Goal: Find contact information: Find contact information

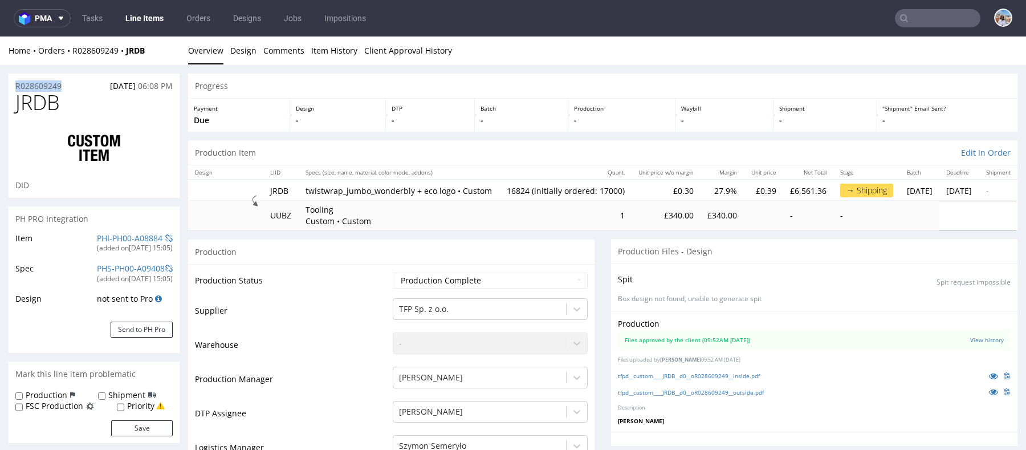
copy p "R028609249"
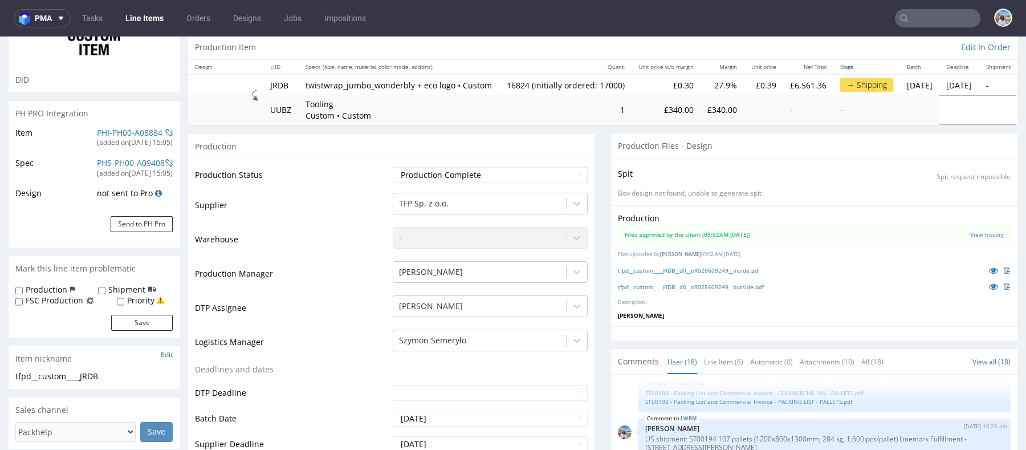
scroll to position [104, 0]
drag, startPoint x: 306, startPoint y: 84, endPoint x: 324, endPoint y: 96, distance: 21.7
click at [324, 92] on p "twistwrap_jumbo_wonderbly + eco logo • Custom" at bounding box center [398, 86] width 187 height 11
copy p "twistwrap_jumbo_wonderbly + eco logo"
drag, startPoint x: 450, startPoint y: 92, endPoint x: 583, endPoint y: 84, distance: 133.6
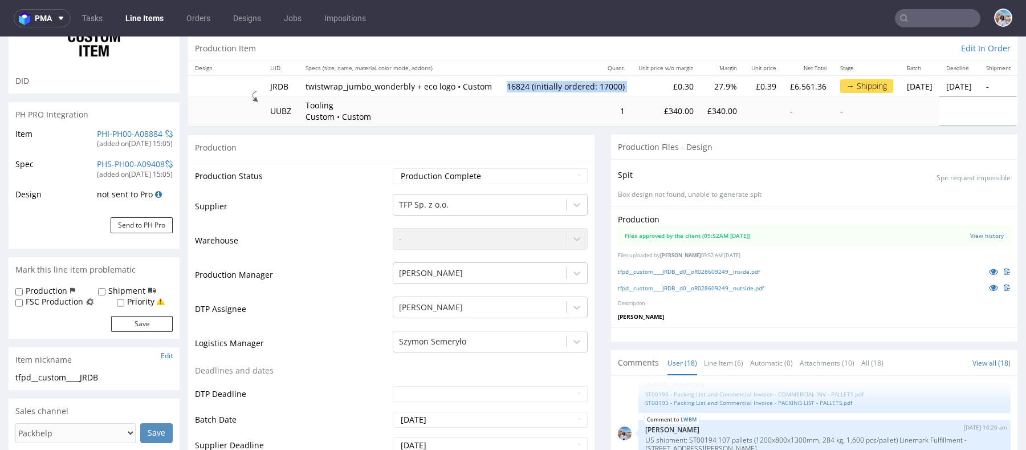
click at [583, 84] on tr "JRDB twistwrap_jumbo_wonderbly + eco logo • Custom 16824 (initially ordered: 17…" at bounding box center [602, 85] width 829 height 21
copy td "16824 (initially ordered: 17000)"
click at [939, 28] on nav "pma Tasks Line Items Orders Designs Jobs Impositions" at bounding box center [513, 18] width 1026 height 36
click at [931, 22] on input "text" at bounding box center [937, 18] width 85 height 18
paste input "R090244627"
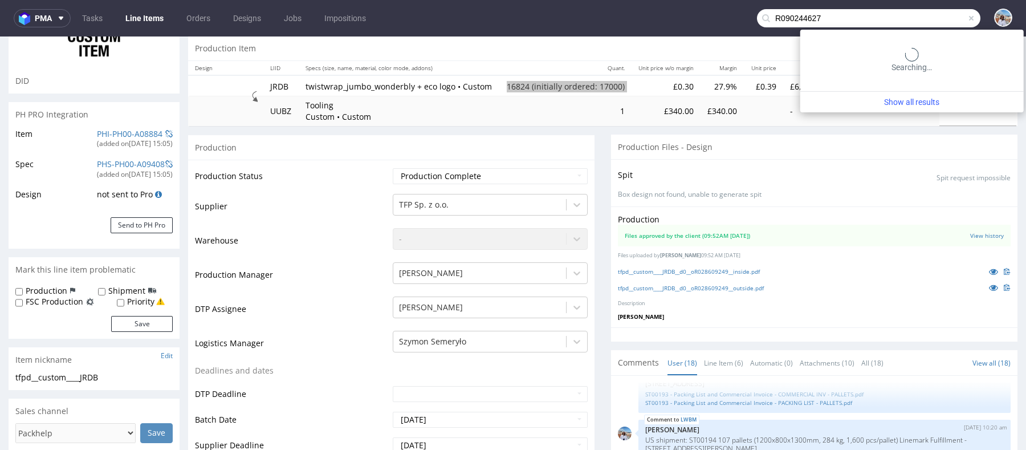
type input "R090244627"
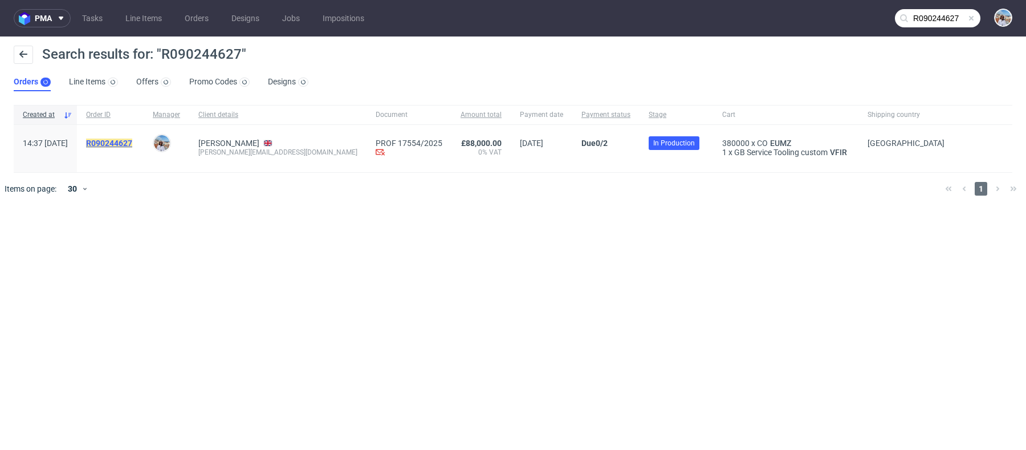
click at [132, 142] on mark "R090244627" at bounding box center [109, 142] width 46 height 9
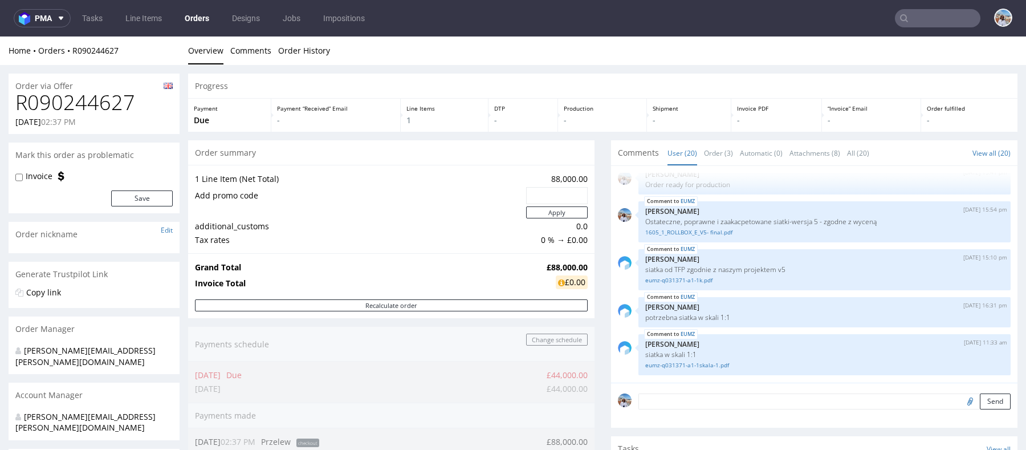
scroll to position [604, 0]
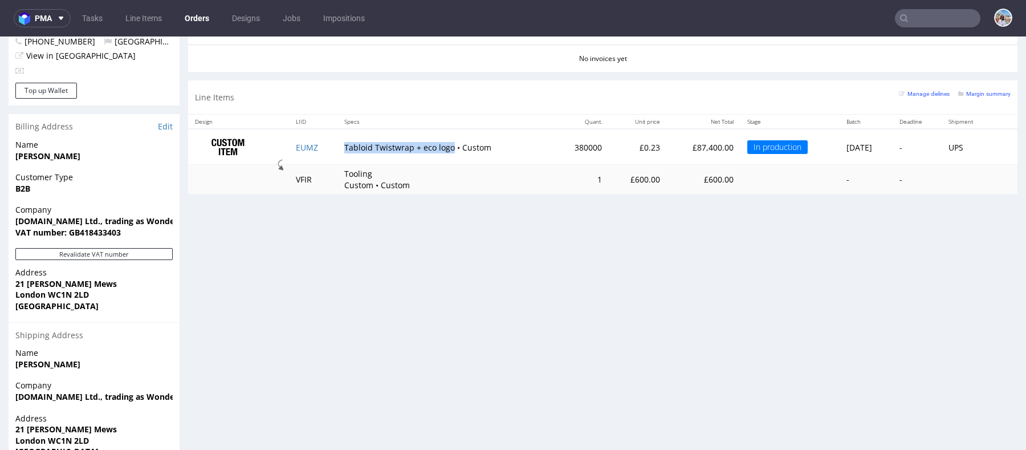
drag, startPoint x: 339, startPoint y: 142, endPoint x: 446, endPoint y: 150, distance: 106.9
click at [446, 150] on td "Tabloid Twistwrap + eco logo • Custom" at bounding box center [445, 147] width 216 height 36
copy td "Tabloid Twistwrap + eco logo"
drag, startPoint x: 553, startPoint y: 146, endPoint x: 601, endPoint y: 146, distance: 48.4
click at [601, 146] on tr "EUMZ Tabloid Twistwrap + eco logo • Custom 380000 £0.23 £87,400.00 In productio…" at bounding box center [602, 147] width 829 height 36
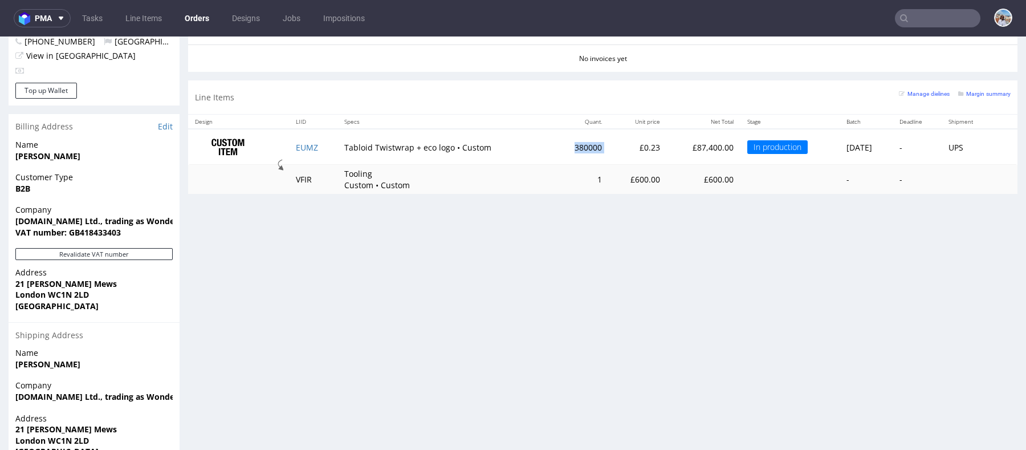
copy td "380000"
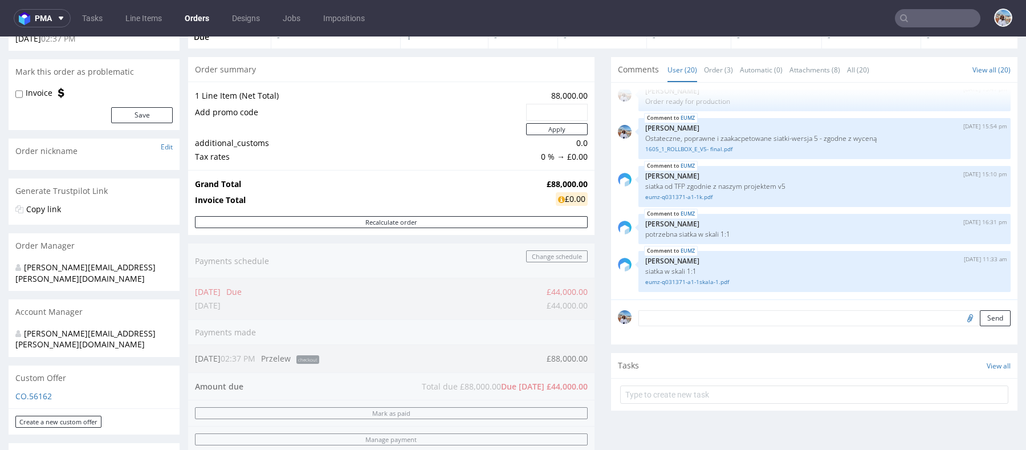
scroll to position [215, 0]
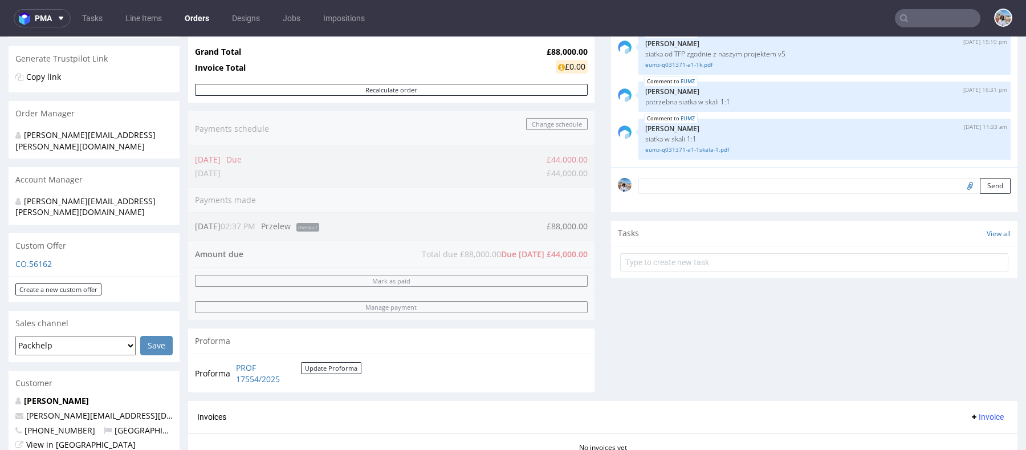
click at [36, 234] on div "Custom Offer" at bounding box center [94, 245] width 171 height 25
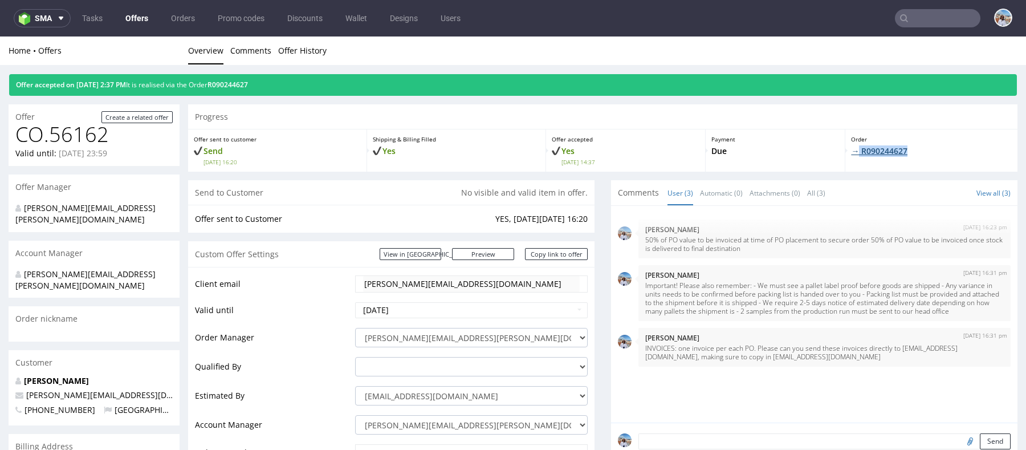
drag, startPoint x: 913, startPoint y: 146, endPoint x: 845, endPoint y: 146, distance: 67.8
click at [851, 146] on p "→ R090244627" at bounding box center [931, 150] width 161 height 11
click at [550, 253] on link "Copy link to offer" at bounding box center [556, 254] width 63 height 12
copy link "R090244627"
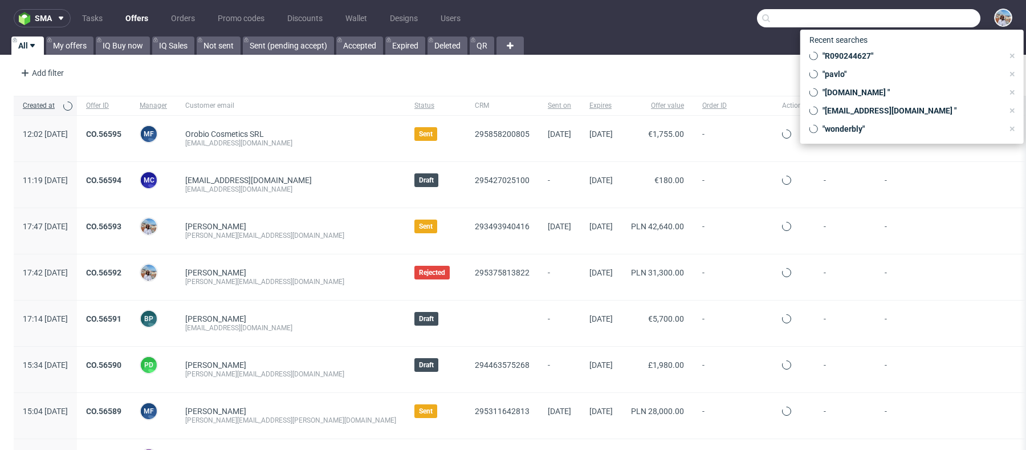
click at [933, 10] on input "text" at bounding box center [868, 18] width 223 height 18
paste input "Miinto"
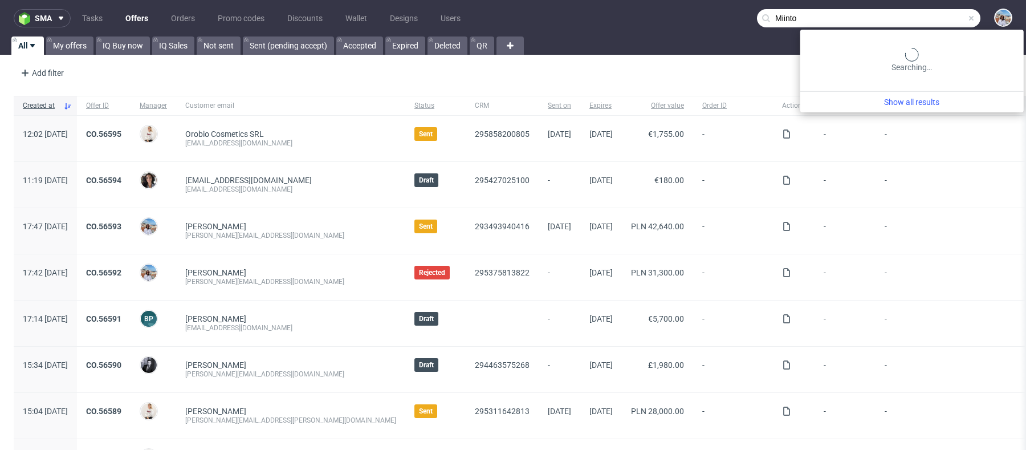
type input "Miinto"
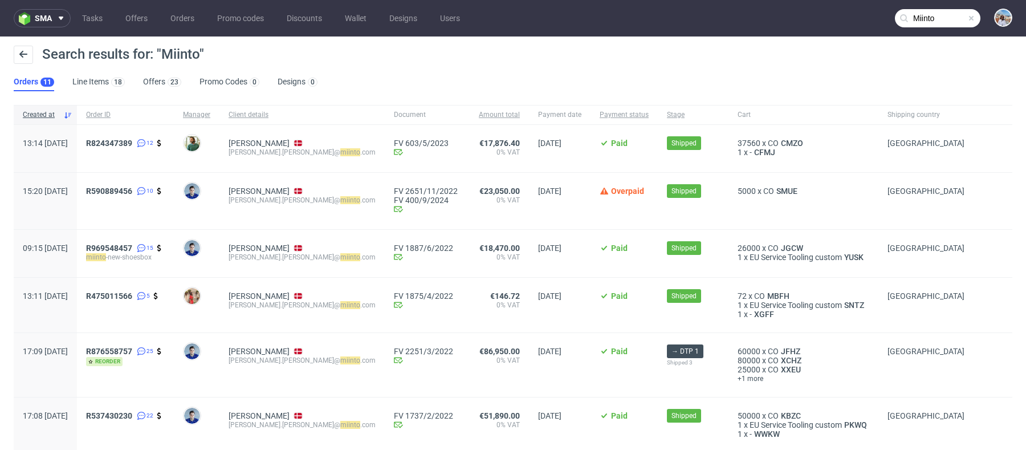
click at [158, 72] on div "Search results for: "Miinto"" at bounding box center [513, 59] width 998 height 27
click at [158, 78] on link "Offers 23" at bounding box center [162, 82] width 38 height 18
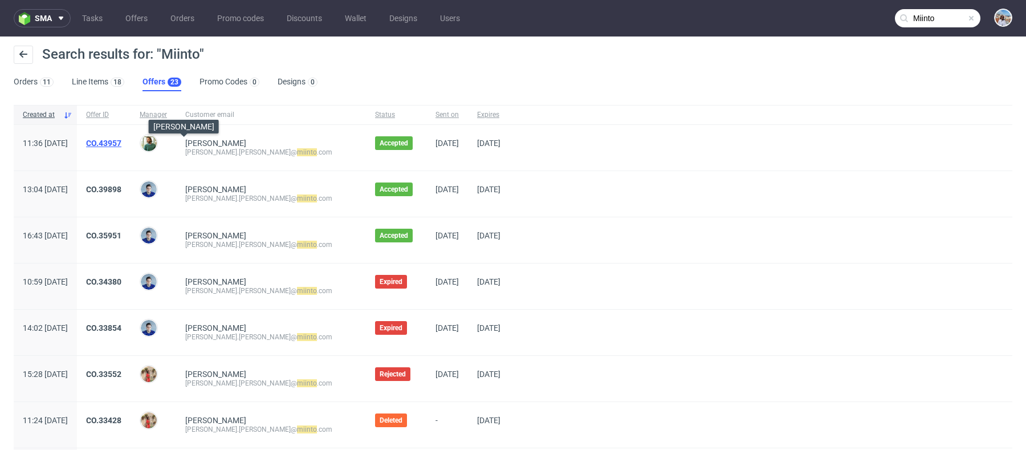
click at [121, 139] on link "CO.43957" at bounding box center [103, 142] width 35 height 9
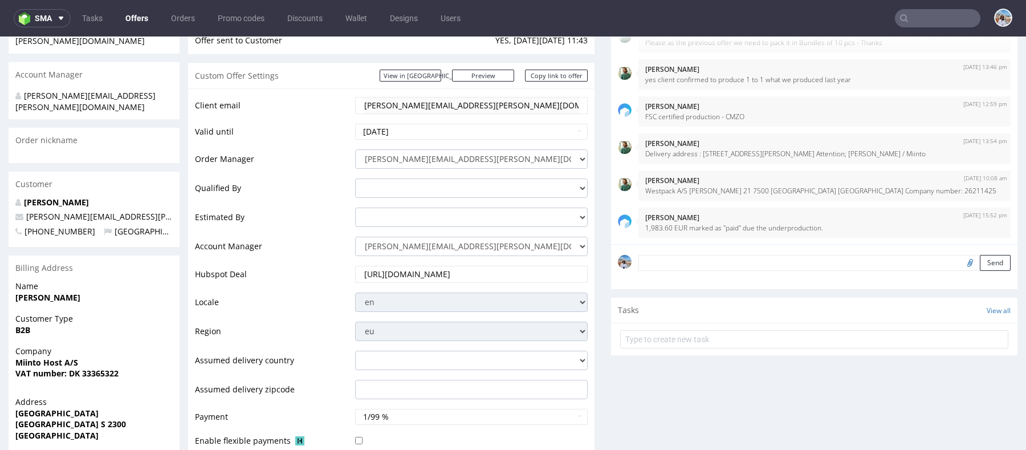
scroll to position [211, 0]
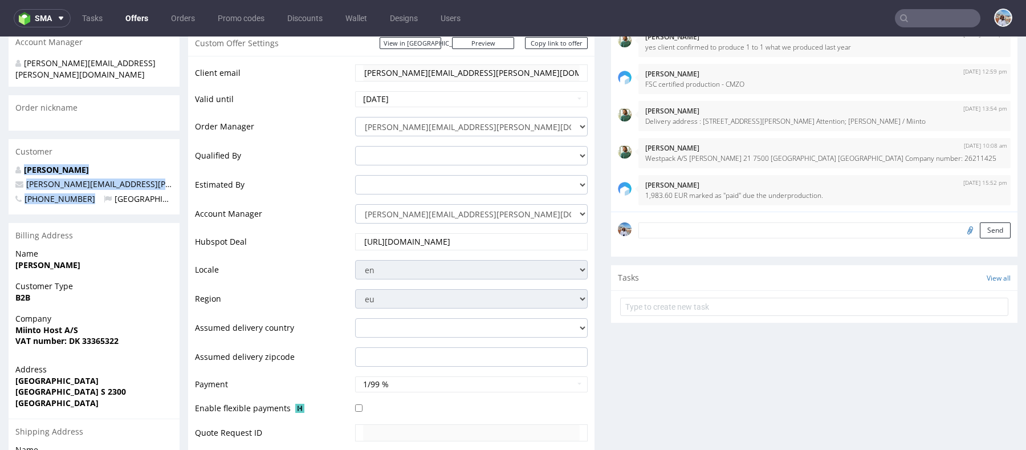
drag, startPoint x: 80, startPoint y: 175, endPoint x: 24, endPoint y: 144, distance: 64.0
click at [24, 164] on div "[PERSON_NAME] [PERSON_NAME][EMAIL_ADDRESS][PERSON_NAME][DOMAIN_NAME] [PHONE_NUM…" at bounding box center [94, 189] width 171 height 51
copy div "[PERSON_NAME] [PERSON_NAME][EMAIL_ADDRESS][PERSON_NAME][DOMAIN_NAME] [PHONE_NUM…"
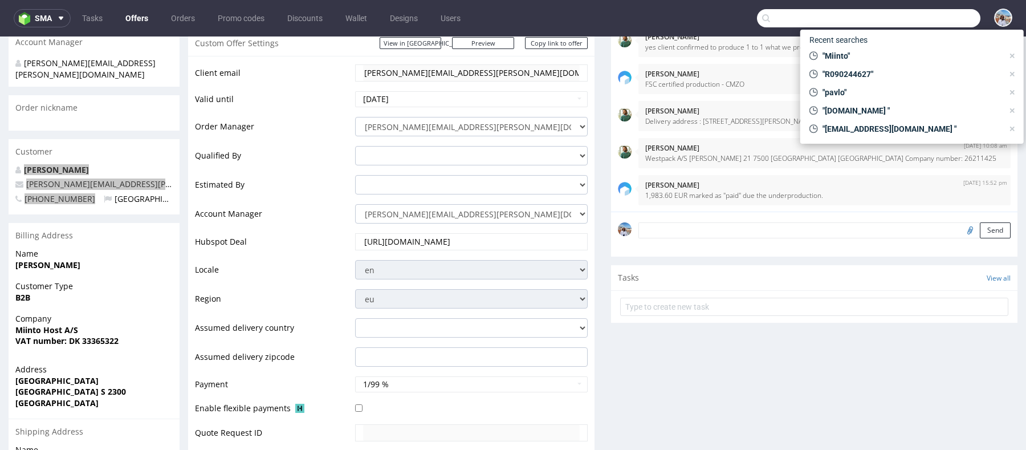
click at [918, 21] on input "text" at bounding box center [868, 18] width 223 height 18
paste input "Otrium"
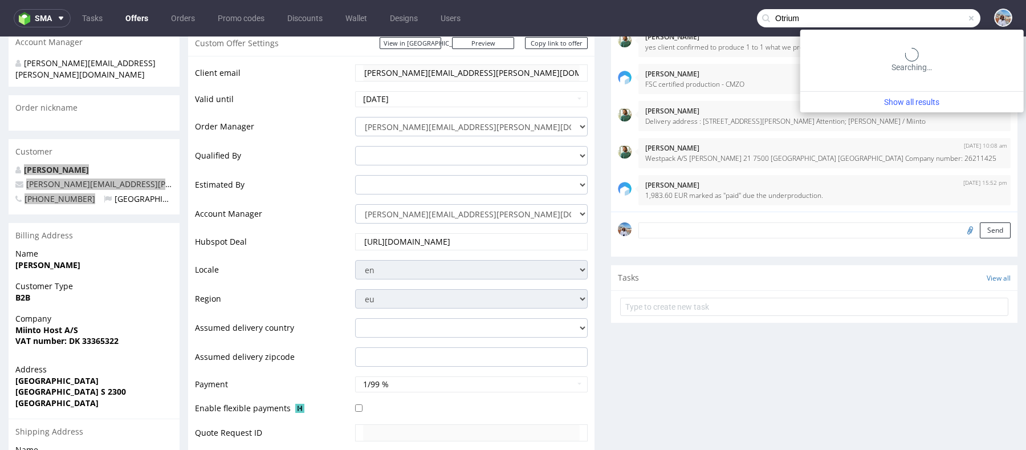
type input "Otrium"
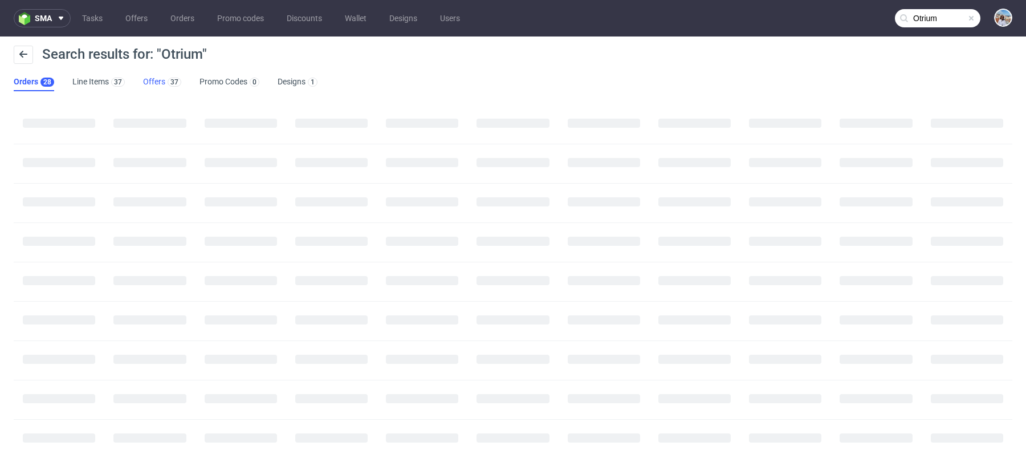
click at [166, 77] on div "37" at bounding box center [173, 81] width 16 height 11
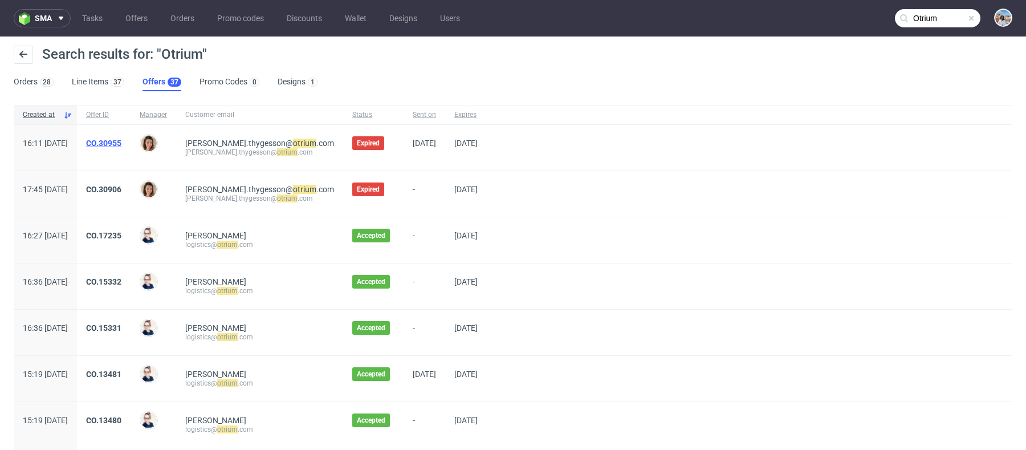
click at [121, 142] on link "CO.30955" at bounding box center [103, 142] width 35 height 9
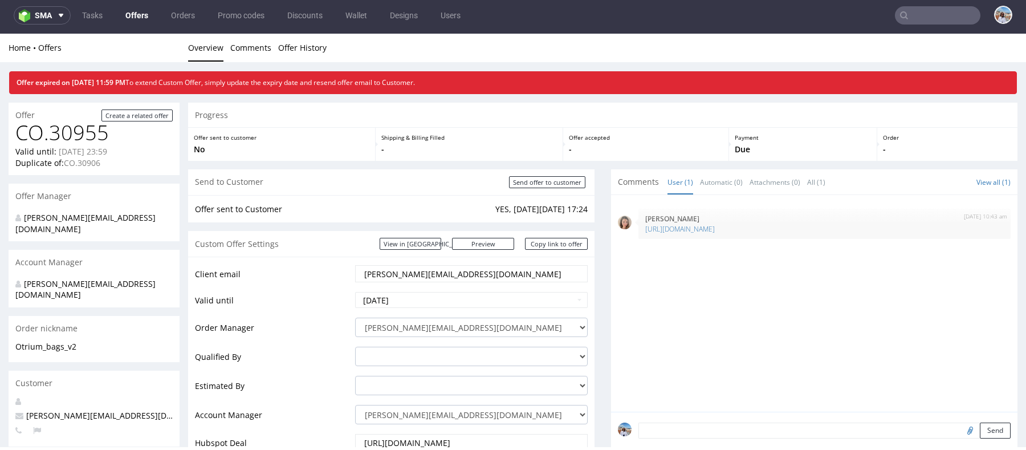
type input "Otrium"
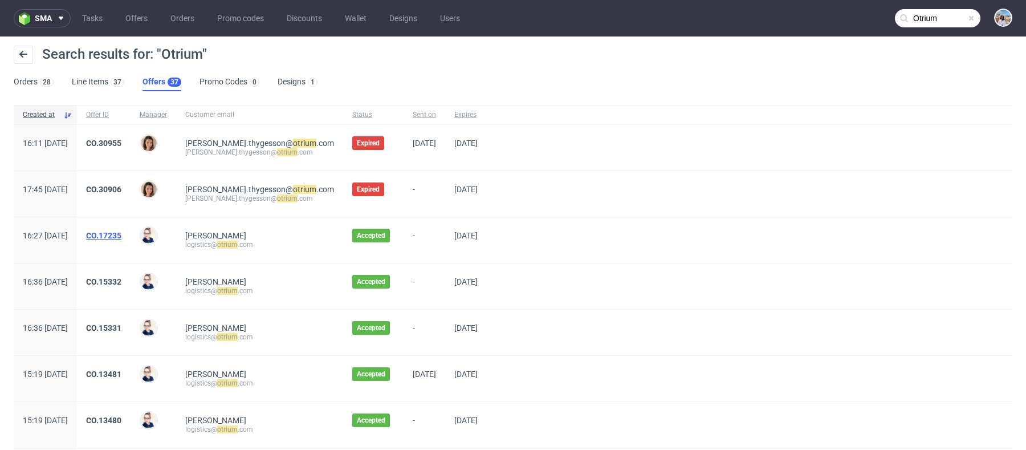
click at [121, 234] on link "CO.17235" at bounding box center [103, 235] width 35 height 9
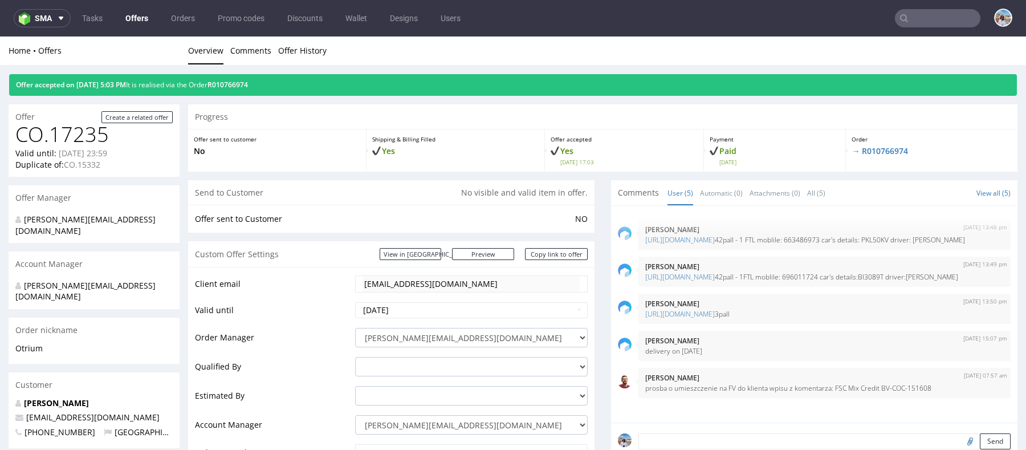
scroll to position [24, 0]
drag, startPoint x: 79, startPoint y: 408, endPoint x: 27, endPoint y: 375, distance: 61.5
click at [27, 397] on div "[PERSON_NAME] [EMAIL_ADDRESS][DOMAIN_NAME] [PHONE_NUMBER] [GEOGRAPHIC_DATA]" at bounding box center [94, 422] width 171 height 51
copy div "[PERSON_NAME] [EMAIL_ADDRESS][DOMAIN_NAME] [PHONE_NUMBER]"
click at [85, 411] on span "[EMAIL_ADDRESS][DOMAIN_NAME]" at bounding box center [87, 416] width 144 height 11
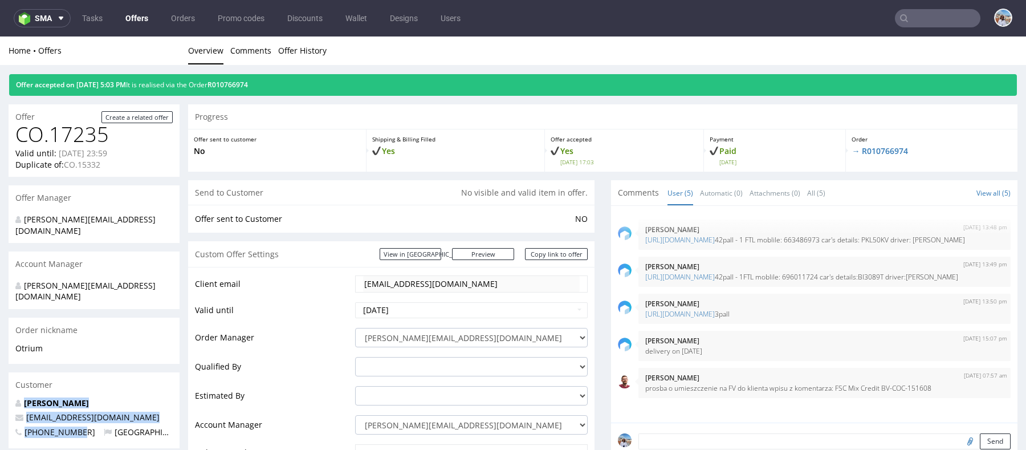
drag, startPoint x: 81, startPoint y: 411, endPoint x: 19, endPoint y: 378, distance: 71.1
click at [19, 397] on div "[PERSON_NAME] [EMAIL_ADDRESS][DOMAIN_NAME] [PHONE_NUMBER] [GEOGRAPHIC_DATA]" at bounding box center [94, 422] width 171 height 51
copy div "[PERSON_NAME] [EMAIL_ADDRESS][DOMAIN_NAME] [PHONE_NUMBER]"
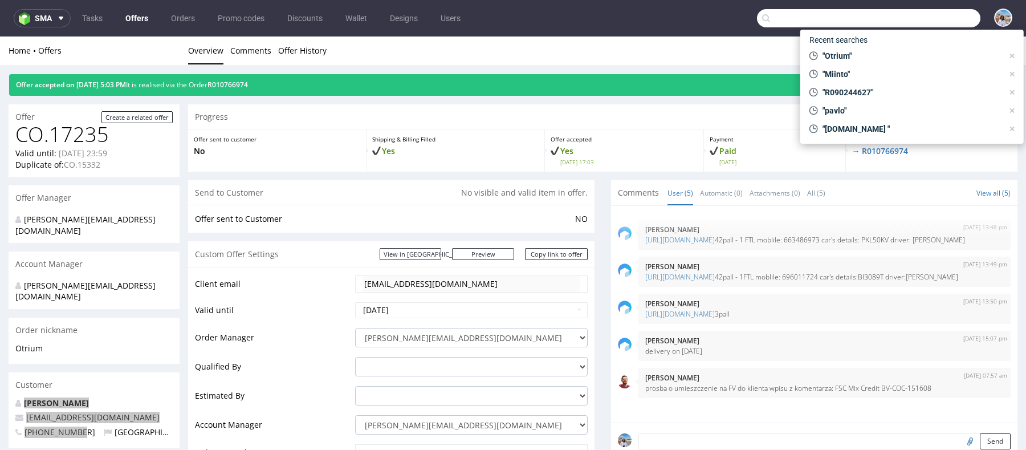
click at [931, 21] on input "text" at bounding box center [868, 18] width 223 height 18
paste input "Feedwell"
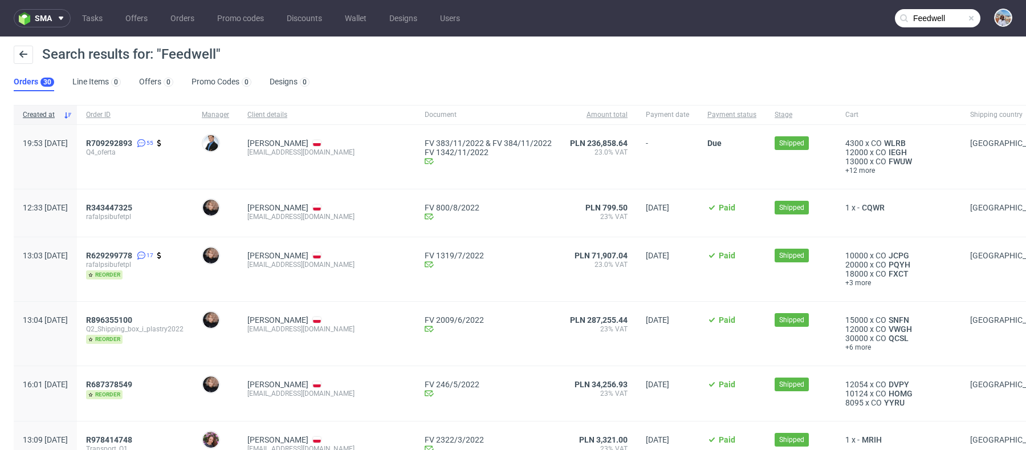
click at [923, 17] on input "Feedwell" at bounding box center [937, 18] width 85 height 18
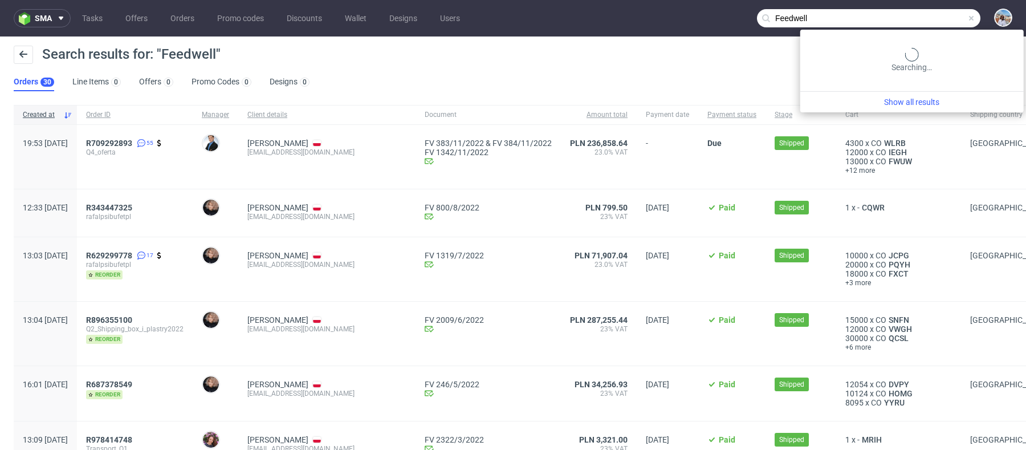
click at [923, 17] on input "Feedwell" at bounding box center [868, 18] width 223 height 18
paste input "Itch Petcare Ltd"
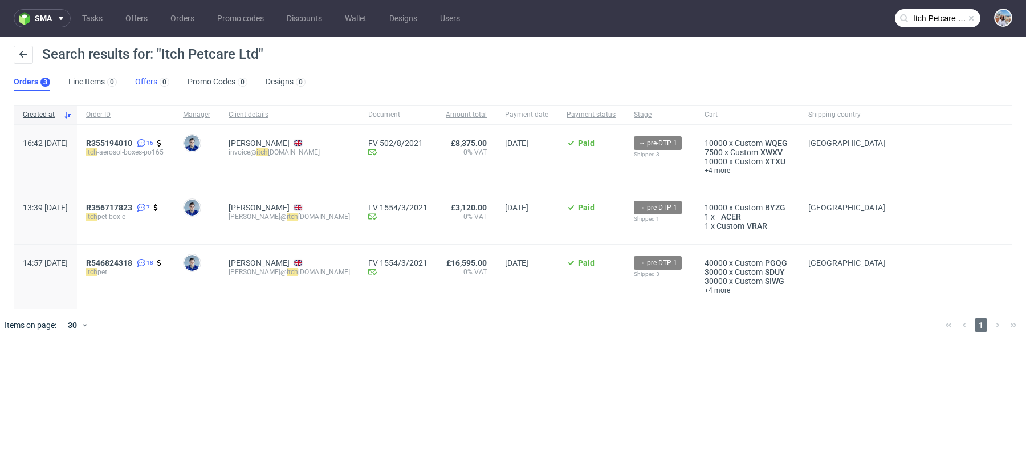
click at [149, 86] on link "Offers 0" at bounding box center [152, 82] width 34 height 18
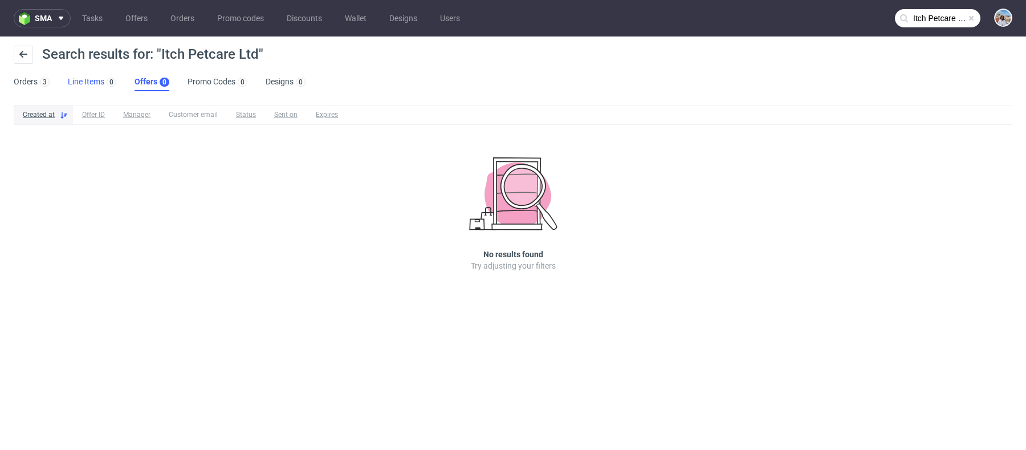
click at [84, 84] on link "Line Items 0" at bounding box center [92, 82] width 48 height 18
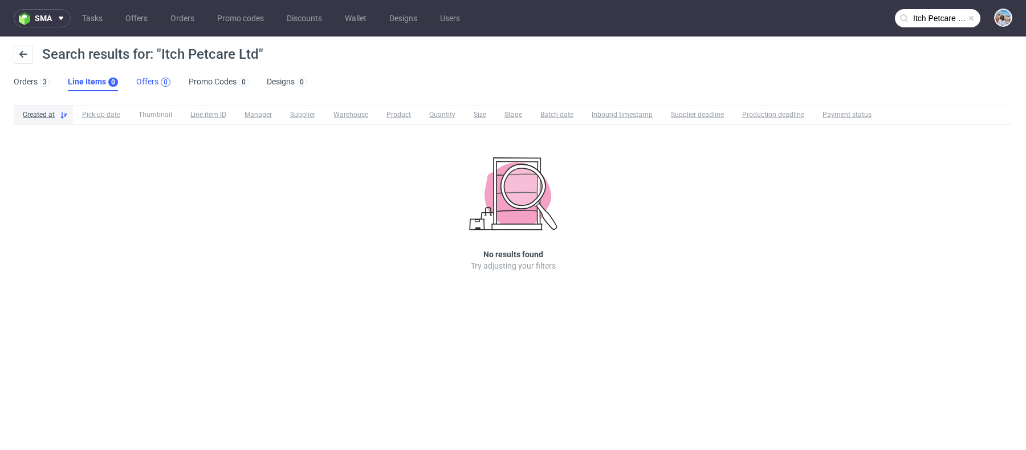
click at [164, 86] on div "0" at bounding box center [166, 82] width 4 height 8
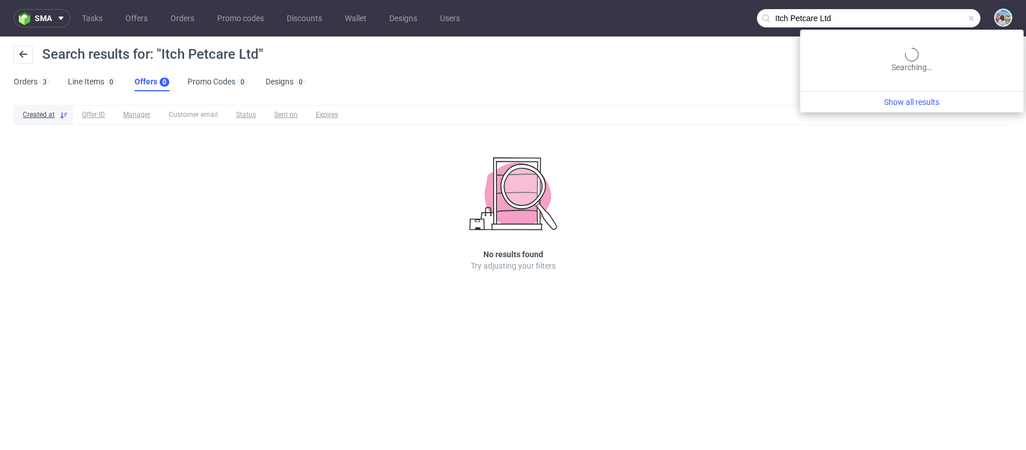
click at [944, 20] on input "Itch Petcare Ltd" at bounding box center [868, 18] width 223 height 18
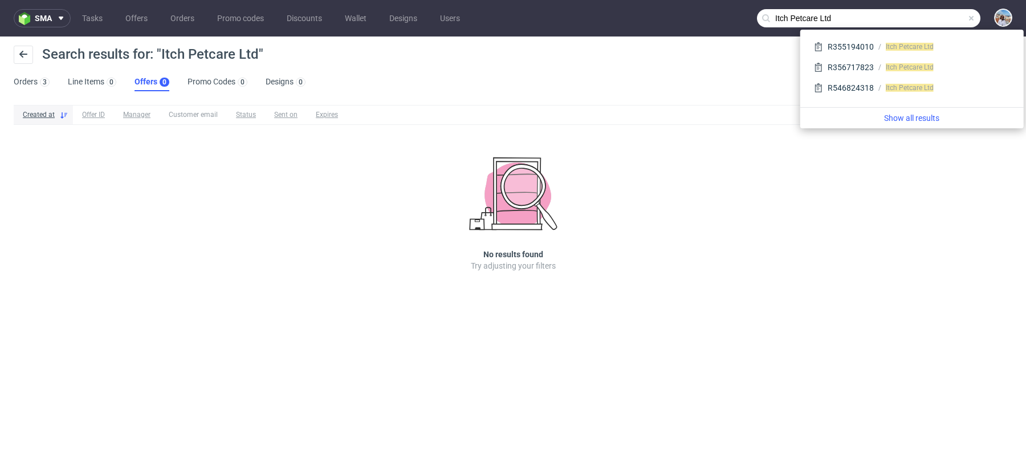
drag, startPoint x: 878, startPoint y: 21, endPoint x: 795, endPoint y: 21, distance: 83.2
click at [795, 21] on input "Itch Petcare Ltd" at bounding box center [868, 18] width 223 height 18
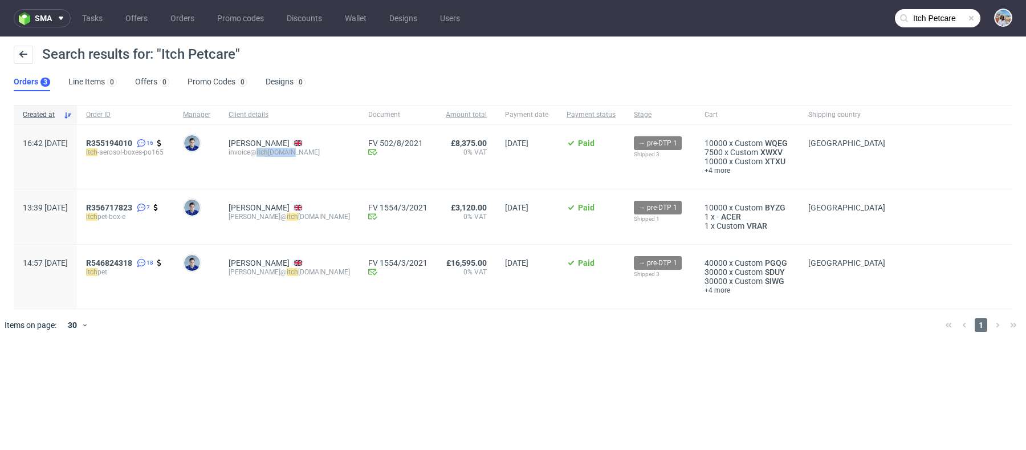
drag, startPoint x: 332, startPoint y: 155, endPoint x: 288, endPoint y: 154, distance: 43.9
click at [288, 154] on div "[PERSON_NAME] invoice@ itch [DOMAIN_NAME]" at bounding box center [289, 157] width 140 height 64
copy div "itch [DOMAIN_NAME]"
click at [940, 15] on input "Itch Petcare" at bounding box center [937, 18] width 85 height 18
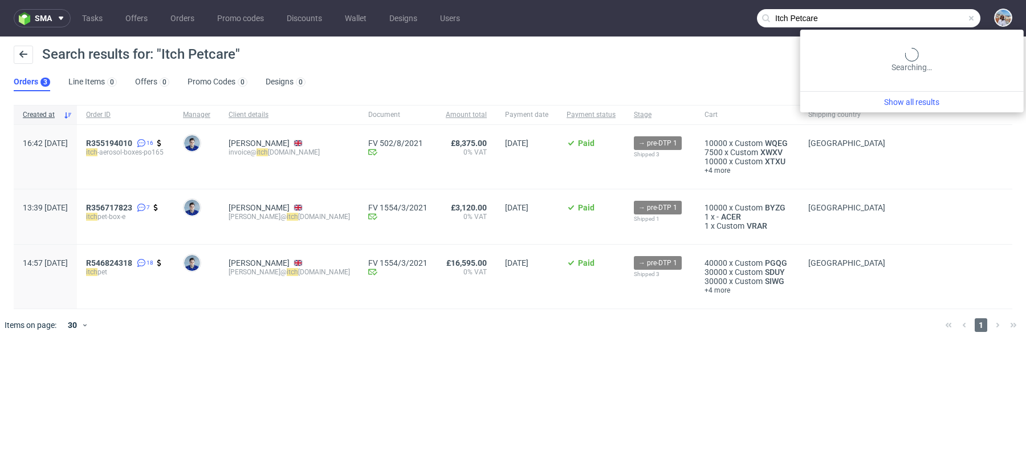
click at [940, 15] on input "Itch Petcare" at bounding box center [868, 18] width 223 height 18
paste input "[DOMAIN_NAME]"
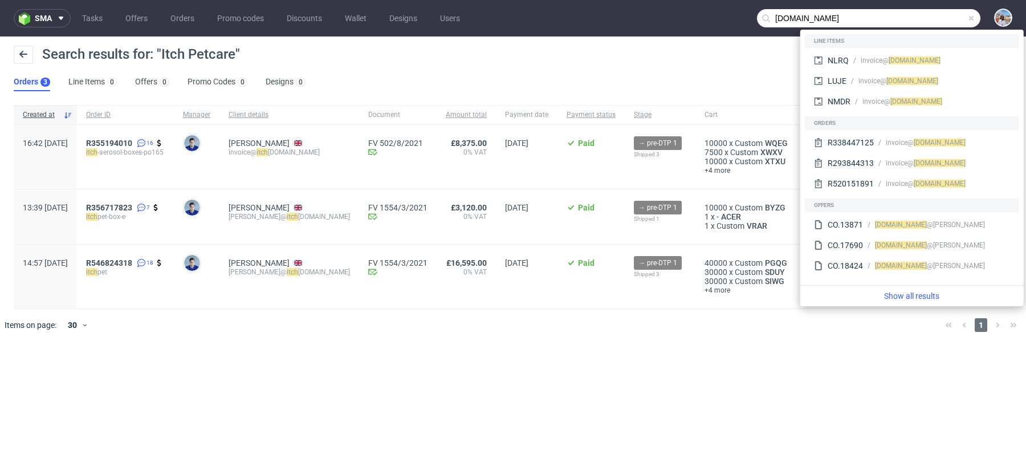
type input "[DOMAIN_NAME]"
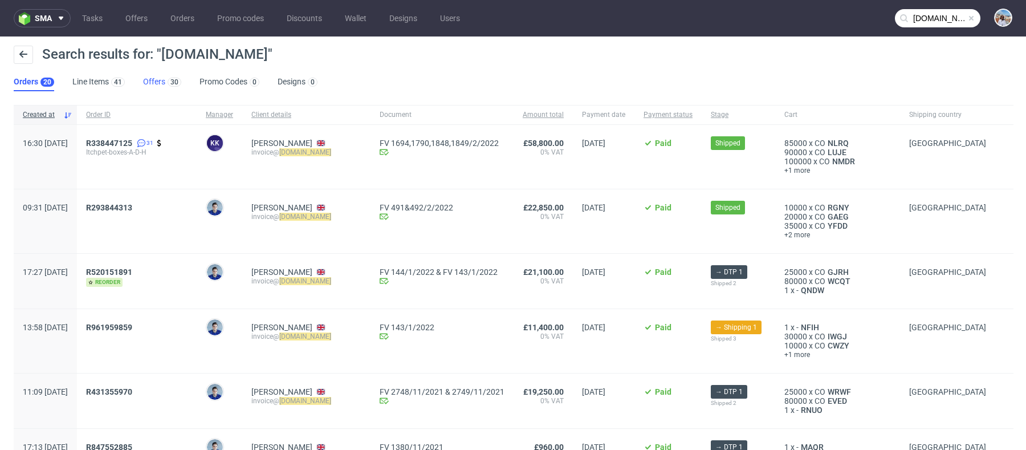
click at [150, 91] on link "Offers 30" at bounding box center [162, 82] width 38 height 18
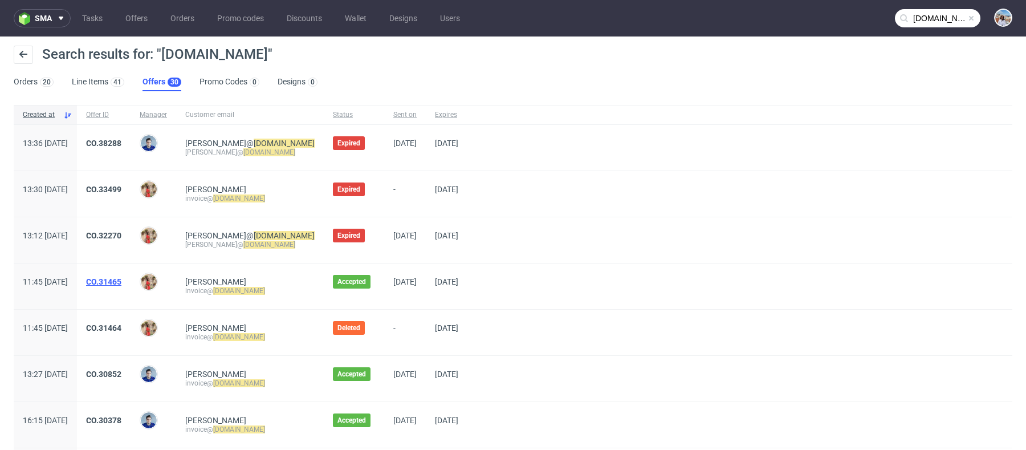
click at [121, 281] on link "CO.31465" at bounding box center [103, 281] width 35 height 9
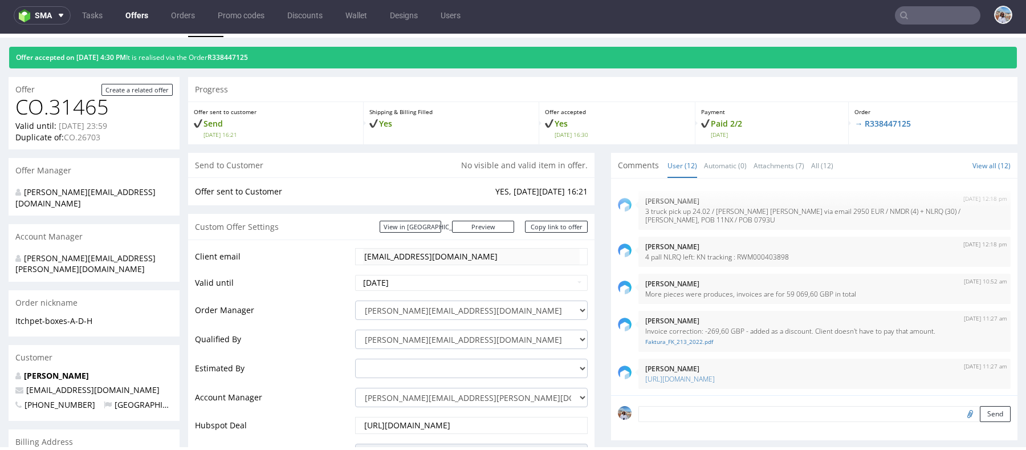
scroll to position [38, 0]
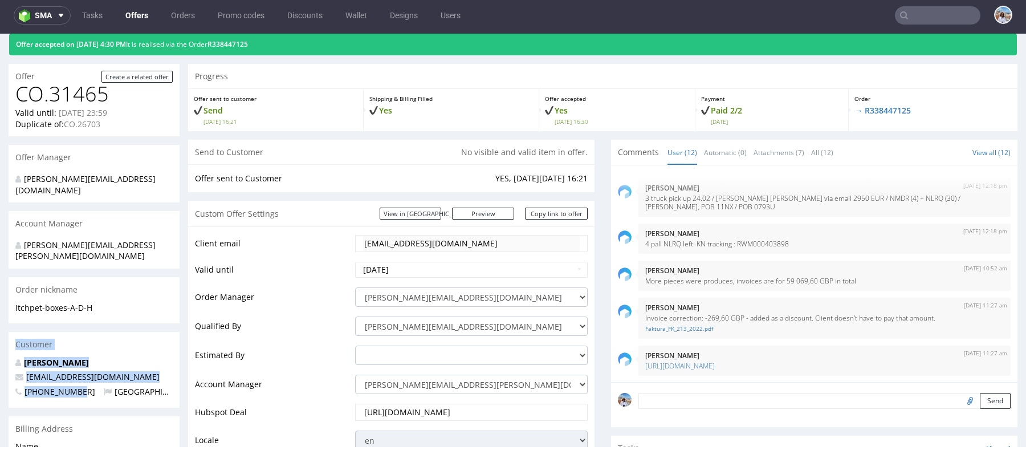
drag, startPoint x: 81, startPoint y: 370, endPoint x: 17, endPoint y: 326, distance: 77.9
click at [17, 332] on section "Customer [PERSON_NAME] [EMAIL_ADDRESS][DOMAIN_NAME] [PHONE_NUMBER] [GEOGRAPHIC_…" at bounding box center [94, 369] width 171 height 75
copy section "Customer [PERSON_NAME] [EMAIL_ADDRESS][DOMAIN_NAME] [PHONE_NUMBER]"
click at [22, 357] on p "[PERSON_NAME]" at bounding box center [93, 362] width 157 height 11
drag, startPoint x: 23, startPoint y: 341, endPoint x: 88, endPoint y: 371, distance: 71.4
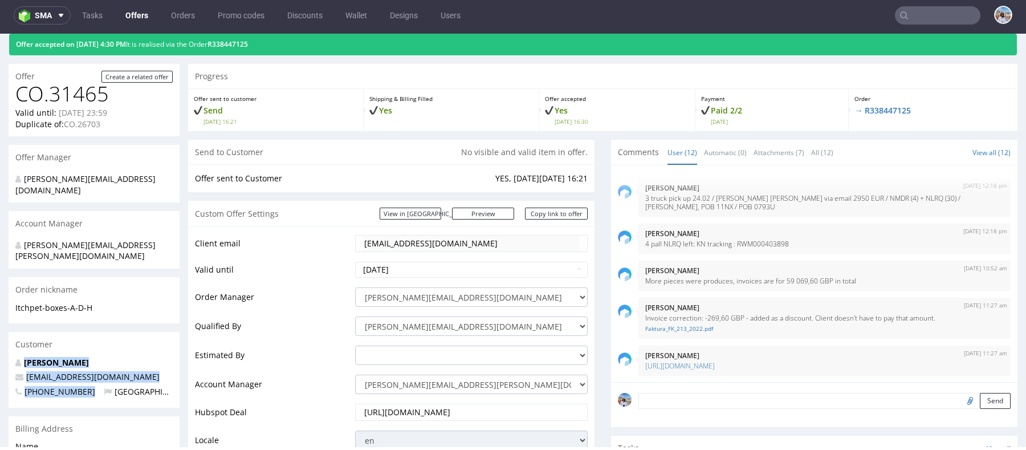
click at [88, 371] on div "[PERSON_NAME] [EMAIL_ADDRESS][DOMAIN_NAME] [PHONE_NUMBER] [GEOGRAPHIC_DATA]" at bounding box center [94, 382] width 171 height 51
copy div "[PERSON_NAME] [EMAIL_ADDRESS][DOMAIN_NAME] [PHONE_NUMBER]"
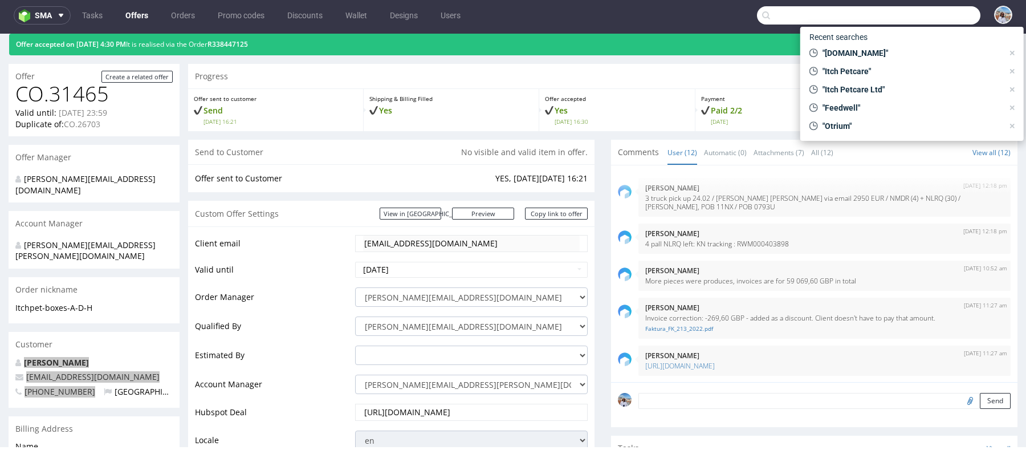
click at [925, 20] on input "text" at bounding box center [868, 15] width 223 height 18
paste input "Les Miraculeux"
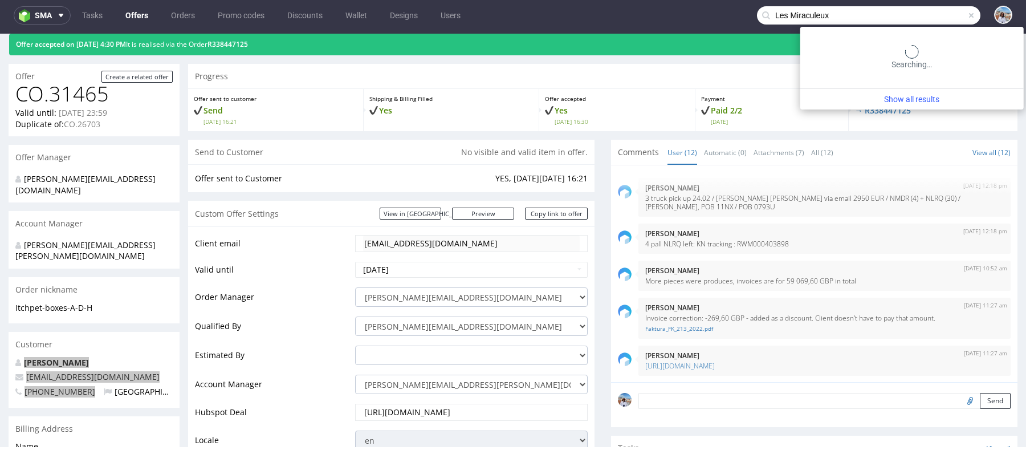
type input "Les Miraculeux"
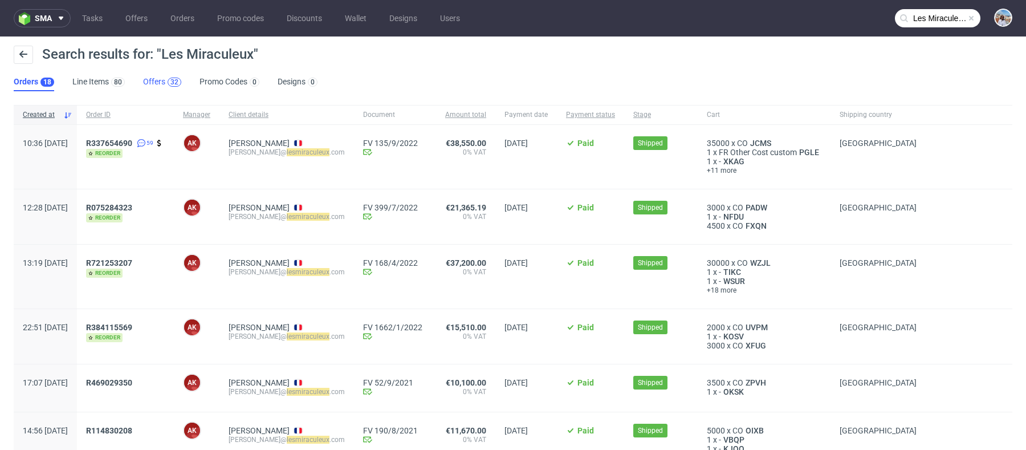
click at [170, 79] on div "32" at bounding box center [174, 82] width 8 height 8
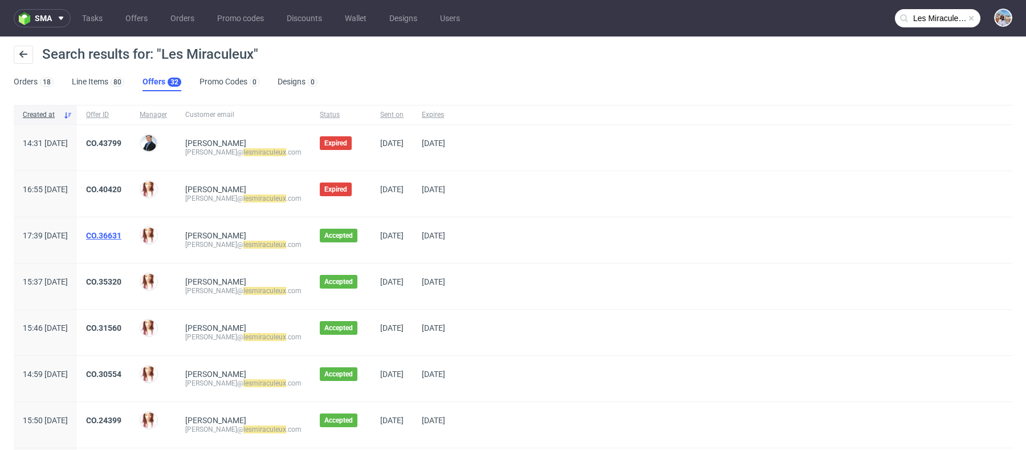
click at [121, 231] on link "CO.36631" at bounding box center [103, 235] width 35 height 9
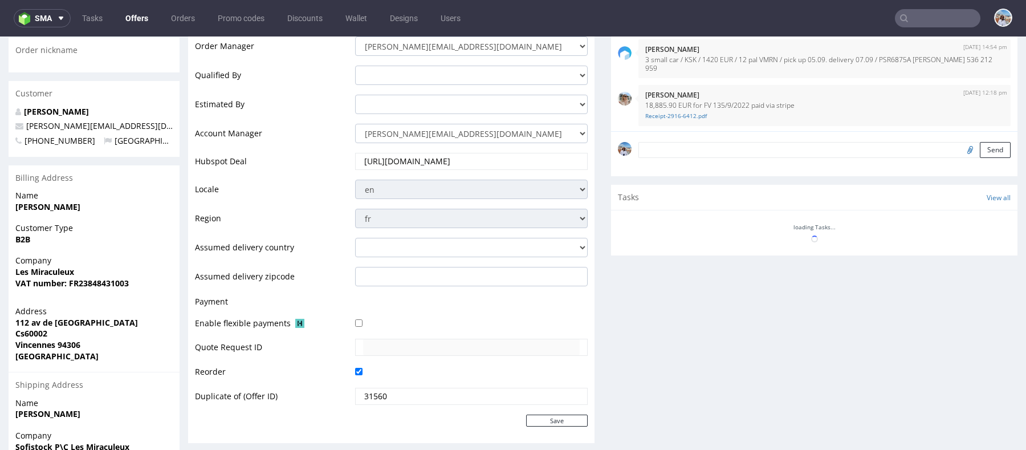
scroll to position [2, 0]
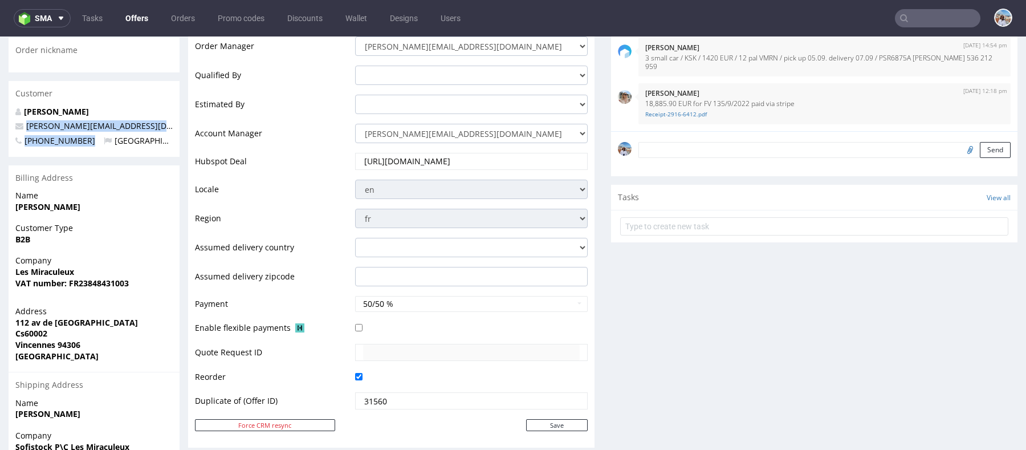
drag, startPoint x: 85, startPoint y: 121, endPoint x: 23, endPoint y: 104, distance: 64.6
click at [23, 106] on div "[PERSON_NAME] [PERSON_NAME][EMAIL_ADDRESS][DOMAIN_NAME] [PHONE_NUMBER] [GEOGRAP…" at bounding box center [94, 131] width 171 height 51
copy div "[PERSON_NAME][EMAIL_ADDRESS][DOMAIN_NAME] [PHONE_NUMBER]"
click at [924, 24] on input "text" at bounding box center [937, 18] width 85 height 18
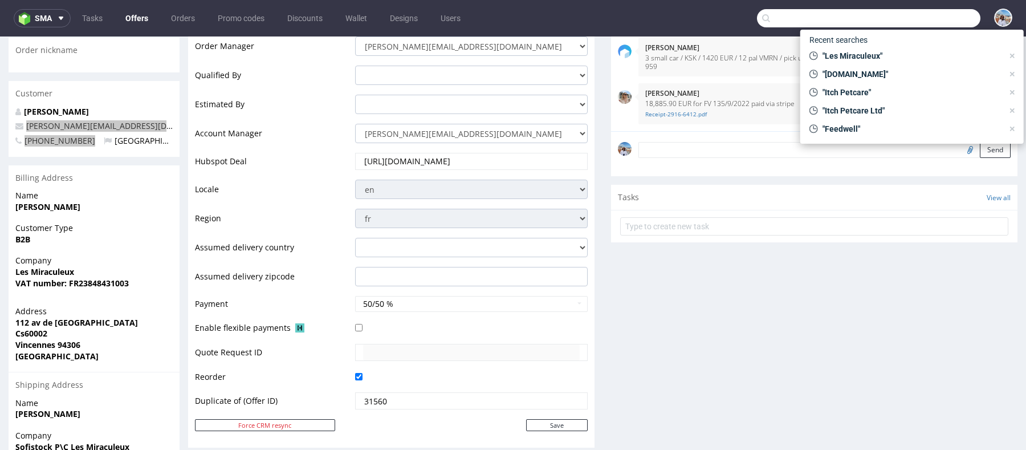
paste input "OASE Health B.V."
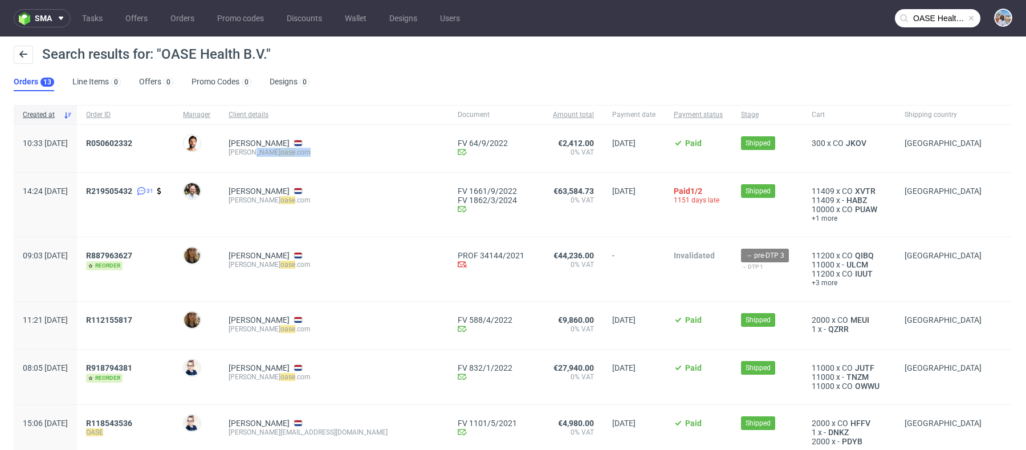
drag, startPoint x: 283, startPoint y: 152, endPoint x: 343, endPoint y: 152, distance: 59.8
click at [343, 152] on div "[PERSON_NAME] oase .com" at bounding box center [333, 152] width 211 height 9
copy div "the oase .com"
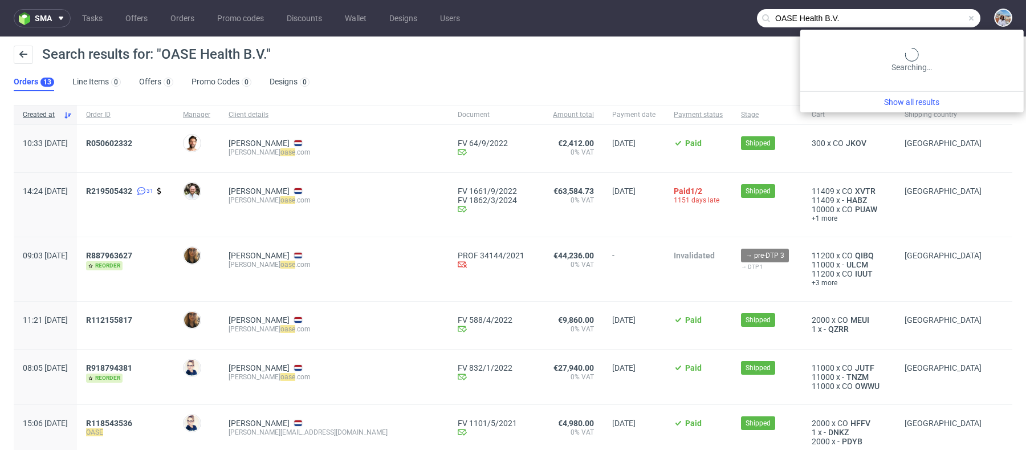
click at [916, 20] on input "OASE Health B.V." at bounding box center [868, 18] width 223 height 18
paste input "[DOMAIN_NAME]"
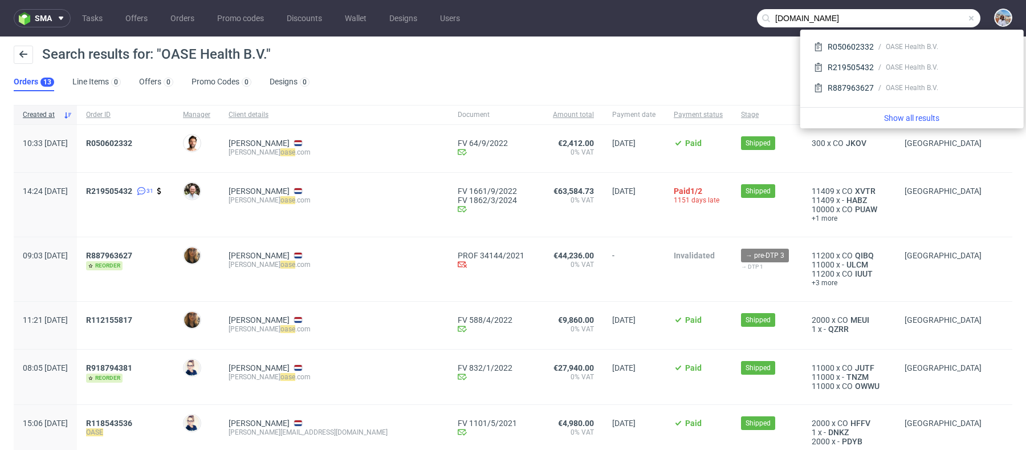
type input "[DOMAIN_NAME]"
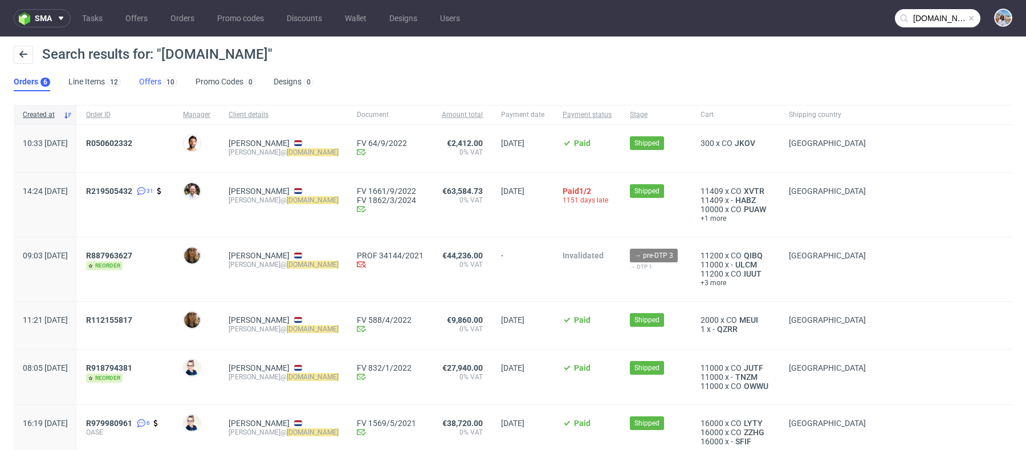
click at [156, 79] on link "Offers 10" at bounding box center [158, 82] width 38 height 18
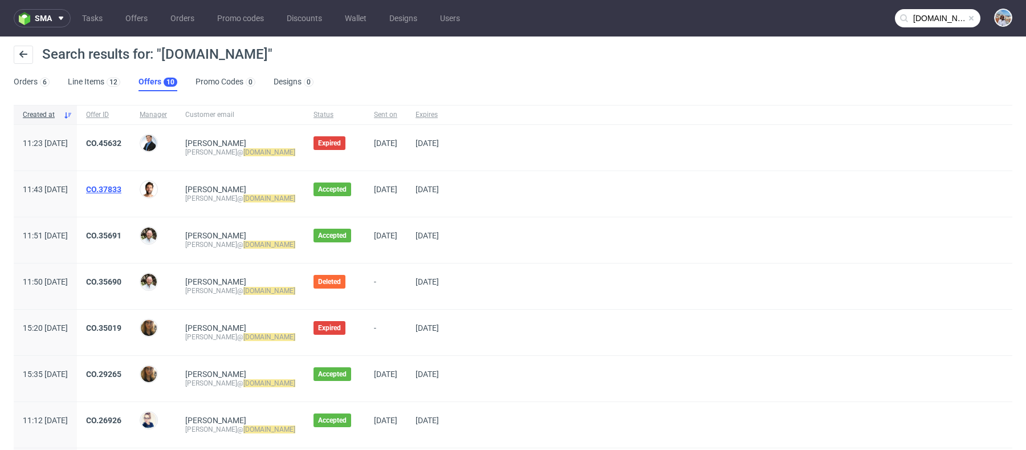
click at [121, 189] on link "CO.37833" at bounding box center [103, 189] width 35 height 9
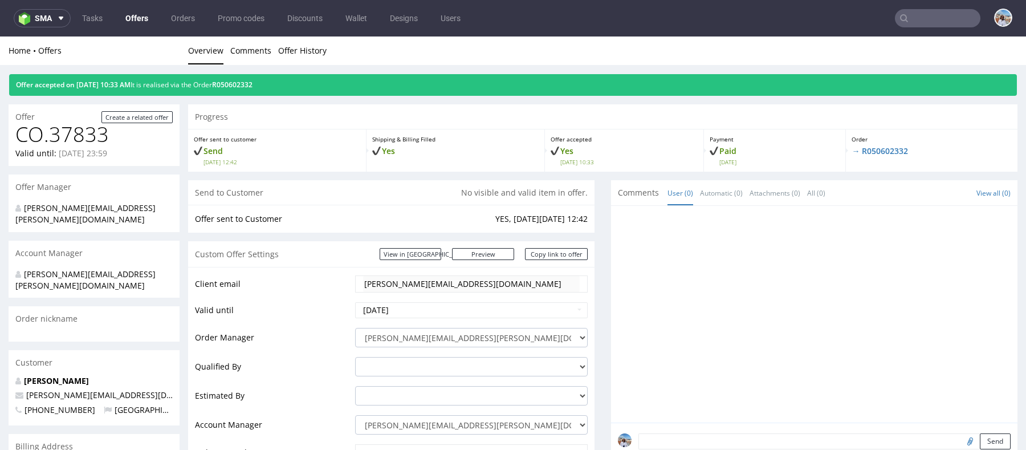
scroll to position [108, 0]
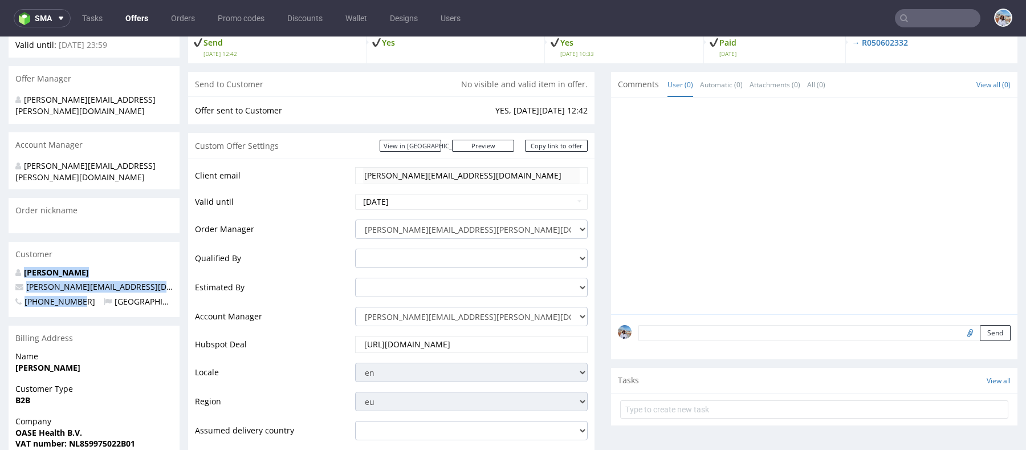
drag, startPoint x: 77, startPoint y: 280, endPoint x: 14, endPoint y: 245, distance: 72.2
click at [14, 267] on div "[PERSON_NAME] [PERSON_NAME][EMAIL_ADDRESS][DOMAIN_NAME] [PHONE_NUMBER] [GEOGRAP…" at bounding box center [94, 292] width 171 height 51
copy div "[PERSON_NAME] [PERSON_NAME][EMAIL_ADDRESS][DOMAIN_NAME] [PHONE_NUMBER]"
click at [920, 16] on input "text" at bounding box center [937, 18] width 85 height 18
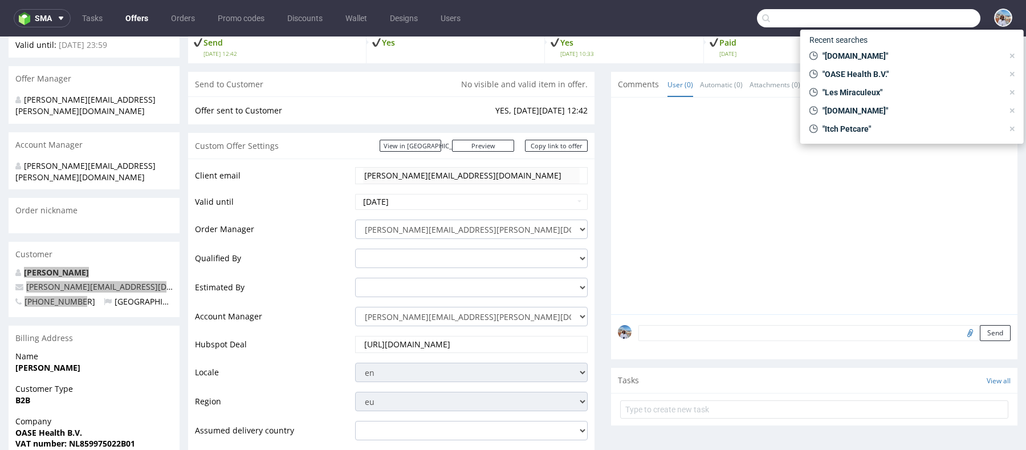
paste input "Cubyn"
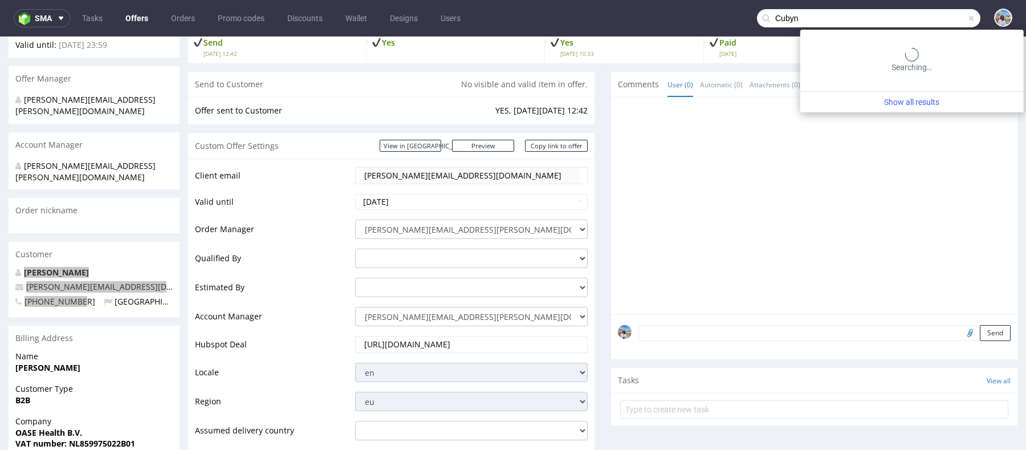
type input "Cubyn"
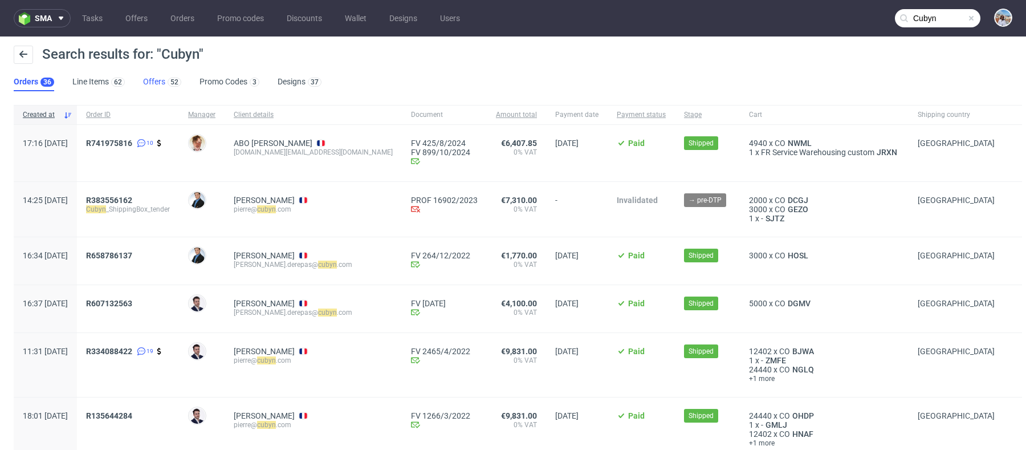
click at [157, 91] on link "Offers 52" at bounding box center [162, 82] width 38 height 18
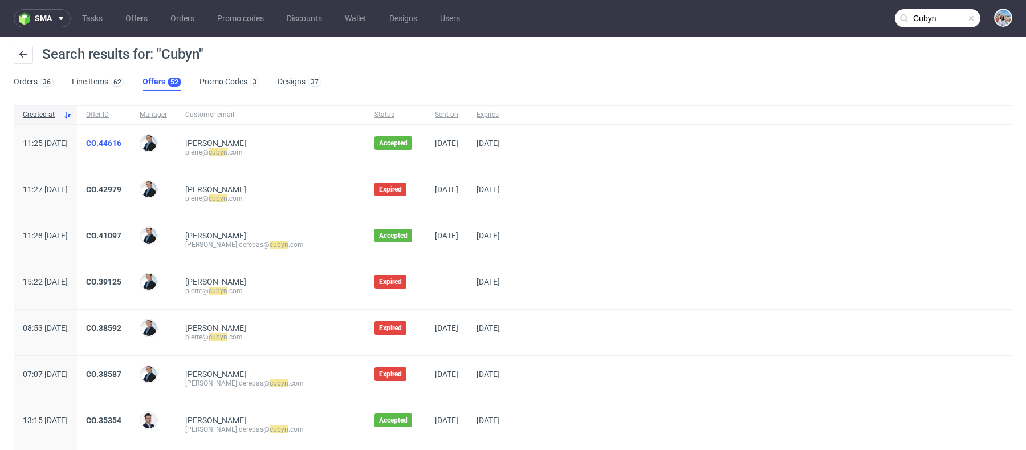
click at [121, 138] on link "CO.44616" at bounding box center [103, 142] width 35 height 9
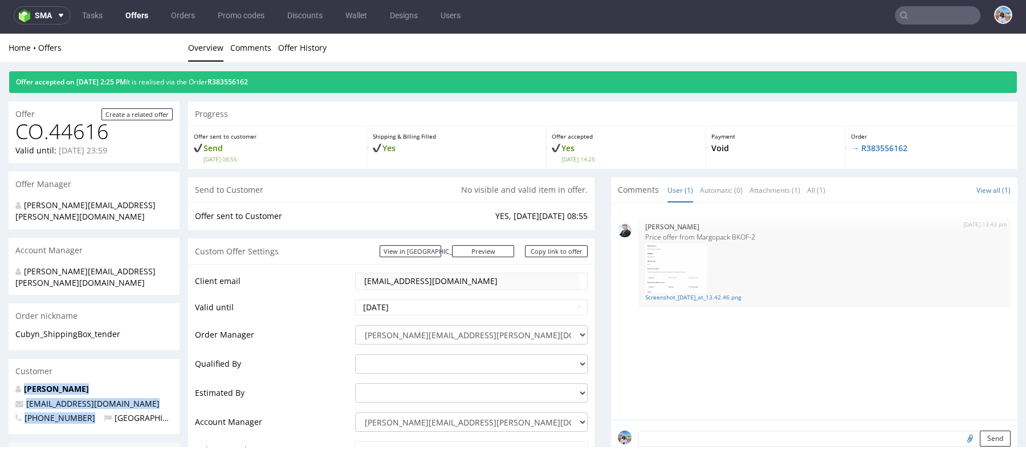
drag, startPoint x: 84, startPoint y: 398, endPoint x: 10, endPoint y: 364, distance: 81.3
click at [10, 383] on div "[PERSON_NAME] [PERSON_NAME][EMAIL_ADDRESS][DOMAIN_NAME] [PHONE_NUMBER] [GEOGRAP…" at bounding box center [94, 408] width 171 height 51
copy div "[PERSON_NAME] [PERSON_NAME][EMAIL_ADDRESS][DOMAIN_NAME] [PHONE_NUMBER]"
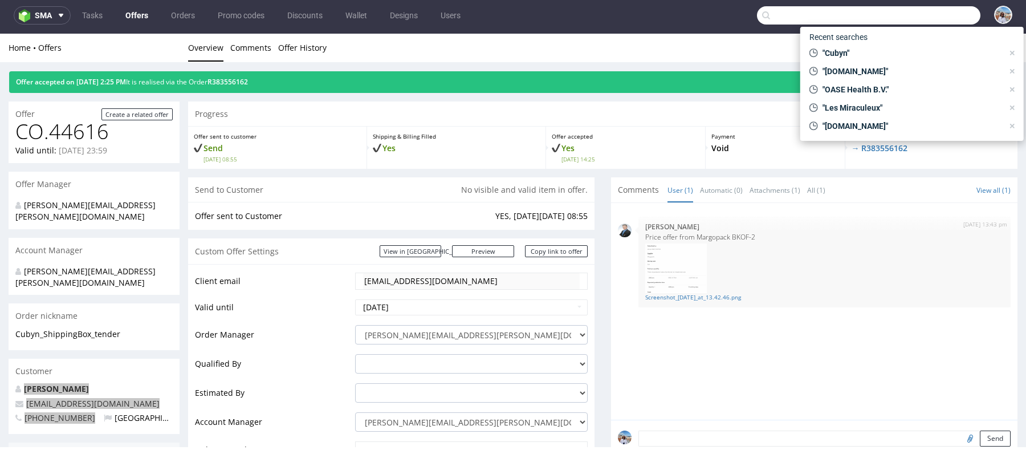
click at [901, 24] on input "text" at bounding box center [868, 15] width 223 height 18
paste input "Sundose sp. z o.o."
type input "Sundose sp. z o.o."
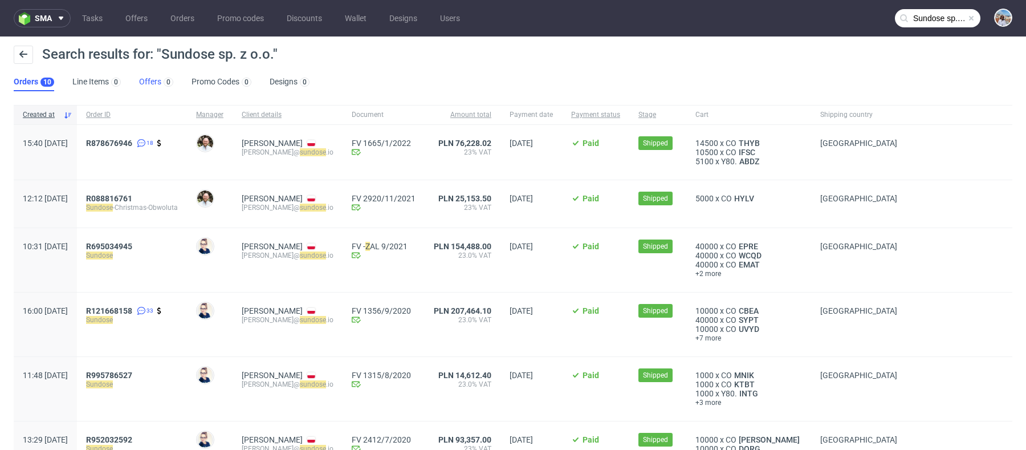
click at [139, 77] on link "Offers 0" at bounding box center [156, 82] width 34 height 18
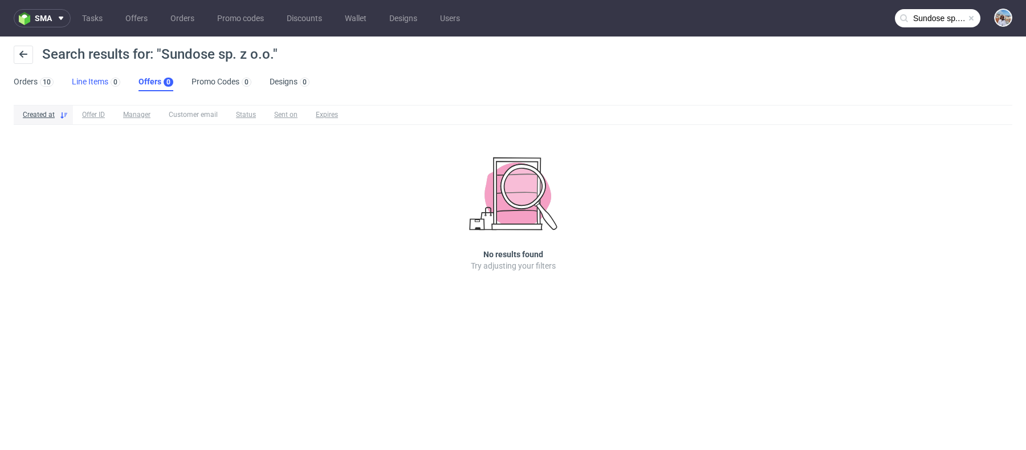
click at [92, 80] on link "Line Items 0" at bounding box center [96, 82] width 48 height 18
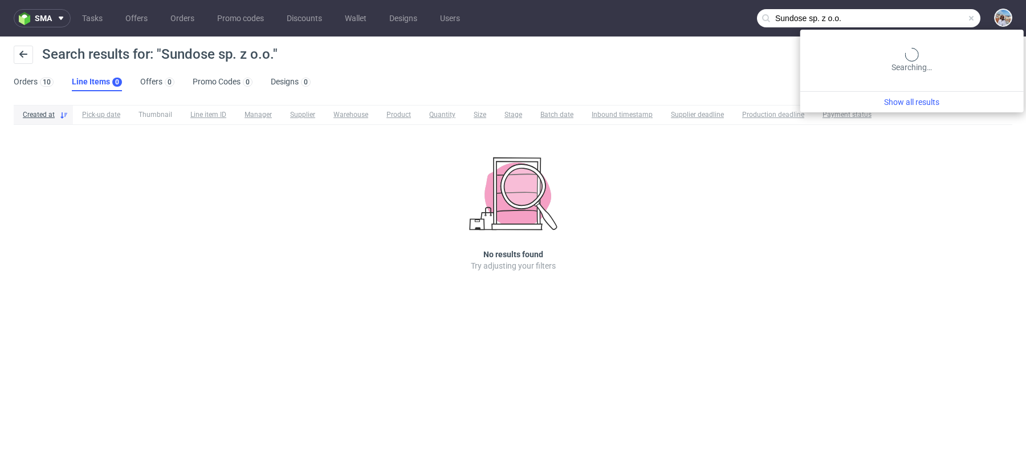
click at [937, 21] on input "Sundose sp. z o.o." at bounding box center [868, 18] width 223 height 18
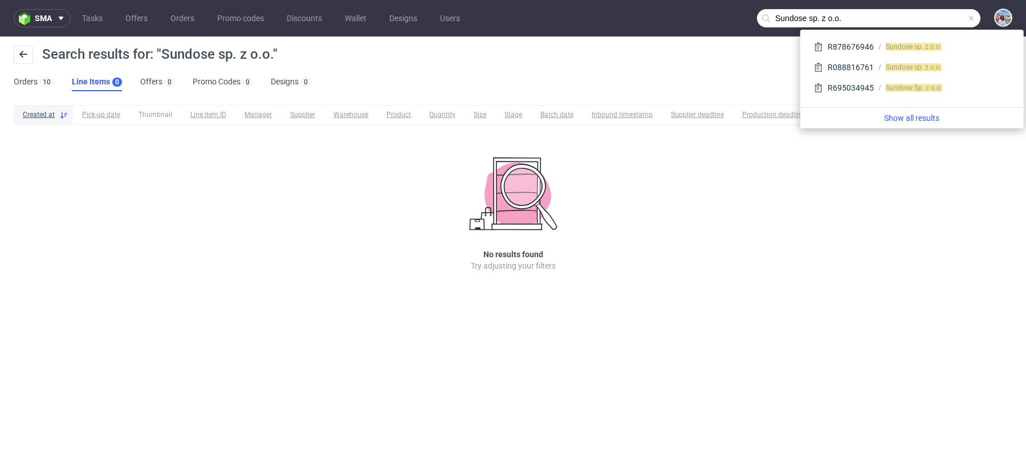
click at [934, 19] on input "Sundose sp. z o.o." at bounding box center [868, 18] width 223 height 18
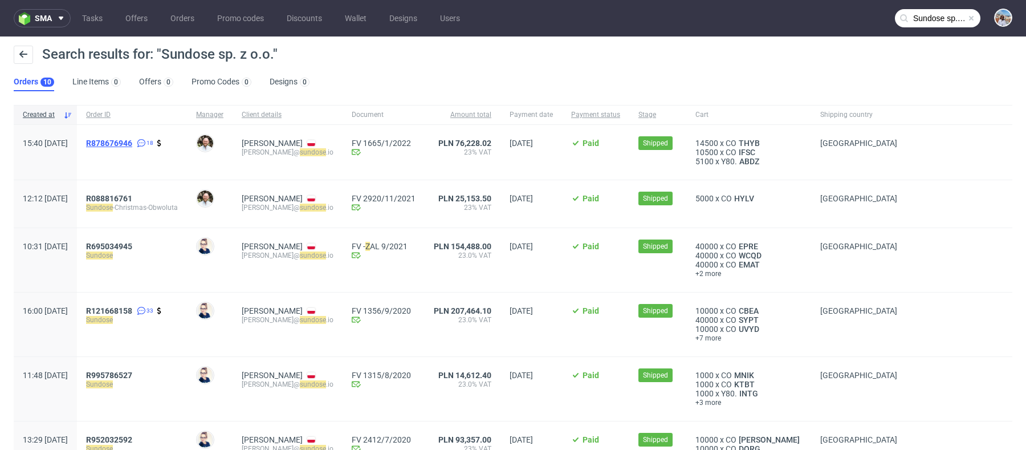
click at [132, 142] on span "R878676946" at bounding box center [109, 142] width 46 height 9
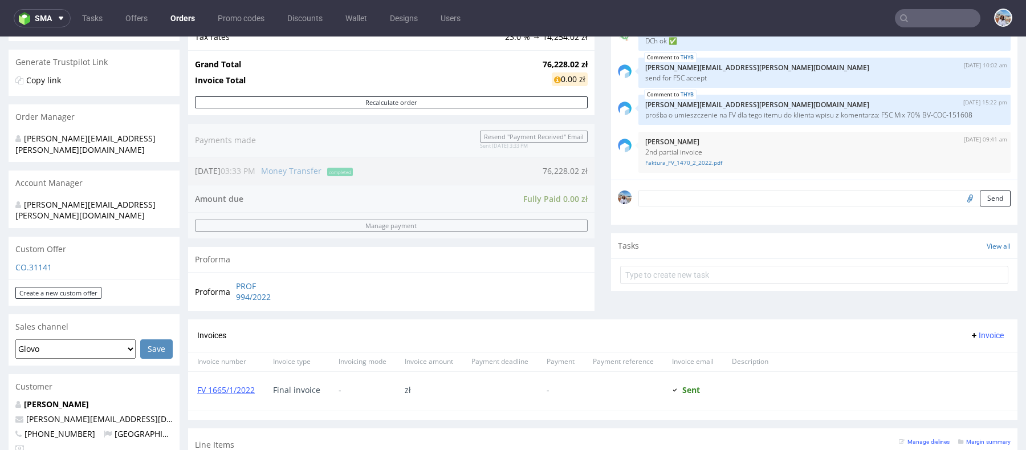
scroll to position [282, 0]
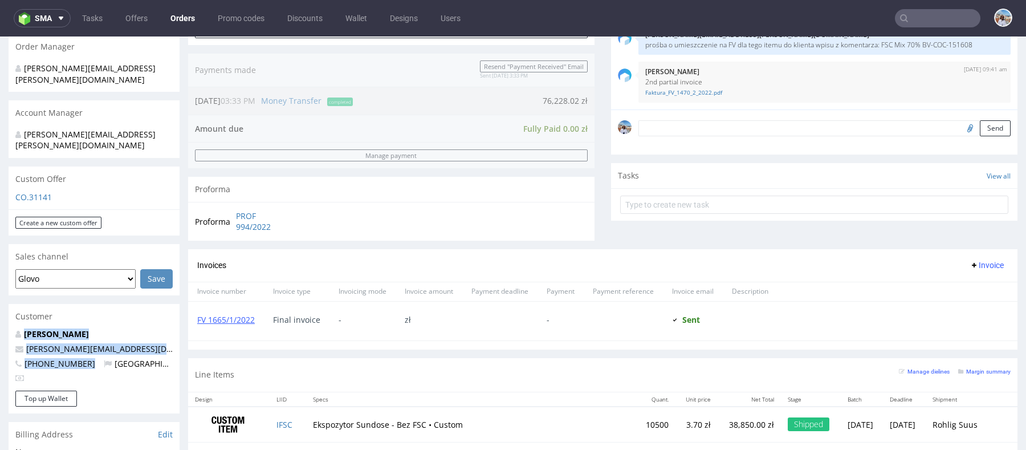
drag, startPoint x: 82, startPoint y: 338, endPoint x: 8, endPoint y: 309, distance: 79.8
click at [8, 309] on div "Order via Offer R878676946 [DATE] 03:40 PM Mark this order as problematic Invoi…" at bounding box center [513, 314] width 1026 height 1062
click at [908, 24] on input "text" at bounding box center [937, 18] width 85 height 18
paste input "PLUS DE BULLES"
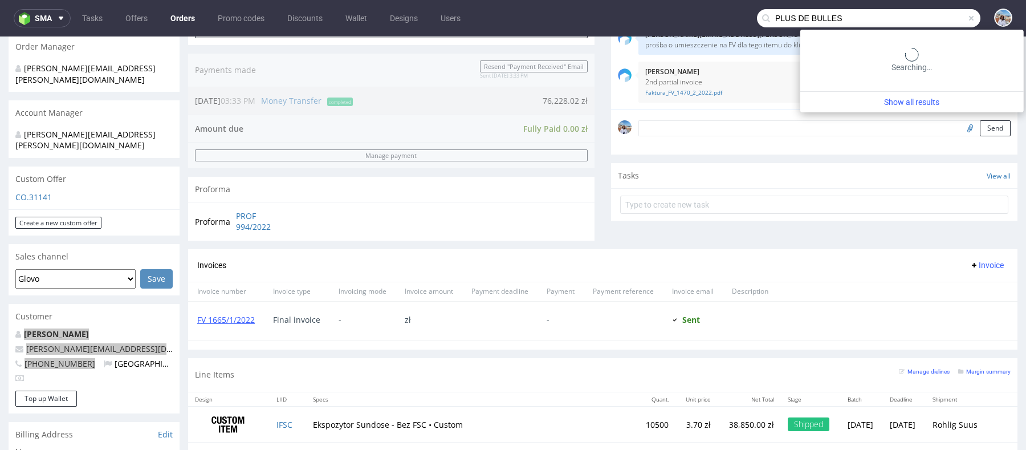
type input "PLUS DE BULLES"
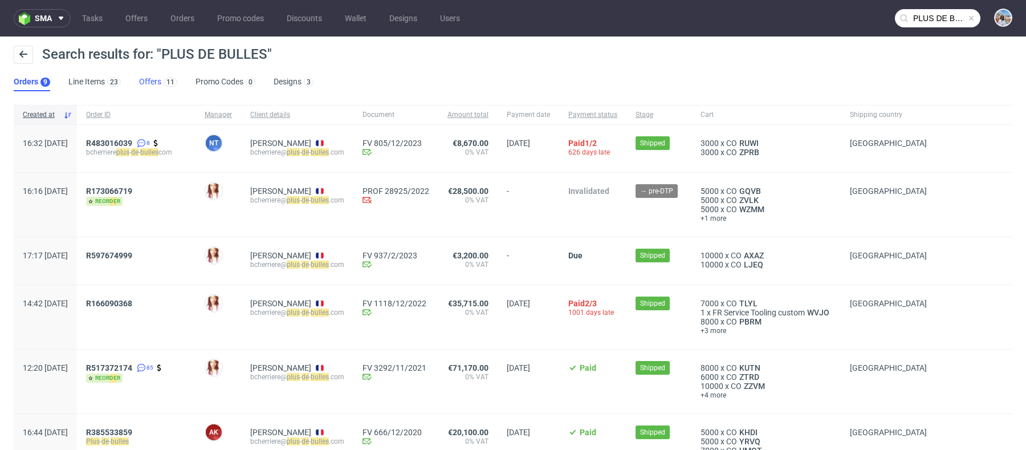
click at [150, 77] on link "Offers 11" at bounding box center [158, 82] width 38 height 18
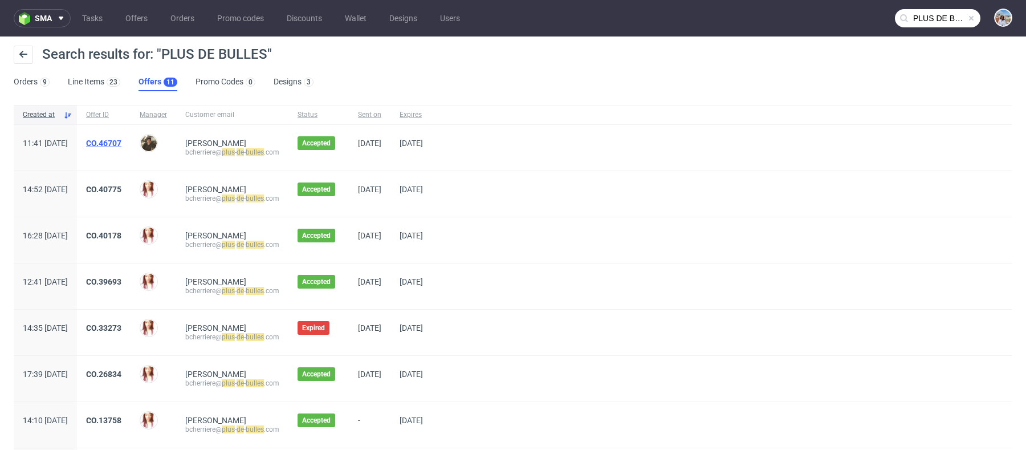
click at [121, 145] on link "CO.46707" at bounding box center [103, 142] width 35 height 9
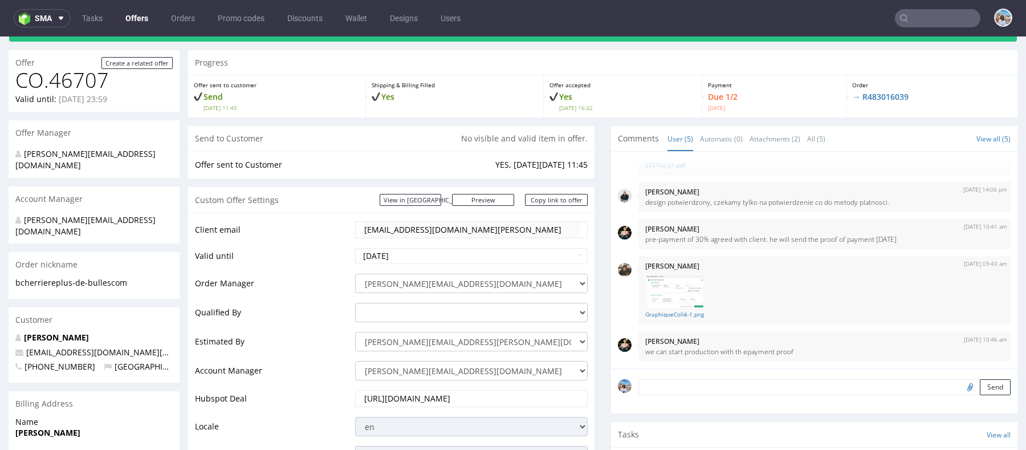
scroll to position [67, 0]
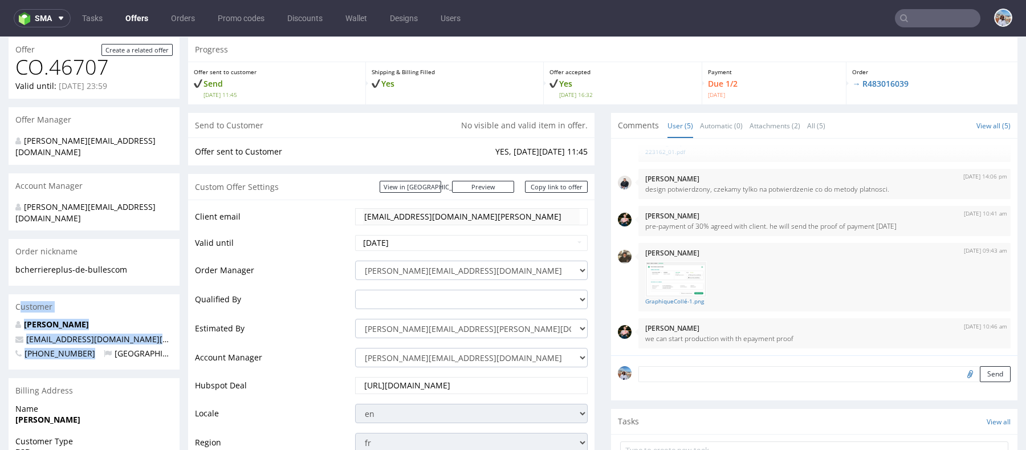
drag, startPoint x: 84, startPoint y: 329, endPoint x: 19, endPoint y: 287, distance: 77.4
click at [19, 294] on section "Customer [PERSON_NAME] [EMAIL_ADDRESS][DOMAIN_NAME][PERSON_NAME] [PHONE_NUMBER]…" at bounding box center [94, 331] width 171 height 75
click at [927, 11] on input "text" at bounding box center [937, 18] width 85 height 18
paste input "FC ecom, s.r.o."
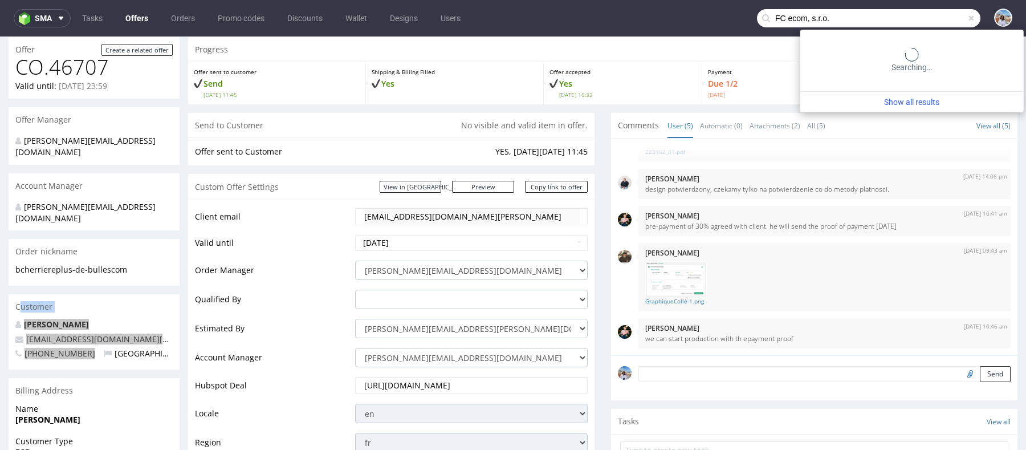
type input "FC ecom, s.r.o."
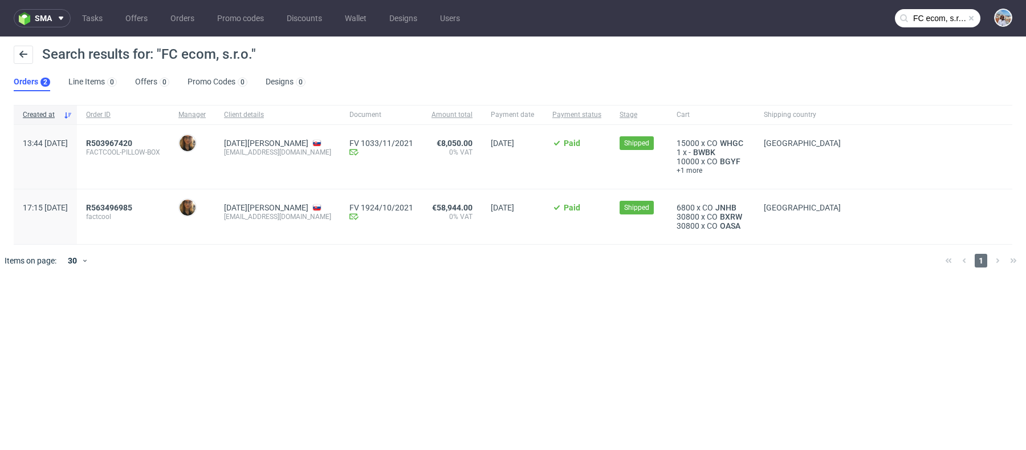
click at [144, 137] on div "R503967420 FACTCOOL-PILLOW-BOX" at bounding box center [123, 157] width 92 height 64
click at [132, 142] on span "R503967420" at bounding box center [109, 142] width 46 height 9
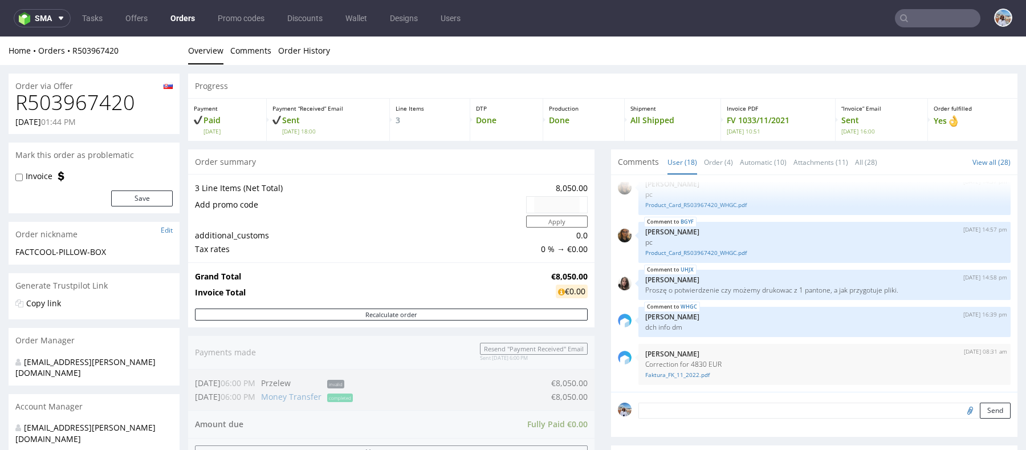
scroll to position [325, 0]
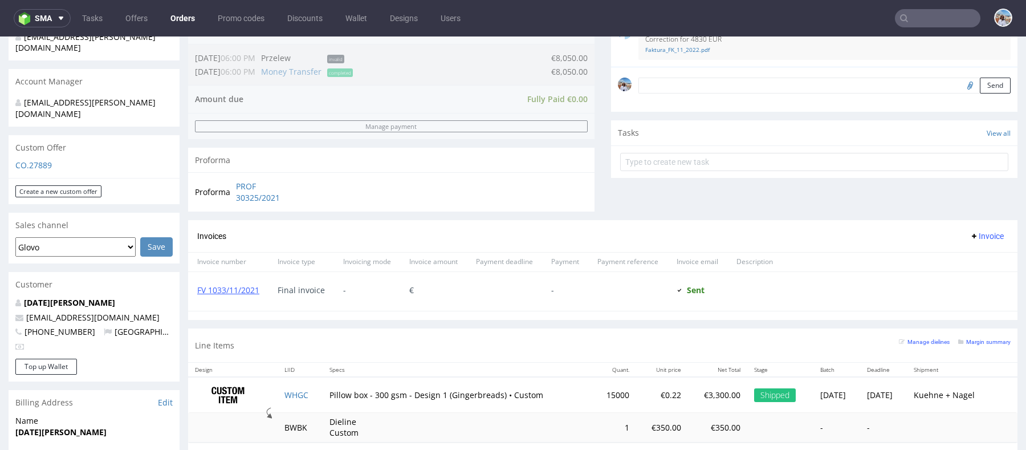
drag, startPoint x: 89, startPoint y: 308, endPoint x: 21, endPoint y: 278, distance: 75.0
click at [21, 297] on div "[DATE][PERSON_NAME] [PERSON_NAME][EMAIL_ADDRESS][DOMAIN_NAME] [PHONE_NUMBER] [G…" at bounding box center [94, 328] width 171 height 62
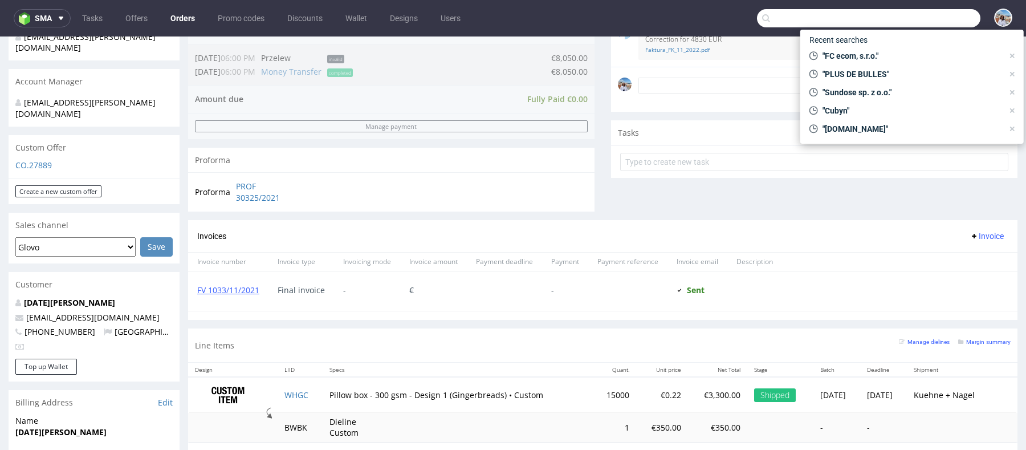
click at [916, 17] on input "text" at bounding box center [868, 18] width 223 height 18
paste input "GWD Concept Sp. z o.o."
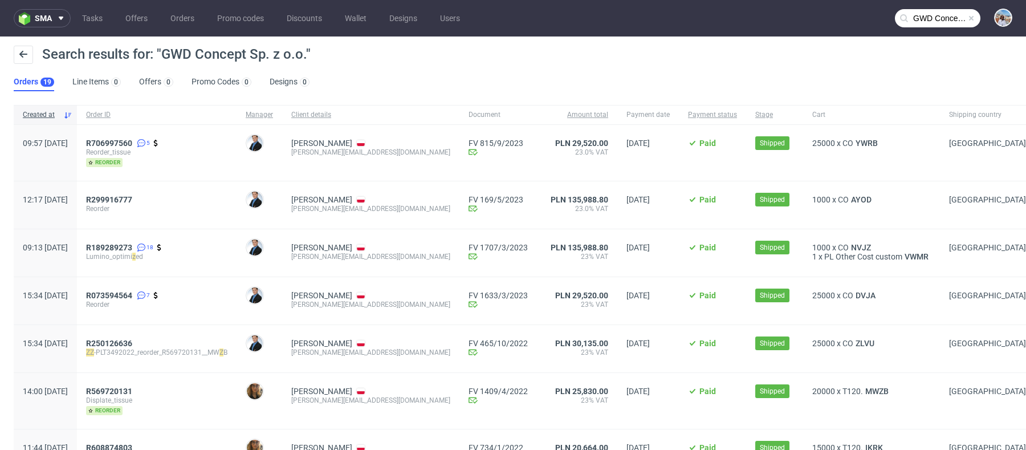
click at [349, 151] on div "[PERSON_NAME][EMAIL_ADDRESS][DOMAIN_NAME]" at bounding box center [370, 152] width 159 height 9
click at [908, 11] on input "GWD Concept Sp. z o.o." at bounding box center [937, 18] width 85 height 18
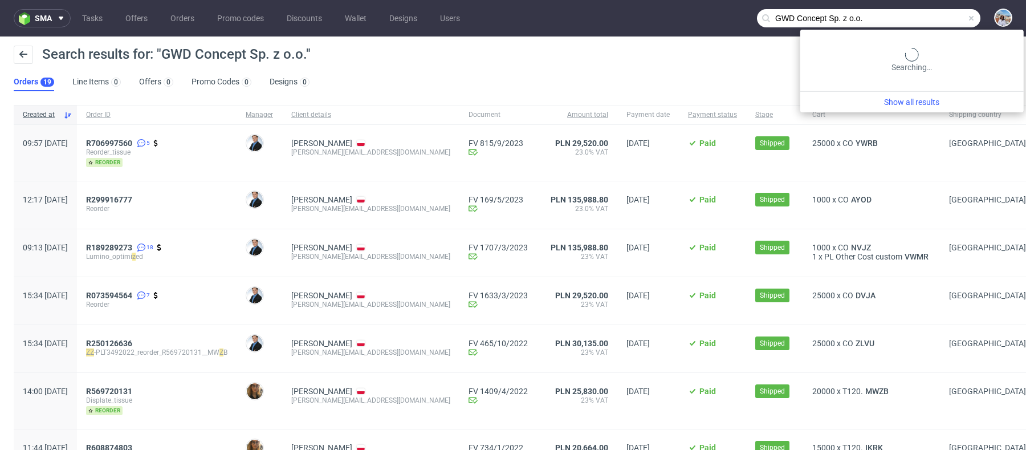
click at [908, 11] on input "GWD Concept Sp. z o.o." at bounding box center [868, 18] width 223 height 18
paste input "[PERSON_NAME][EMAIL_ADDRESS][DOMAIN_NAME]"
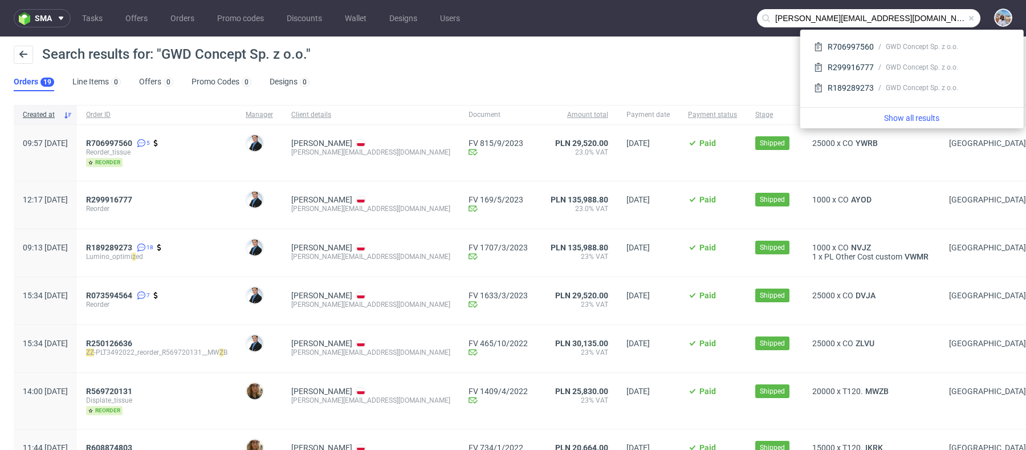
type input "[PERSON_NAME][EMAIL_ADDRESS][DOMAIN_NAME]"
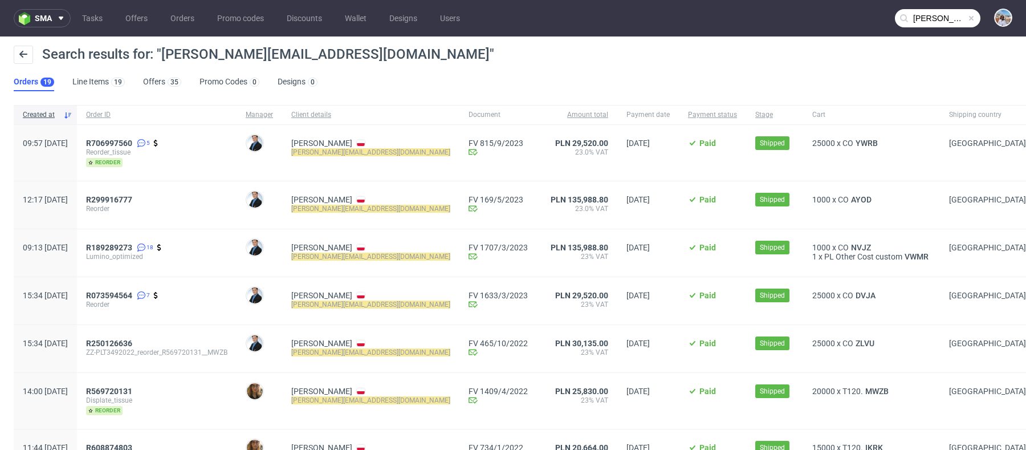
click at [152, 134] on div "R706997560 5 Reorder_tissue reorder" at bounding box center [157, 153] width 160 height 56
click at [132, 141] on span "R706997560" at bounding box center [109, 142] width 46 height 9
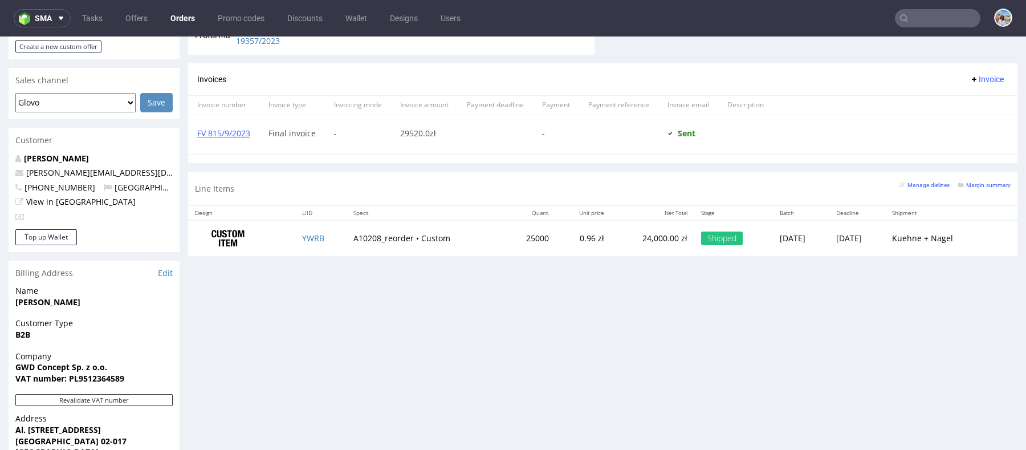
scroll to position [357, 0]
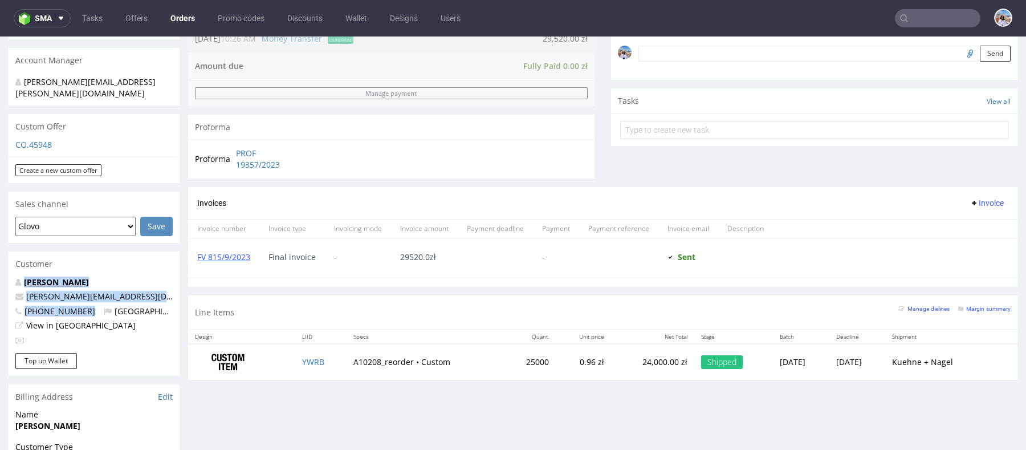
drag, startPoint x: 76, startPoint y: 285, endPoint x: 25, endPoint y: 259, distance: 57.6
click at [25, 276] on div "[PERSON_NAME] [PERSON_NAME][EMAIL_ADDRESS][DOMAIN_NAME] [PHONE_NUMBER] [GEOGRAP…" at bounding box center [94, 314] width 171 height 76
click at [932, 18] on input "text" at bounding box center [937, 18] width 85 height 18
paste input "PARFUMS M [PERSON_NAME]"
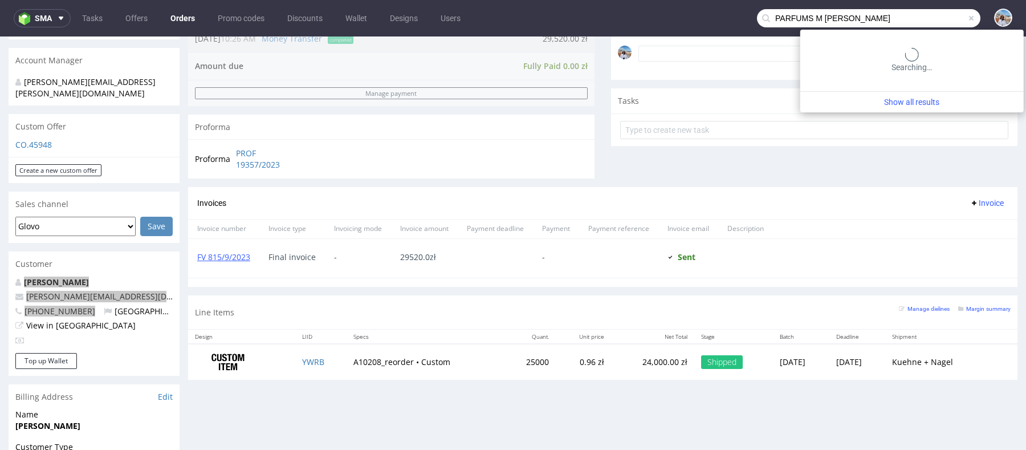
type input "PARFUMS M [PERSON_NAME]"
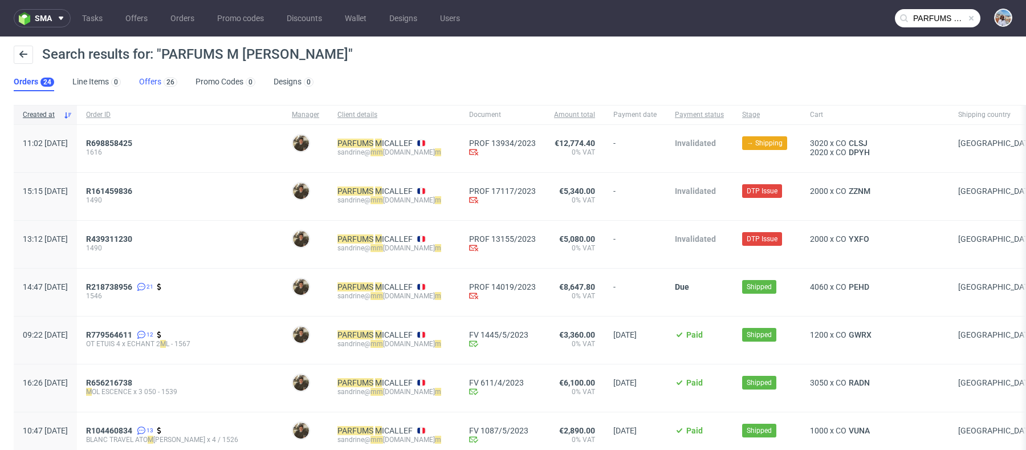
click at [161, 83] on div "26" at bounding box center [169, 81] width 16 height 11
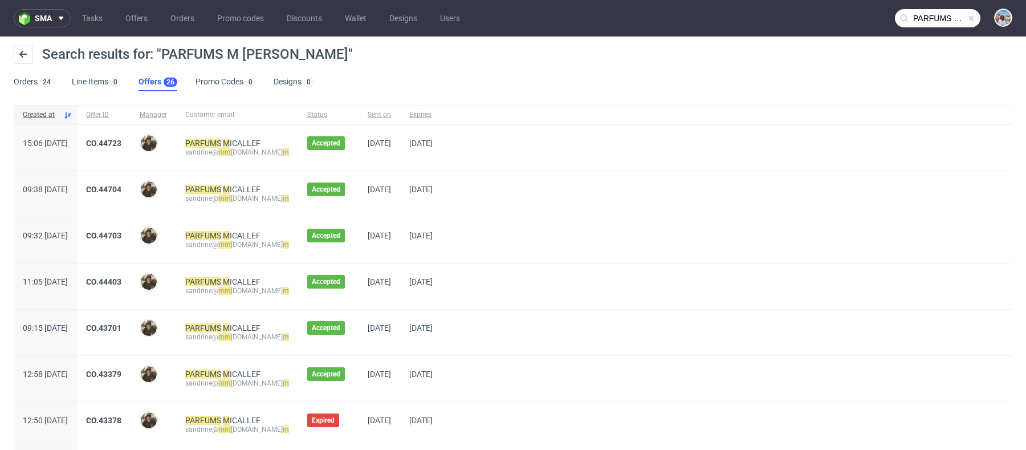
click at [130, 133] on div "CO.44723" at bounding box center [104, 148] width 54 height 46
click at [121, 146] on link "CO.44723" at bounding box center [103, 142] width 35 height 9
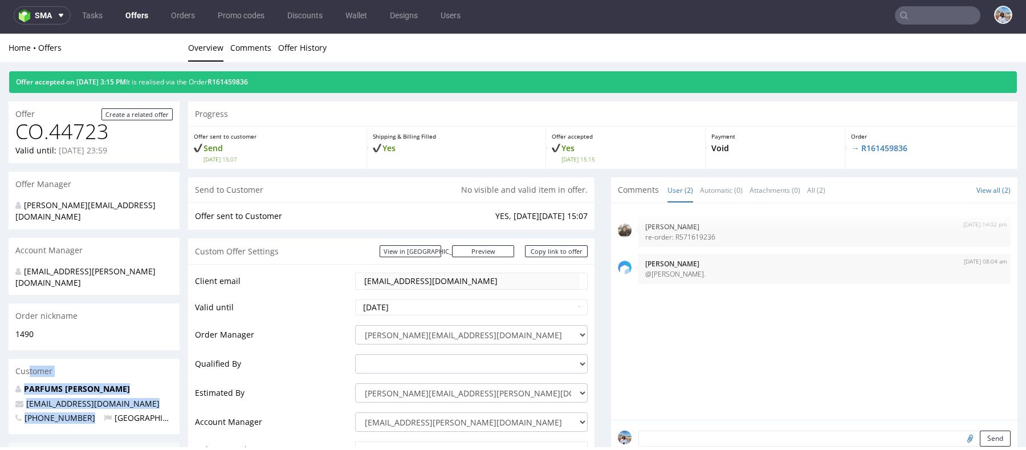
drag, startPoint x: 85, startPoint y: 391, endPoint x: 28, endPoint y: 344, distance: 73.6
click at [28, 358] on section "Customer PARFUMS MICALLEF [EMAIL_ADDRESS][DOMAIN_NAME] [PHONE_NUMBER] [GEOGRAPH…" at bounding box center [94, 395] width 171 height 75
click at [20, 358] on div "Customer" at bounding box center [94, 370] width 171 height 25
drag, startPoint x: 21, startPoint y: 360, endPoint x: 81, endPoint y: 398, distance: 71.8
click at [81, 398] on section "Customer PARFUMS MICALLEF [EMAIL_ADDRESS][DOMAIN_NAME] [PHONE_NUMBER] [GEOGRAPH…" at bounding box center [94, 395] width 171 height 75
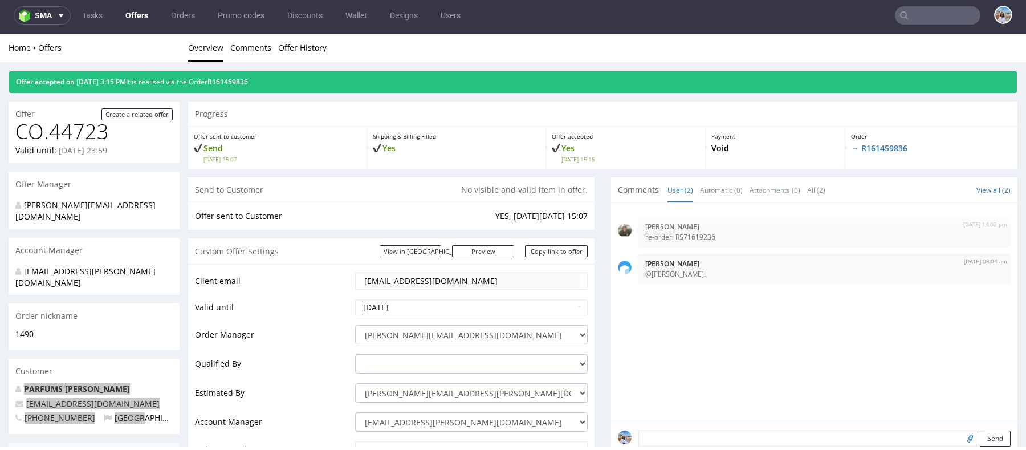
click at [921, 13] on input "text" at bounding box center [937, 15] width 85 height 18
paste input "Matceramica co/ Fable Home"
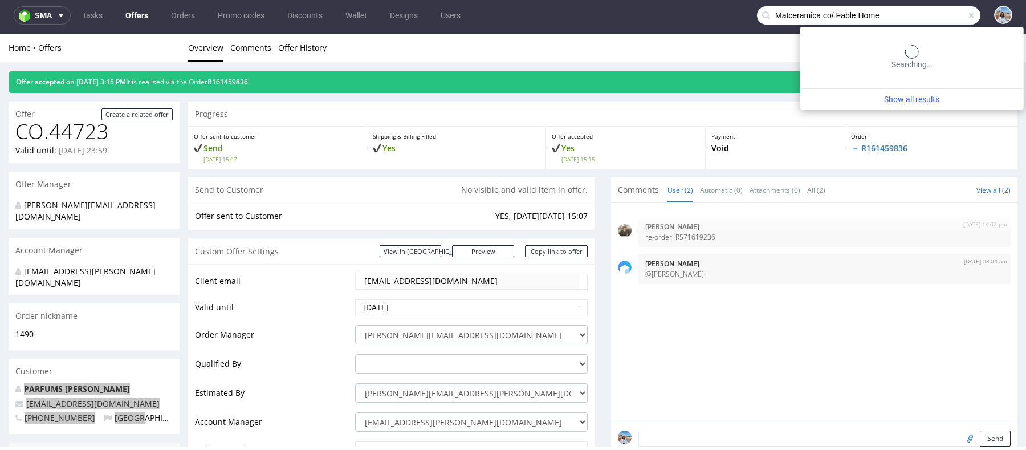
type input "Matceramica co/ Fable Home"
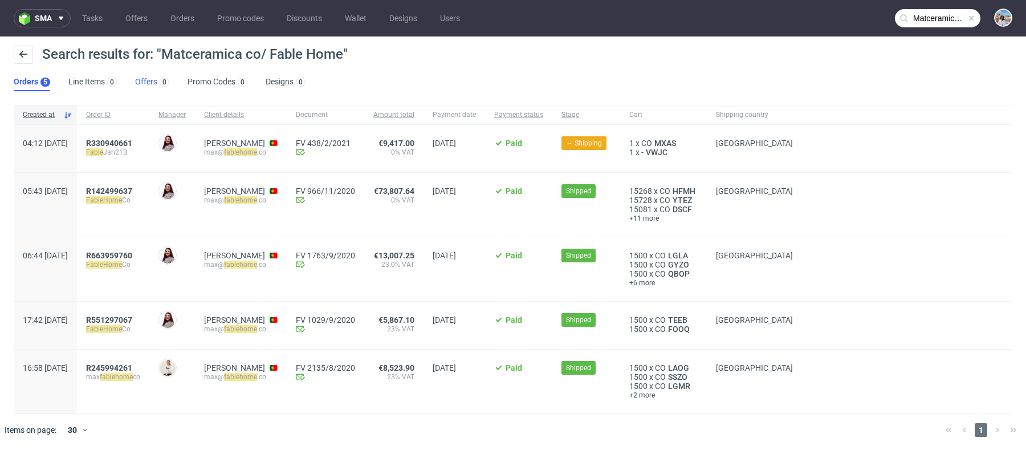
click at [144, 76] on link "Offers 0" at bounding box center [152, 82] width 34 height 18
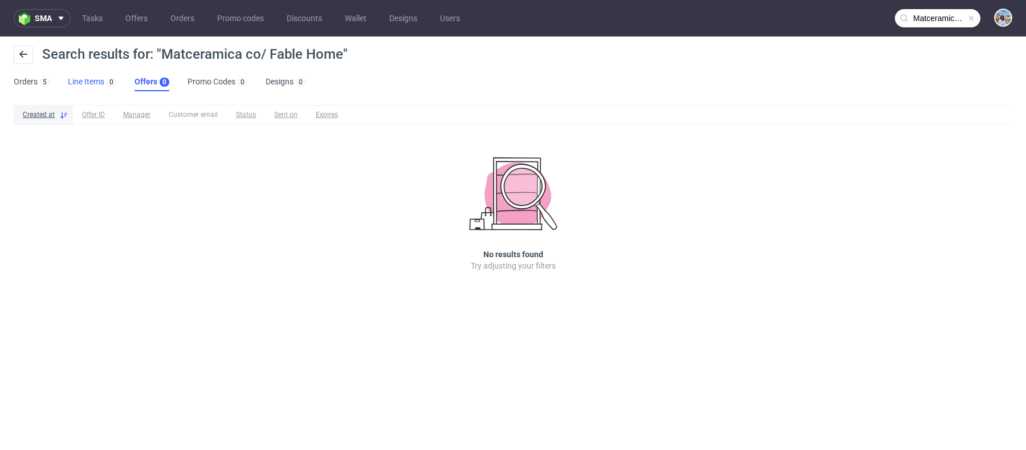
click at [113, 75] on link "Line Items 0" at bounding box center [92, 82] width 48 height 18
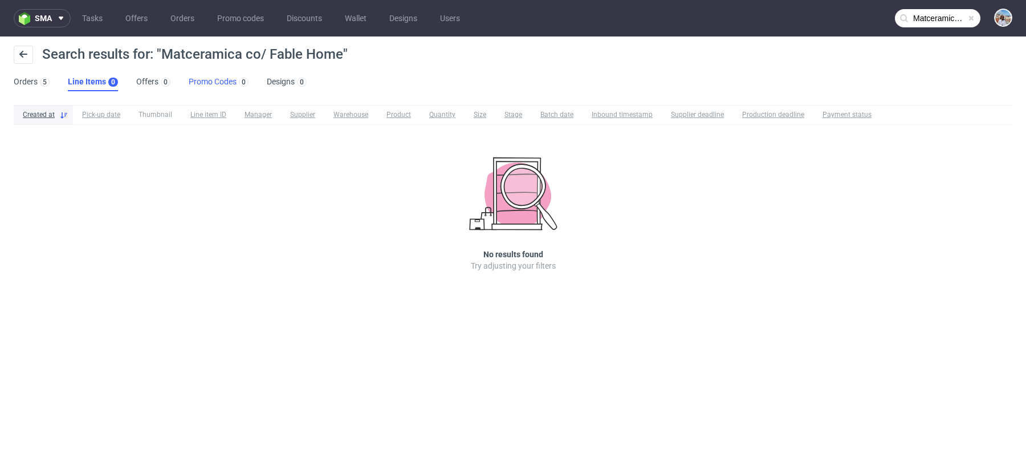
click at [220, 80] on link "Promo Codes 0" at bounding box center [219, 82] width 60 height 18
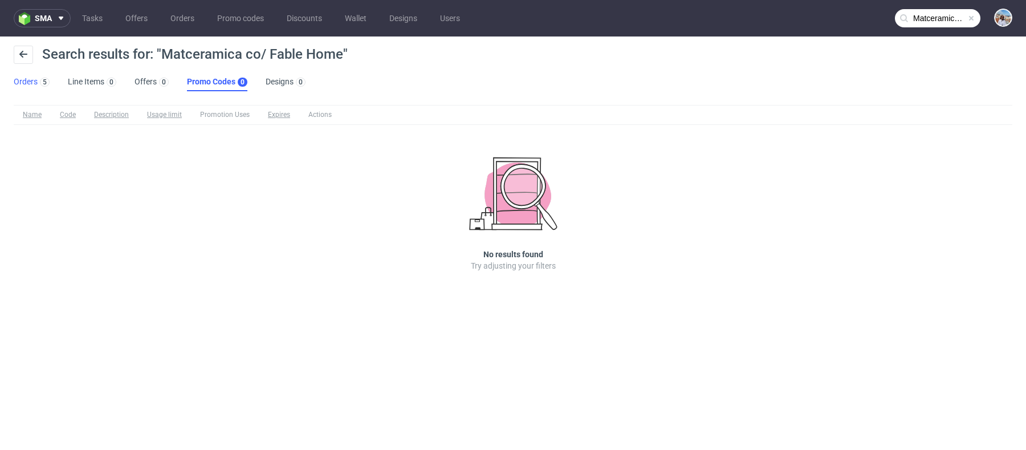
click at [31, 91] on link "Orders 5" at bounding box center [32, 82] width 36 height 18
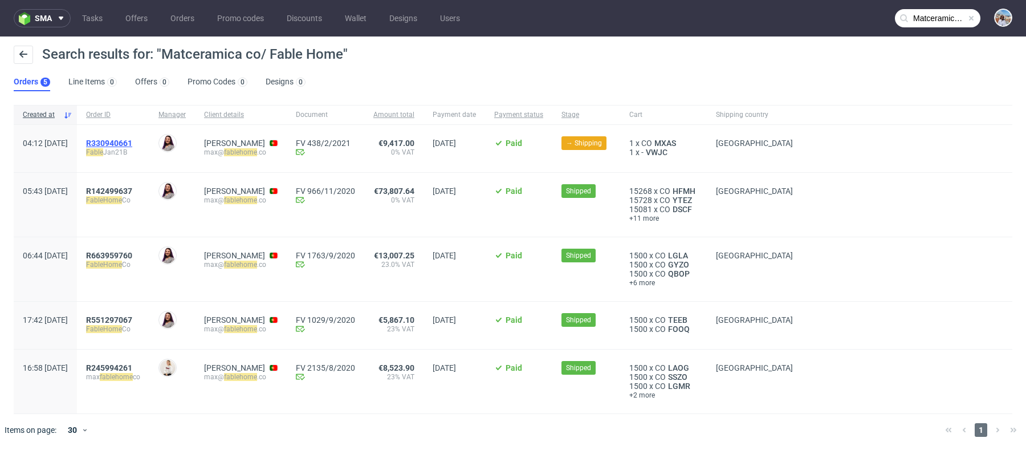
click at [132, 138] on span "R330940661" at bounding box center [109, 142] width 46 height 9
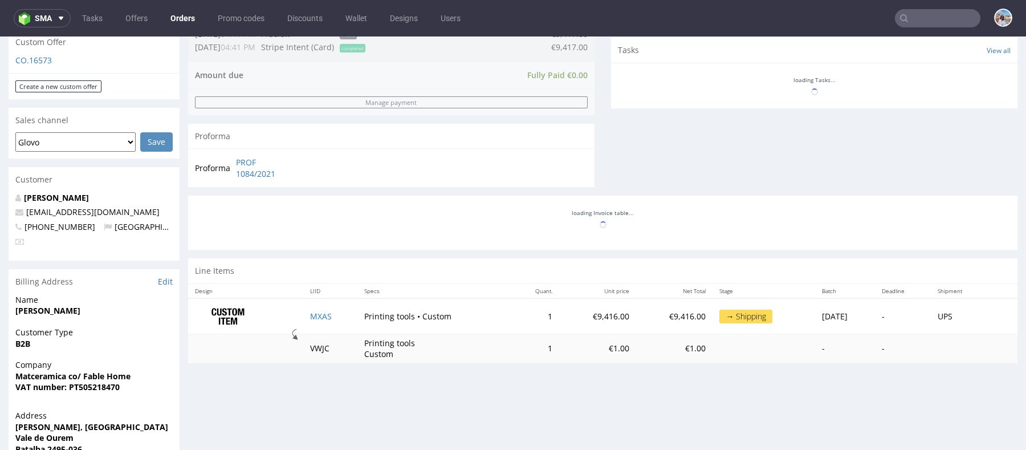
scroll to position [302, 0]
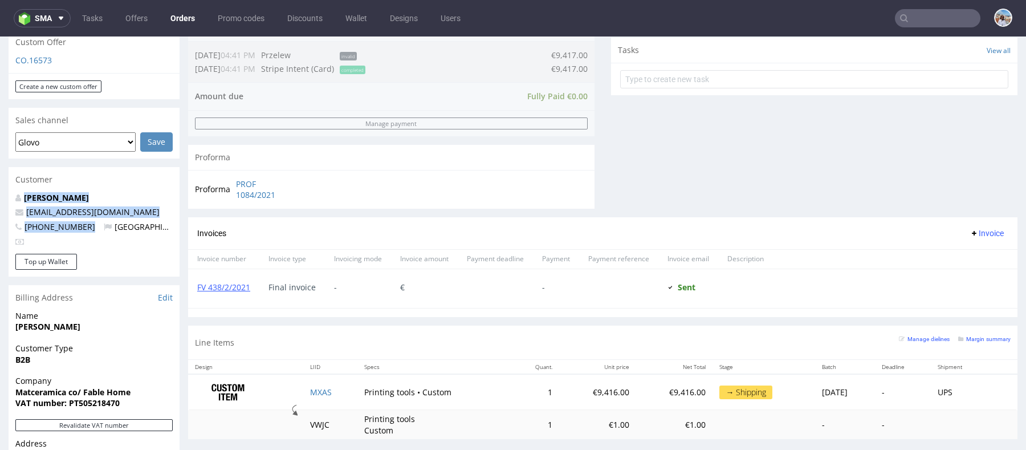
drag, startPoint x: 80, startPoint y: 228, endPoint x: 10, endPoint y: 190, distance: 80.3
click at [10, 190] on section "Customer [PERSON_NAME] [EMAIL_ADDRESS][DOMAIN_NAME] [PHONE_NUMBER] [GEOGRAPHIC_…" at bounding box center [94, 221] width 171 height 109
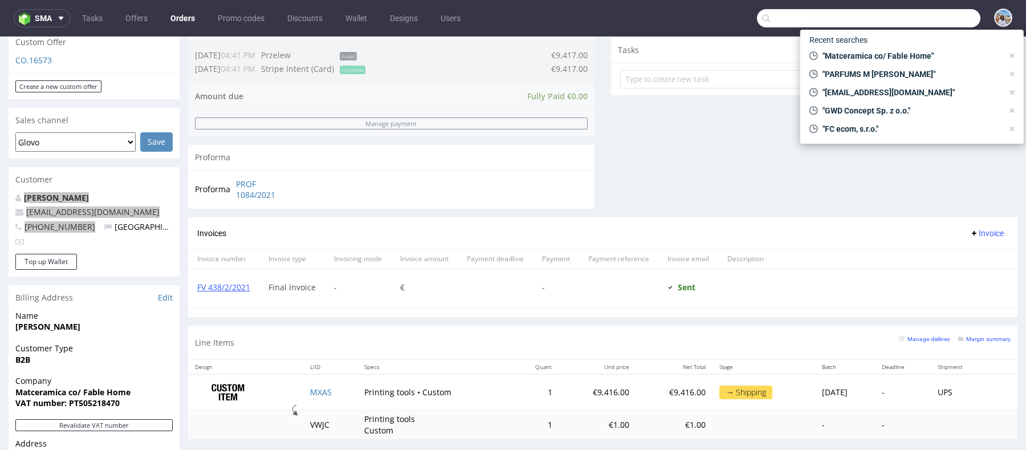
click at [903, 19] on input "text" at bounding box center [868, 18] width 223 height 18
paste input "WebsiteBakery UG"
type input "WebsiteBakery UG"
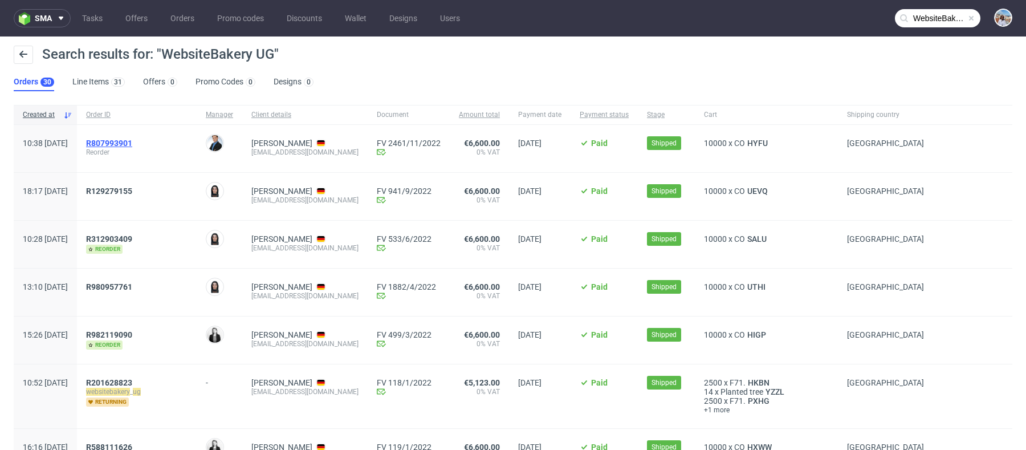
click at [132, 145] on span "R807993901" at bounding box center [109, 142] width 46 height 9
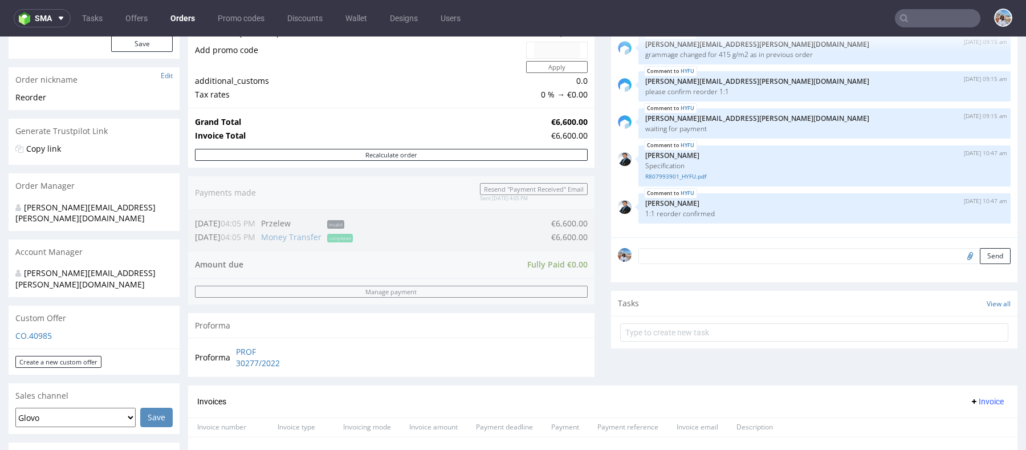
scroll to position [230, 0]
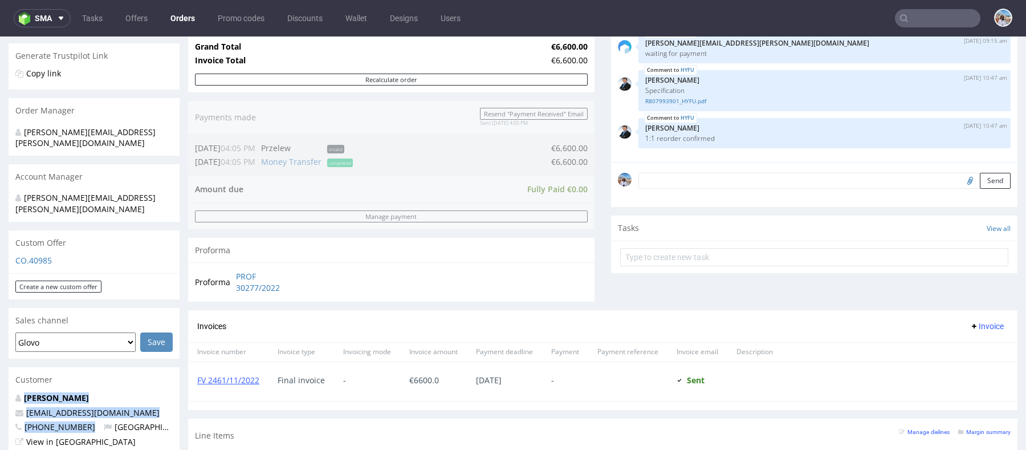
drag, startPoint x: 95, startPoint y: 403, endPoint x: 18, endPoint y: 373, distance: 82.6
click at [18, 392] on div "[PERSON_NAME] [EMAIL_ADDRESS][DOMAIN_NAME] [PHONE_NUMBER] [GEOGRAPHIC_DATA] Vie…" at bounding box center [94, 430] width 171 height 76
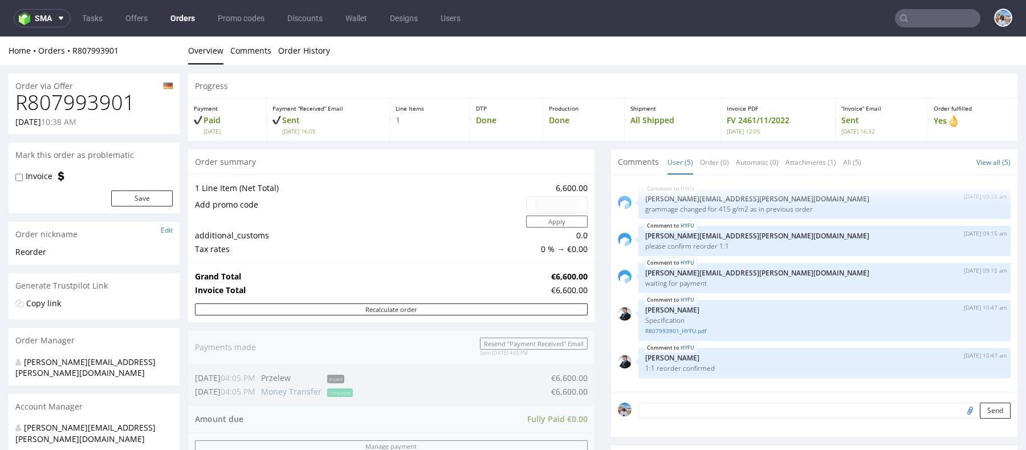
scroll to position [230, 0]
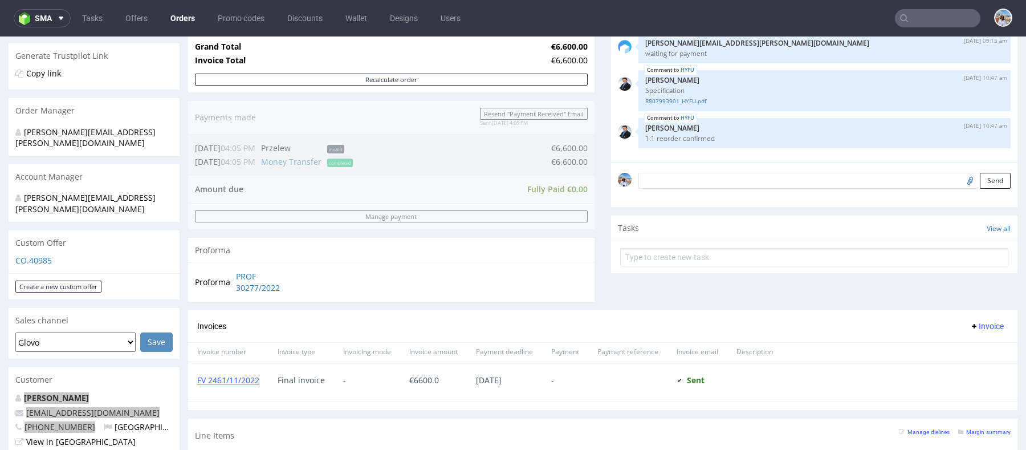
click at [909, 28] on nav "sma Tasks Offers Orders Promo codes Discounts Wallet Designs Users" at bounding box center [513, 18] width 1026 height 36
click at [909, 23] on input "text" at bounding box center [937, 18] width 85 height 18
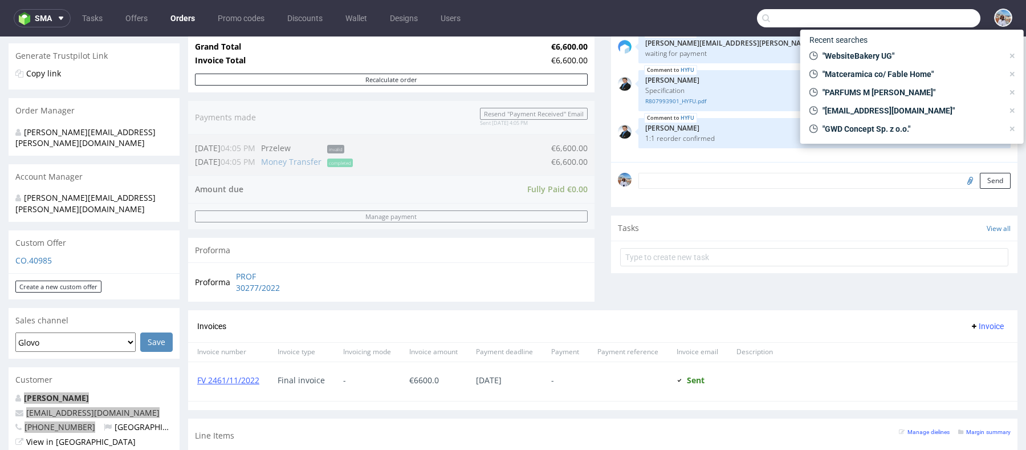
click at [909, 23] on input "text" at bounding box center [868, 18] width 223 height 18
paste input "Heavenly Sweets"
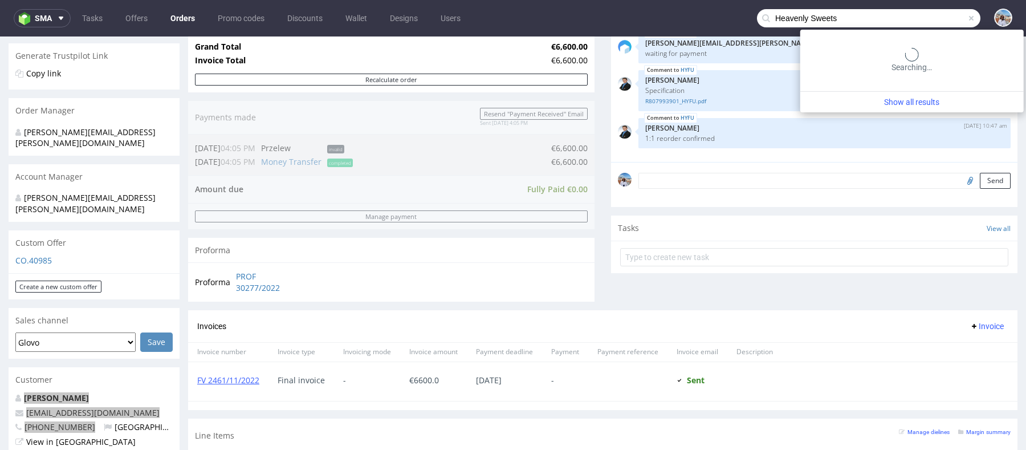
type input "Heavenly Sweets"
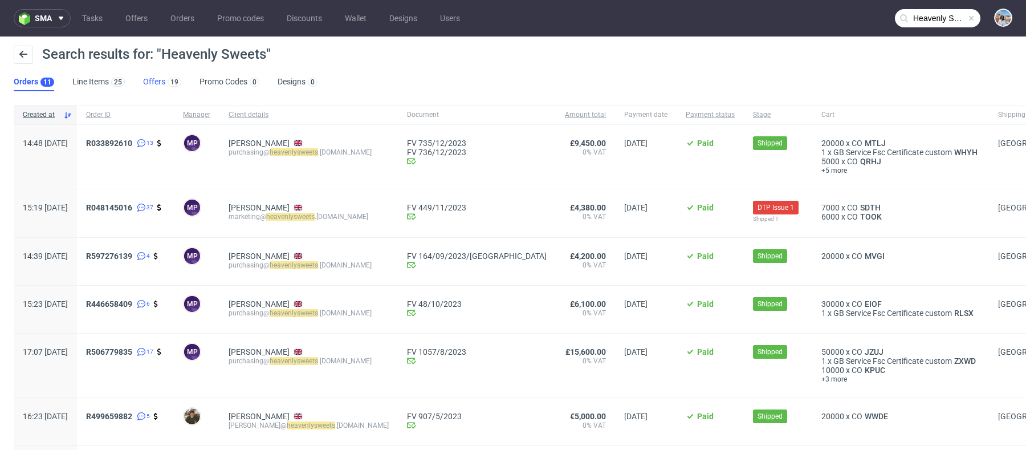
click at [154, 77] on link "Offers 19" at bounding box center [162, 82] width 38 height 18
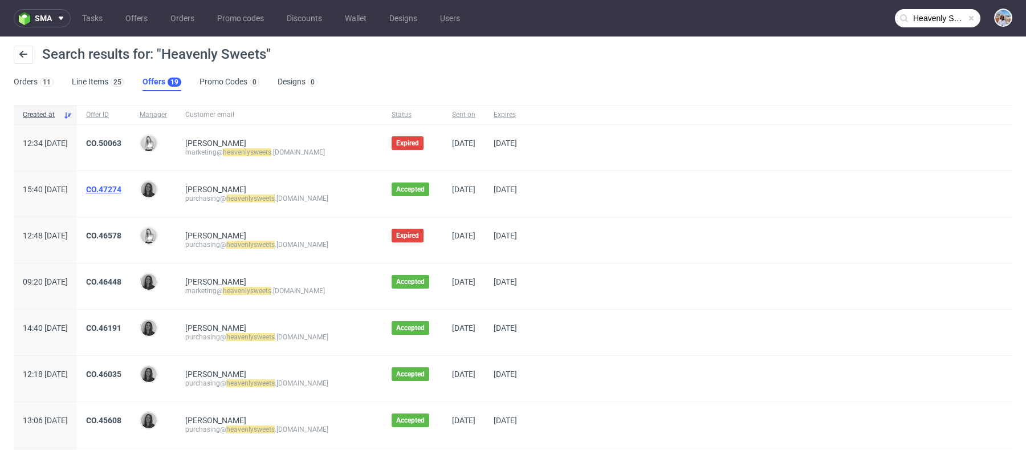
click at [121, 186] on link "CO.47274" at bounding box center [103, 189] width 35 height 9
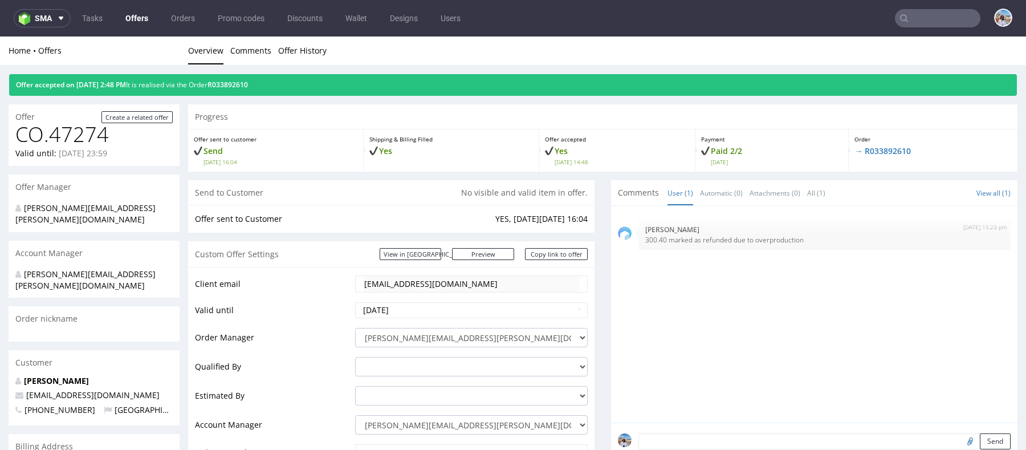
type input "Heavenly Sweets"
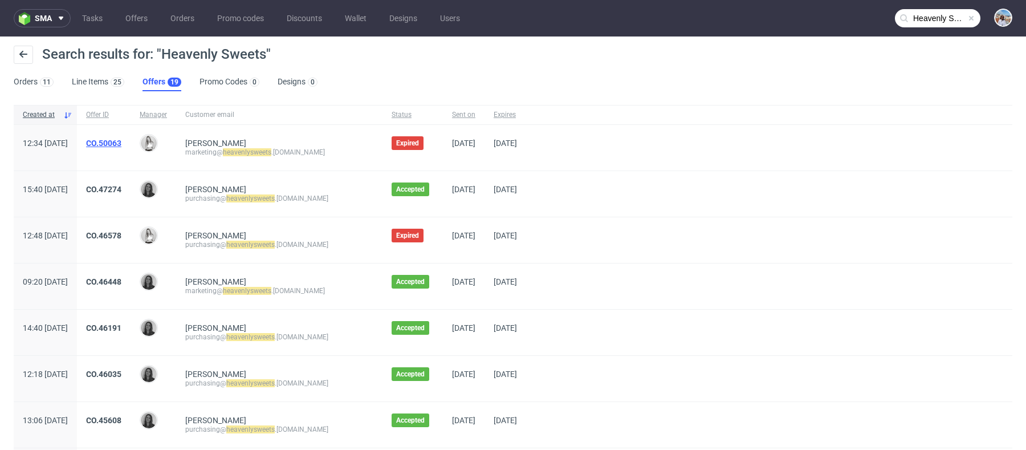
click at [121, 143] on link "CO.50063" at bounding box center [103, 142] width 35 height 9
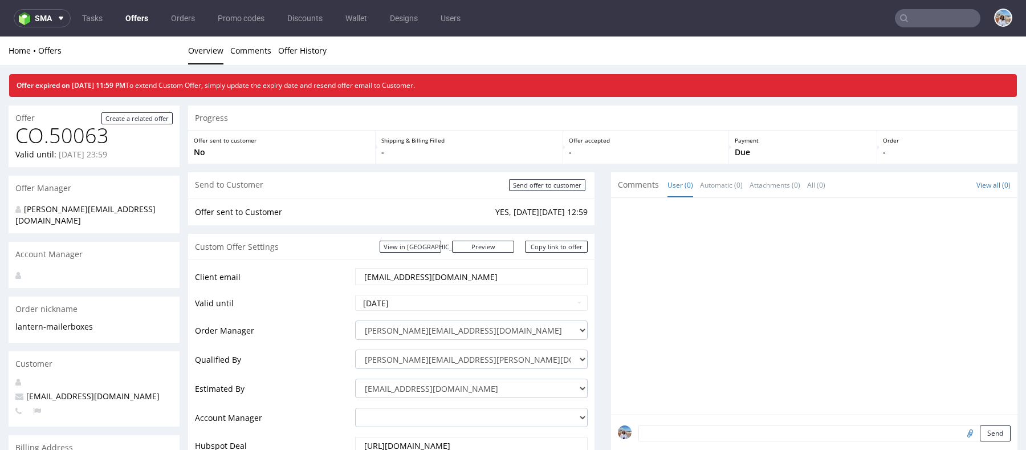
type input "Heavenly Sweets"
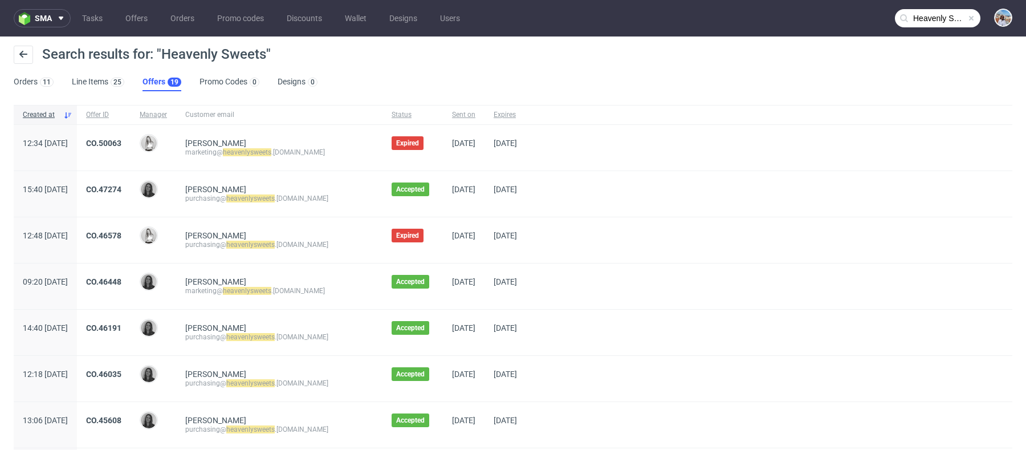
click at [130, 272] on div "CO.46448" at bounding box center [104, 286] width 54 height 46
click at [121, 279] on link "CO.46448" at bounding box center [103, 281] width 35 height 9
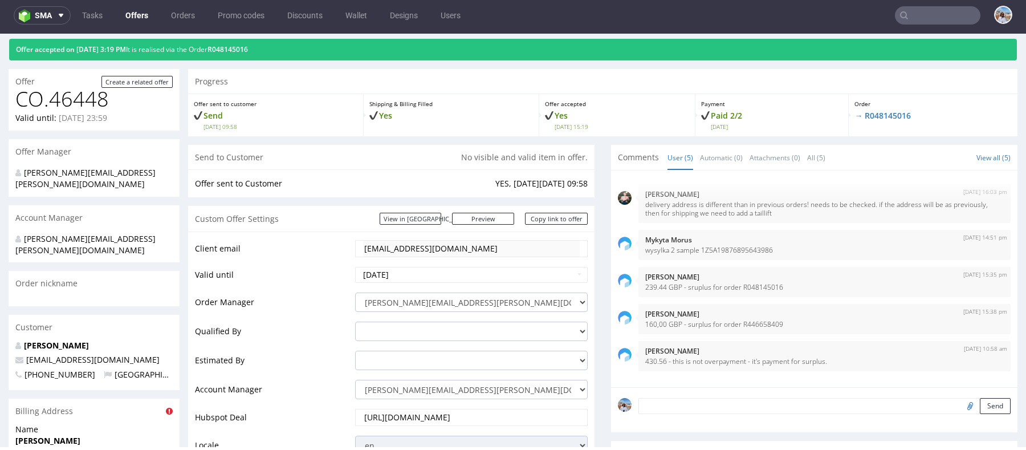
scroll to position [94, 0]
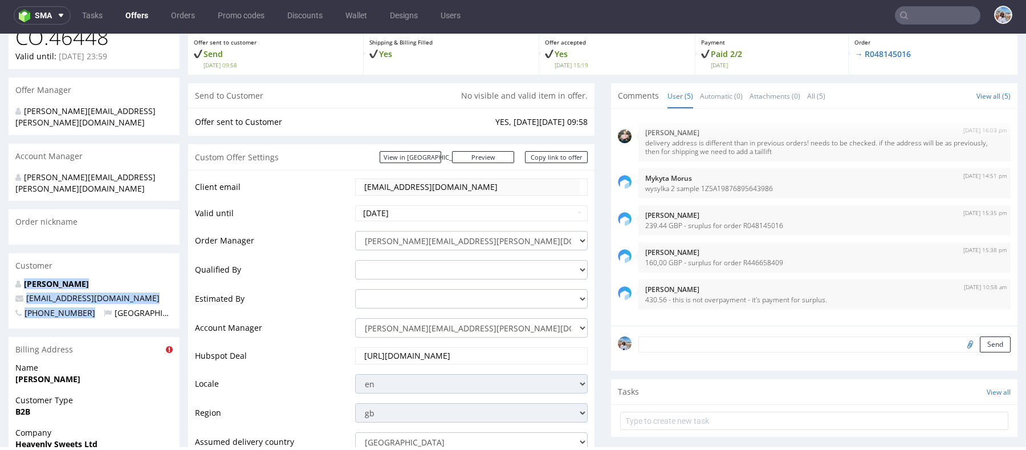
drag, startPoint x: 86, startPoint y: 291, endPoint x: 28, endPoint y: 251, distance: 69.7
click at [28, 253] on section "Customer Sam Paine marketing@heavenlysweets.co.uk +447961548187 United Kingdom" at bounding box center [94, 290] width 171 height 75
copy section "Sam Paine marketing@heavenlysweets.co.uk +447961548187"
click at [913, 13] on input "text" at bounding box center [937, 15] width 85 height 18
paste input "Concrete Jungle"
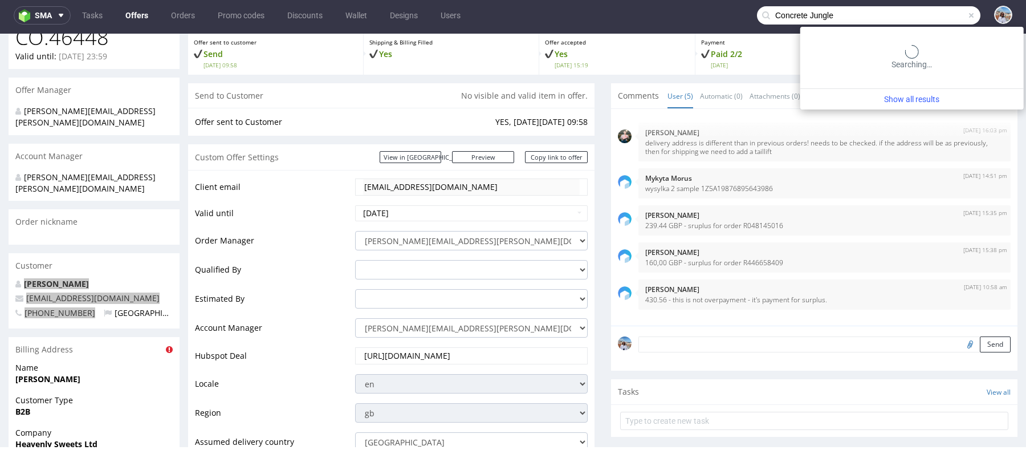
type input "Concrete Jungle"
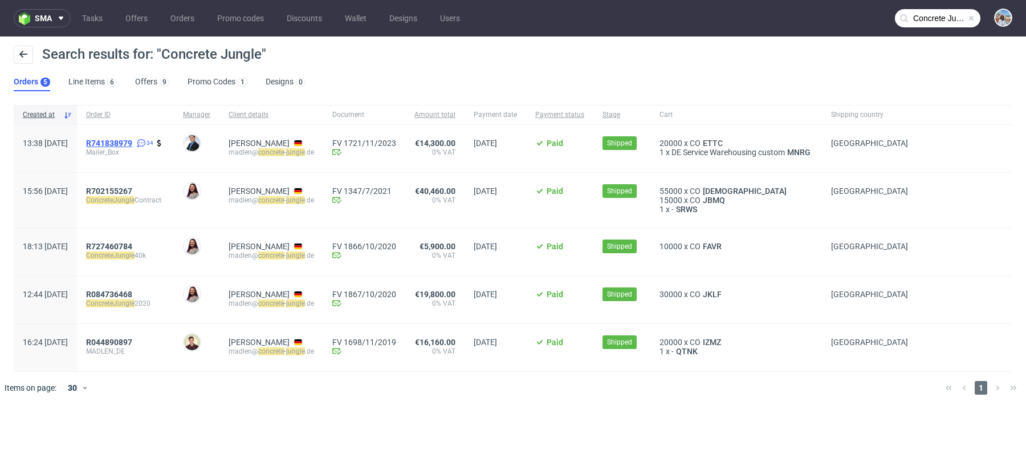
click at [132, 141] on span "R741838979" at bounding box center [109, 142] width 46 height 9
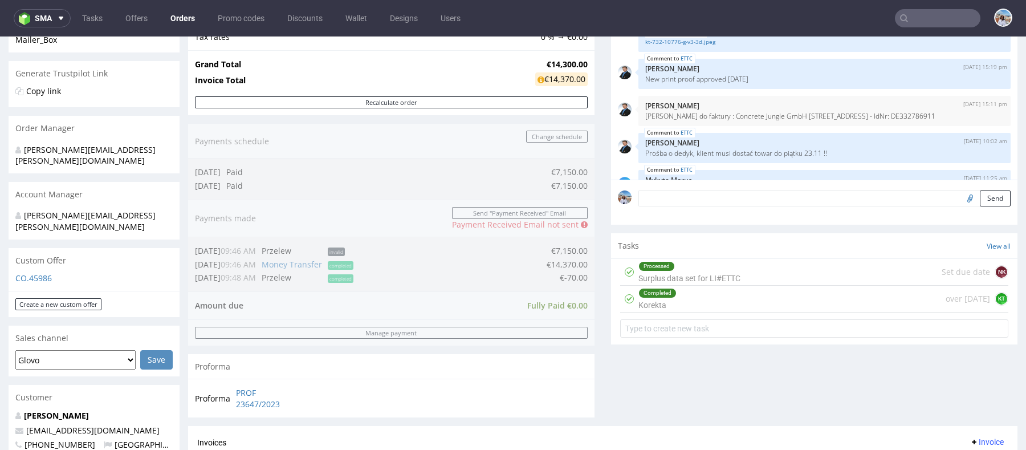
scroll to position [409, 0]
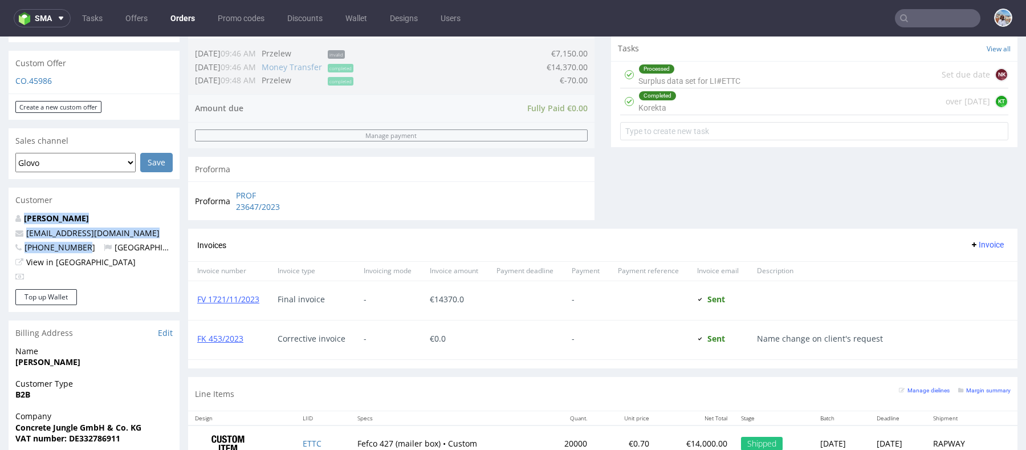
drag, startPoint x: 88, startPoint y: 224, endPoint x: 3, endPoint y: 193, distance: 90.7
click at [3, 193] on div "Order via Offer R741838979 06.09.2023 01:38 PM Mark this order as problematic I…" at bounding box center [513, 211] width 1026 height 1110
copy div "Madlen Thorwarth madlen@concrete-jungle.de +496942607460"
click at [935, 11] on input "text" at bounding box center [937, 18] width 85 height 18
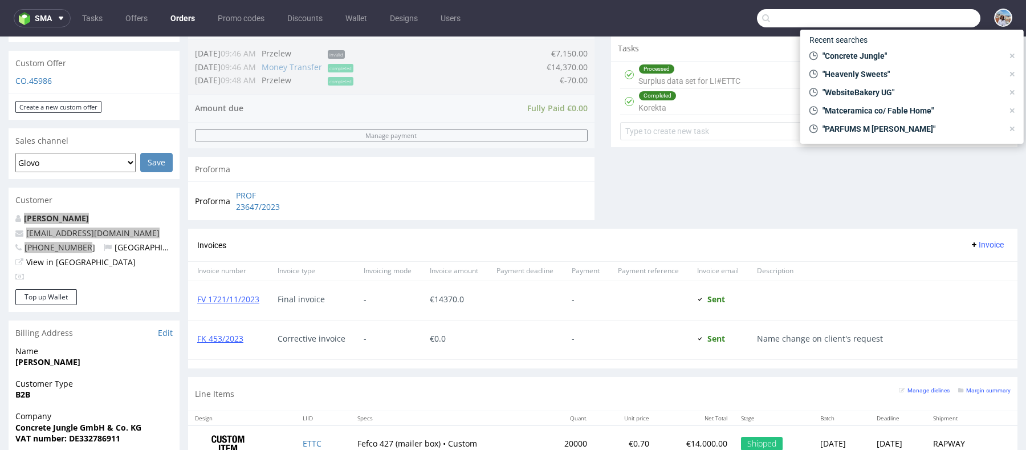
paste input "By Malina AB"
type input "By Malina AB"
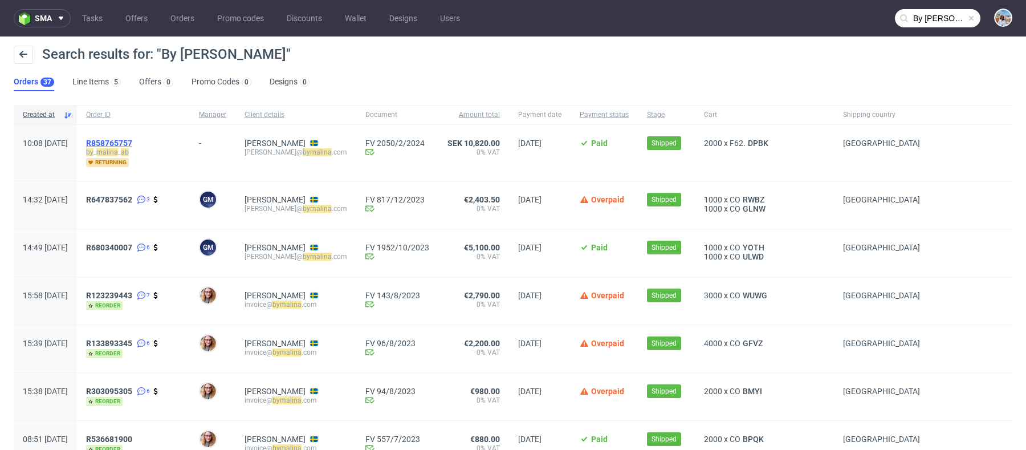
click at [130, 144] on span "R858765757" at bounding box center [109, 142] width 46 height 9
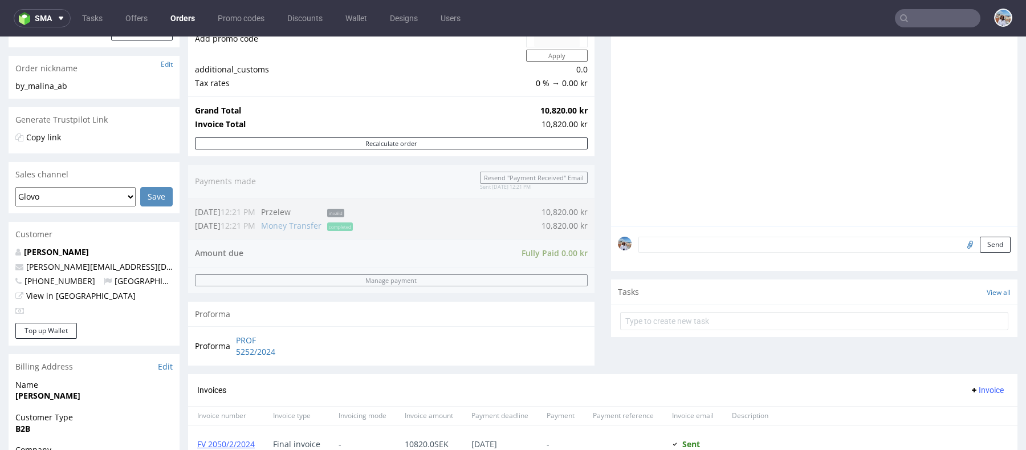
scroll to position [321, 0]
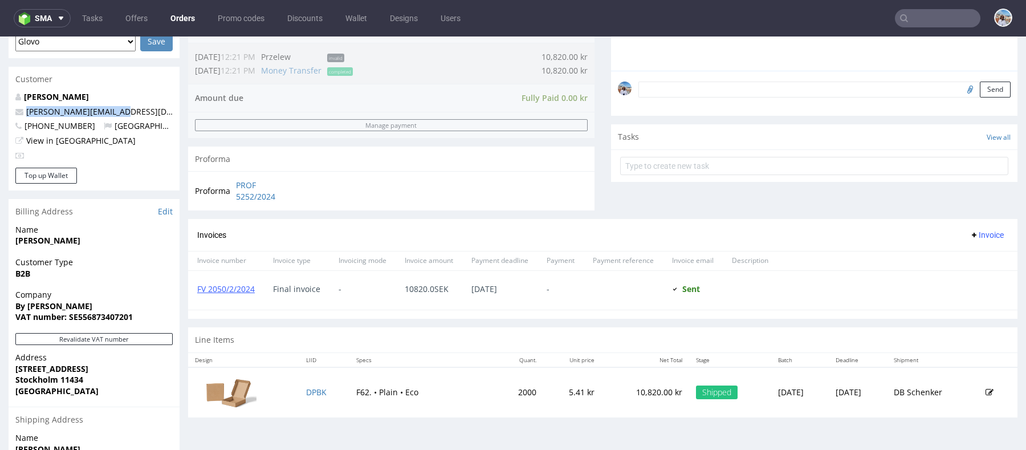
drag, startPoint x: 136, startPoint y: 106, endPoint x: 0, endPoint y: 106, distance: 136.2
click at [0, 106] on div "Order R858765757 08.02.2024 10:08 AM Mark this order as problematic Invoice Sav…" at bounding box center [513, 183] width 1026 height 879
copy span "josephine@bymalina.com"
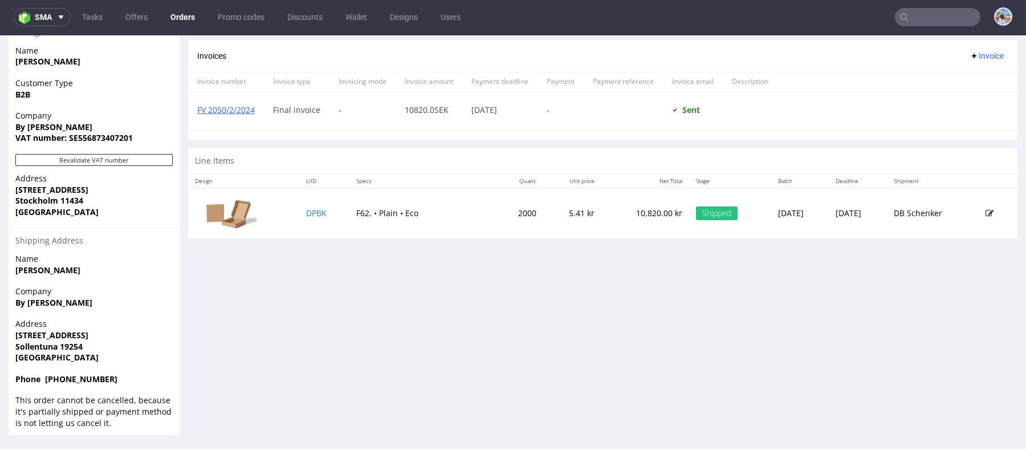
scroll to position [0, 0]
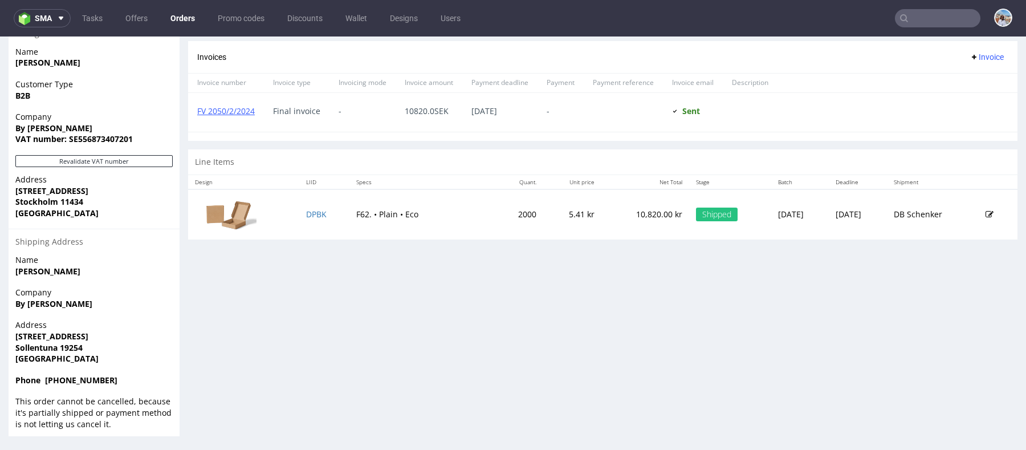
click at [932, 4] on nav "sma Tasks Offers Orders Promo codes Discounts Wallet Designs Users" at bounding box center [513, 18] width 1026 height 36
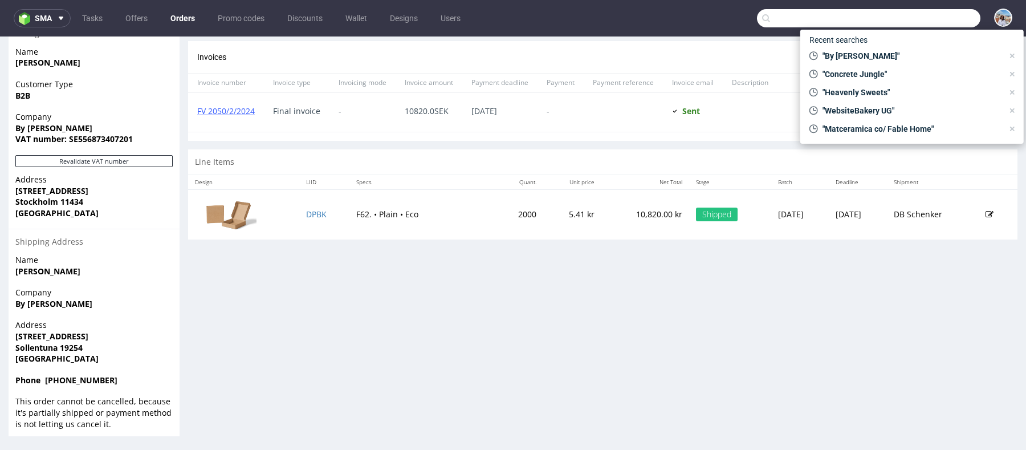
click at [933, 17] on input "text" at bounding box center [868, 18] width 223 height 18
paste input "PL AND CO"
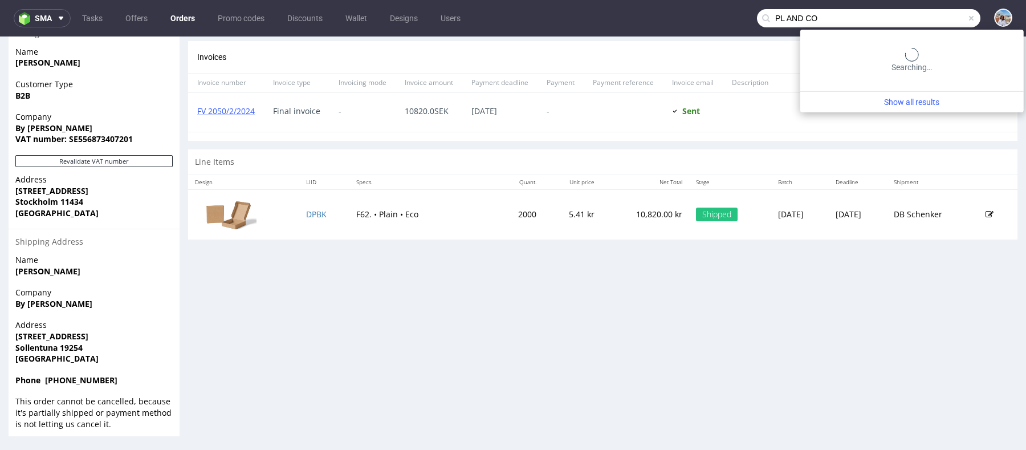
type input "PL AND CO"
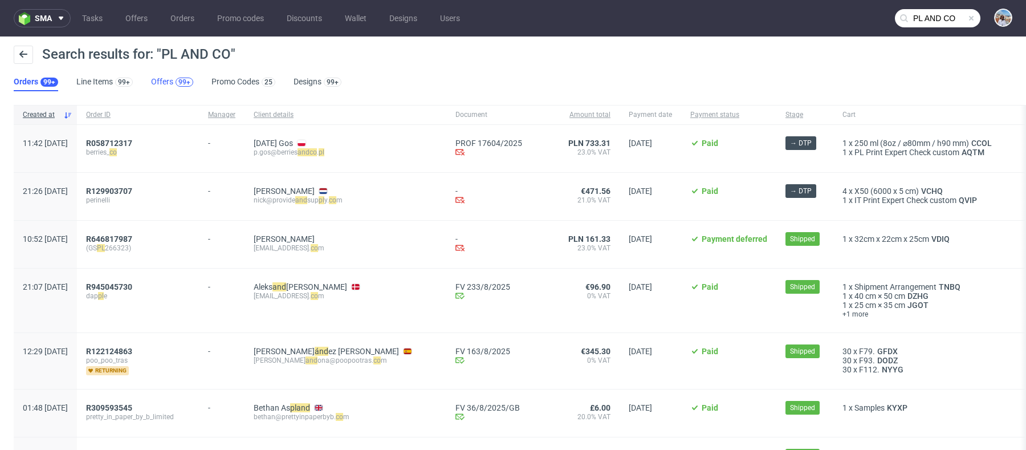
click at [178, 84] on div "99+" at bounding box center [184, 82] width 12 height 8
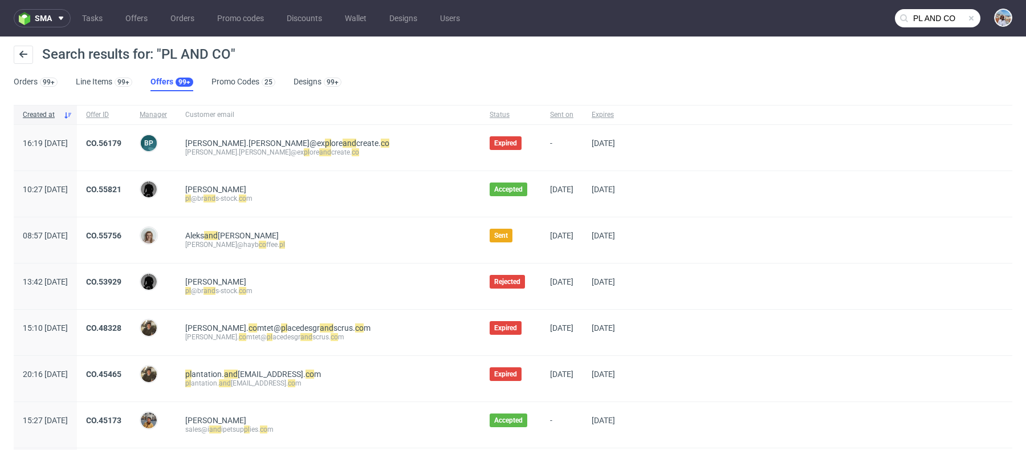
click at [77, 192] on div "10:27 Wed 11.06.2025" at bounding box center [45, 194] width 63 height 46
click at [121, 189] on link "CO.55821" at bounding box center [103, 189] width 35 height 9
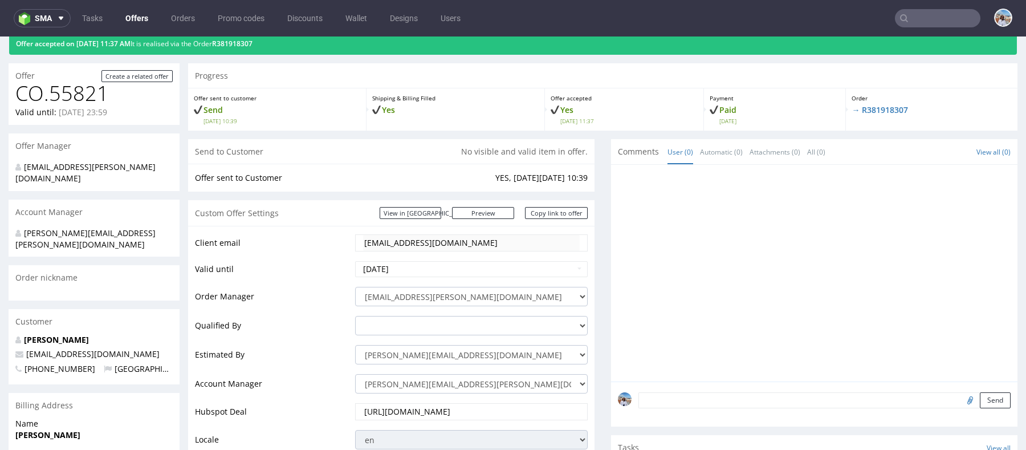
scroll to position [66, 0]
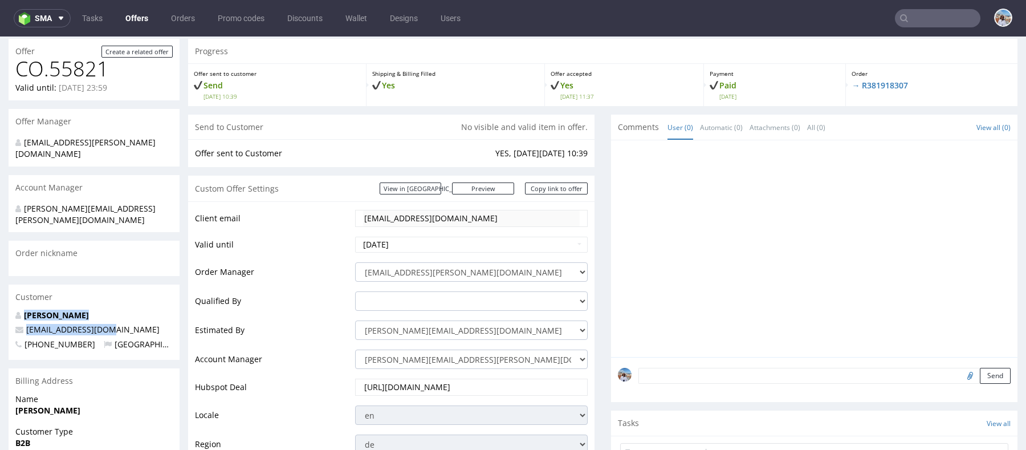
copy section "Lu Peng pl@brands-stock.com"
drag, startPoint x: 111, startPoint y: 308, endPoint x: 9, endPoint y: 285, distance: 104.5
click at [9, 285] on section "Customer Lu Peng pl@brands-stock.com +491636868908 Germany" at bounding box center [94, 321] width 171 height 75
click at [928, 9] on nav "sma Tasks Offers Orders Promo codes Discounts Wallet Designs Users" at bounding box center [513, 18] width 1026 height 36
click at [926, 21] on input "text" at bounding box center [937, 18] width 85 height 18
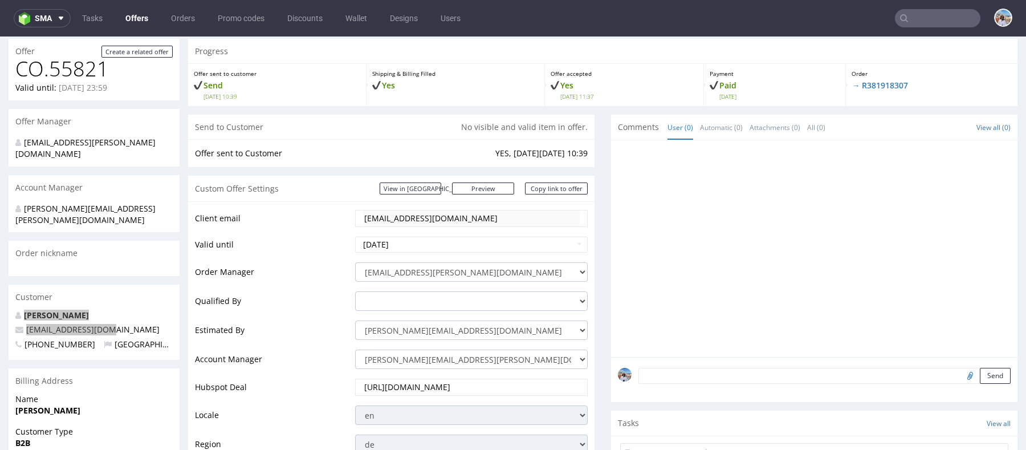
click at [902, 12] on input "text" at bounding box center [937, 18] width 85 height 18
click at [924, 19] on input "text" at bounding box center [937, 18] width 85 height 18
paste input "By Malina AB"
type input "By Malina AB"
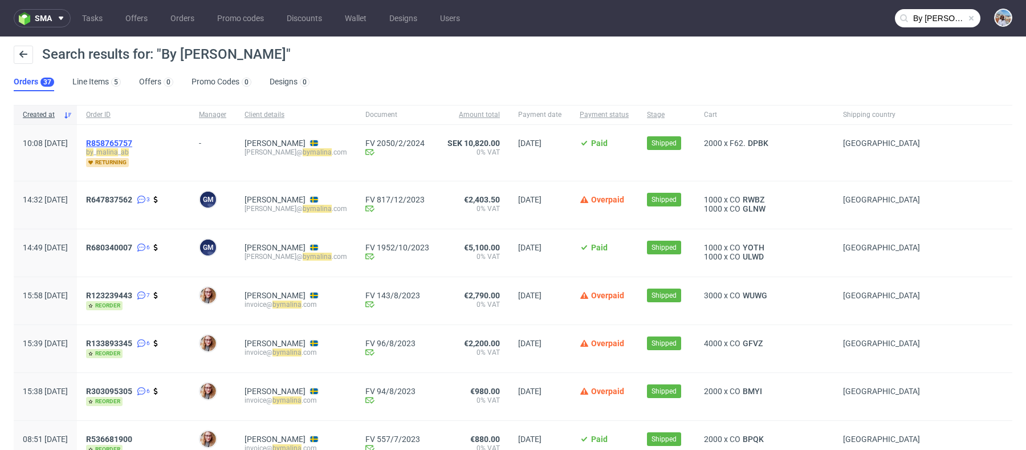
click at [132, 140] on span "R858765757" at bounding box center [109, 142] width 46 height 9
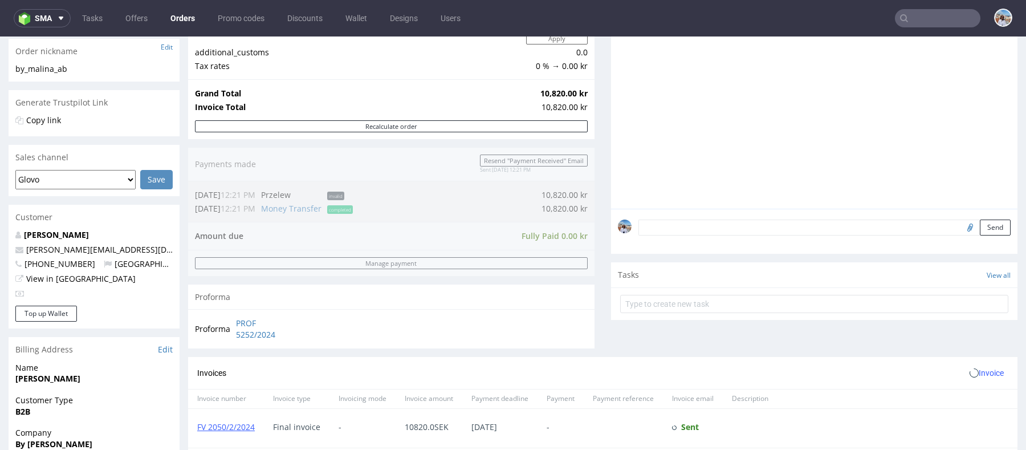
scroll to position [235, 0]
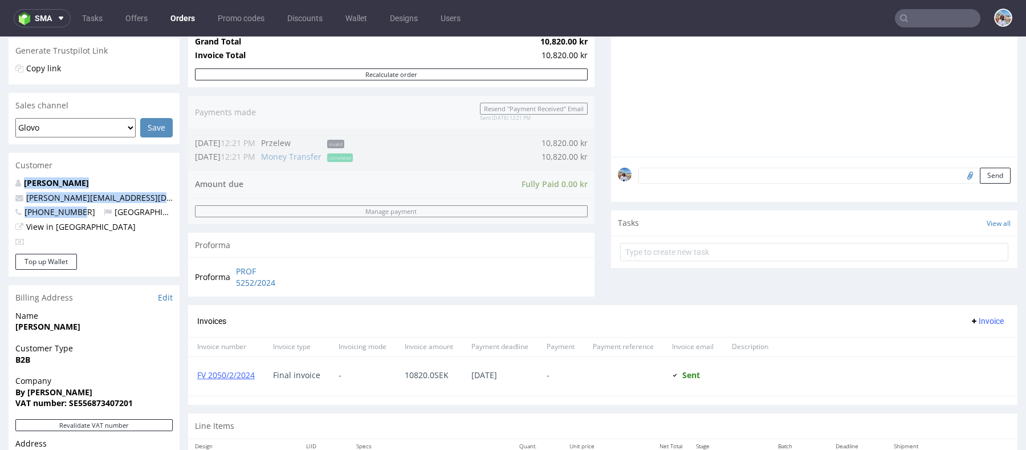
drag, startPoint x: 81, startPoint y: 211, endPoint x: 17, endPoint y: 178, distance: 72.4
click at [17, 178] on div "Josephine Kalmkvist josephine@bymalina.com +46700926636 Sweden View in Hubspot" at bounding box center [94, 215] width 171 height 76
copy div "Josephine Kalmkvist josephine@bymalina.com +46700926636"
